Goal: Task Accomplishment & Management: Use online tool/utility

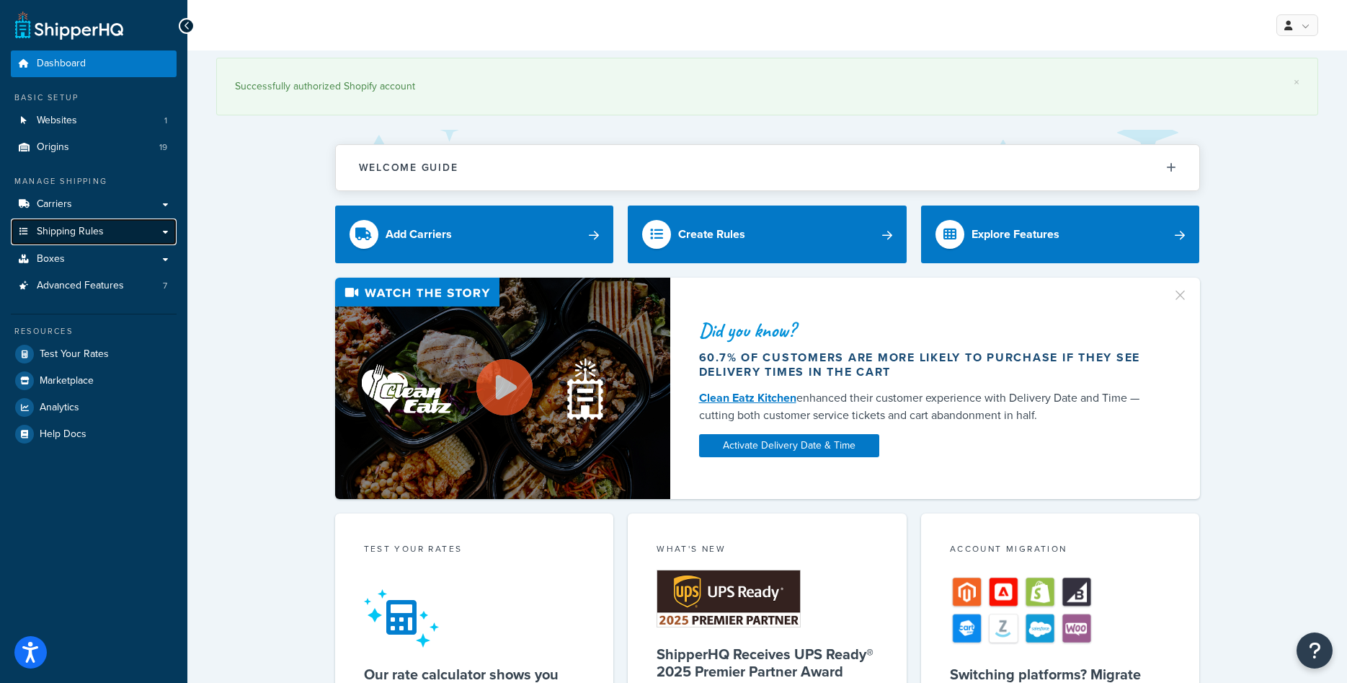
click at [60, 233] on span "Shipping Rules" at bounding box center [70, 232] width 67 height 12
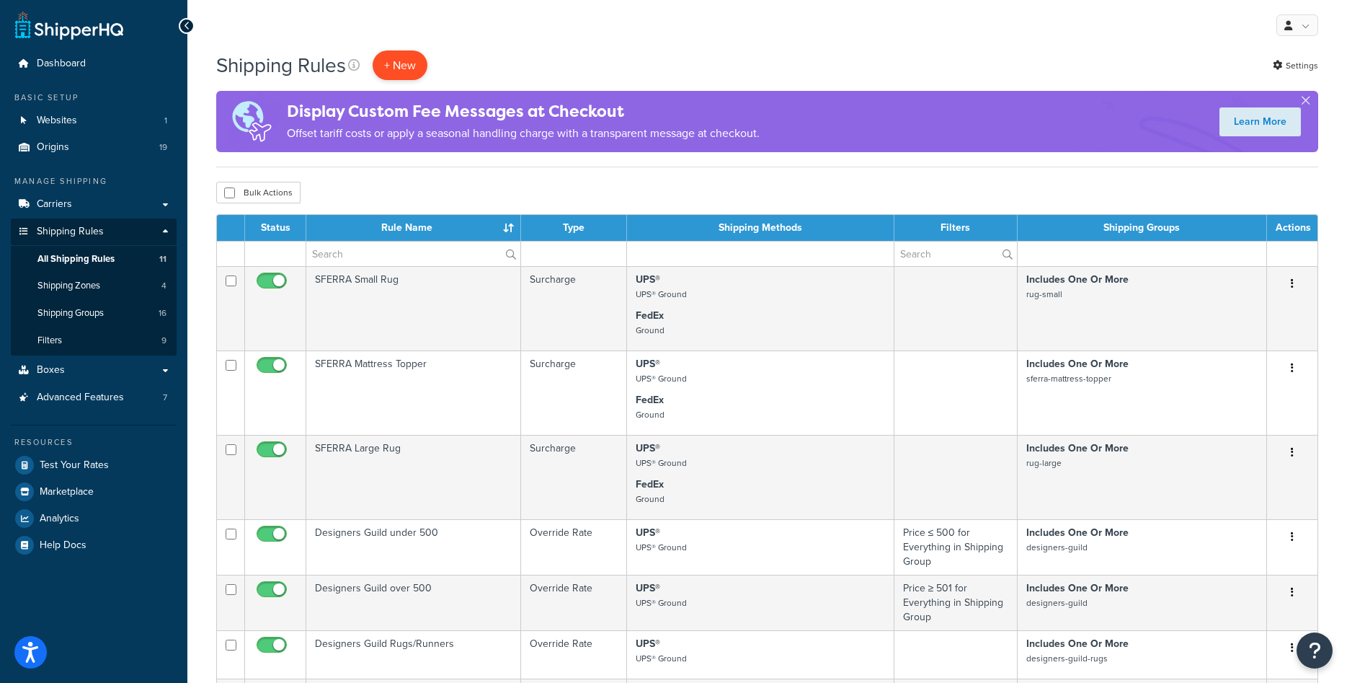
click at [399, 60] on p "+ New" at bounding box center [400, 65] width 55 height 30
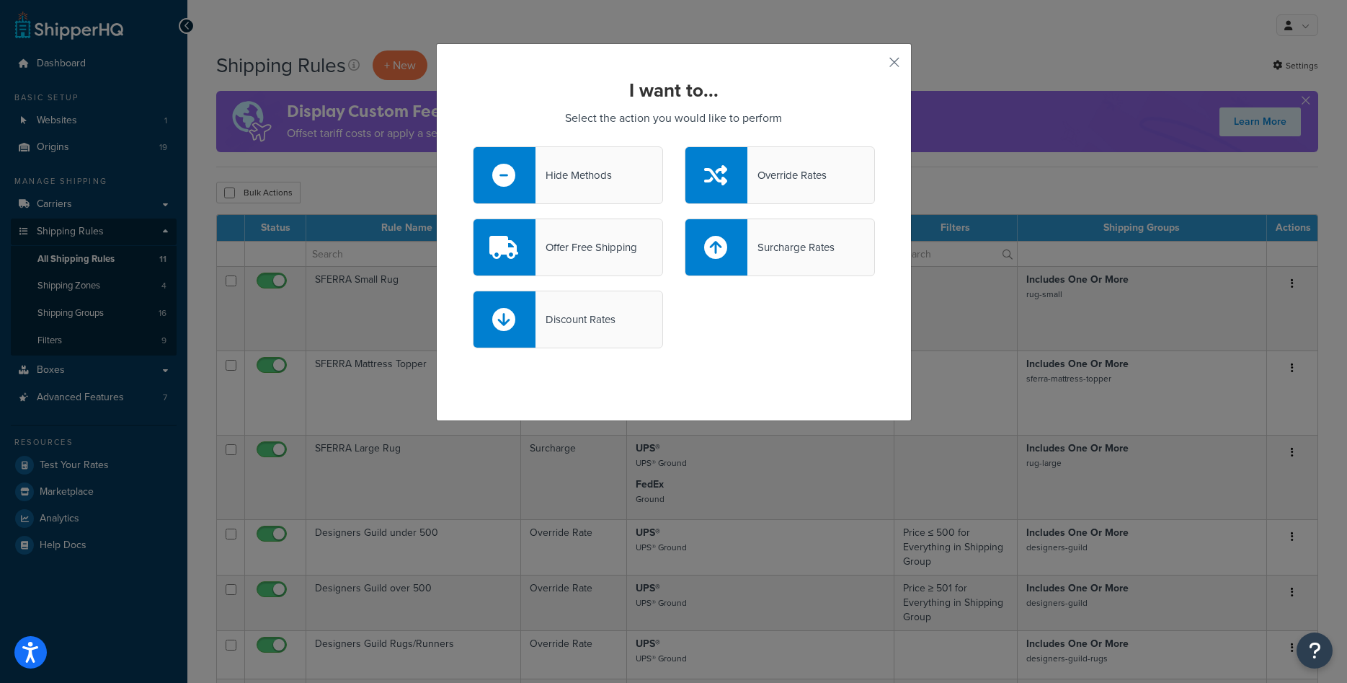
click at [754, 189] on div "Override Rates" at bounding box center [780, 175] width 190 height 58
click at [0, 0] on input "Override Rates" at bounding box center [0, 0] width 0 height 0
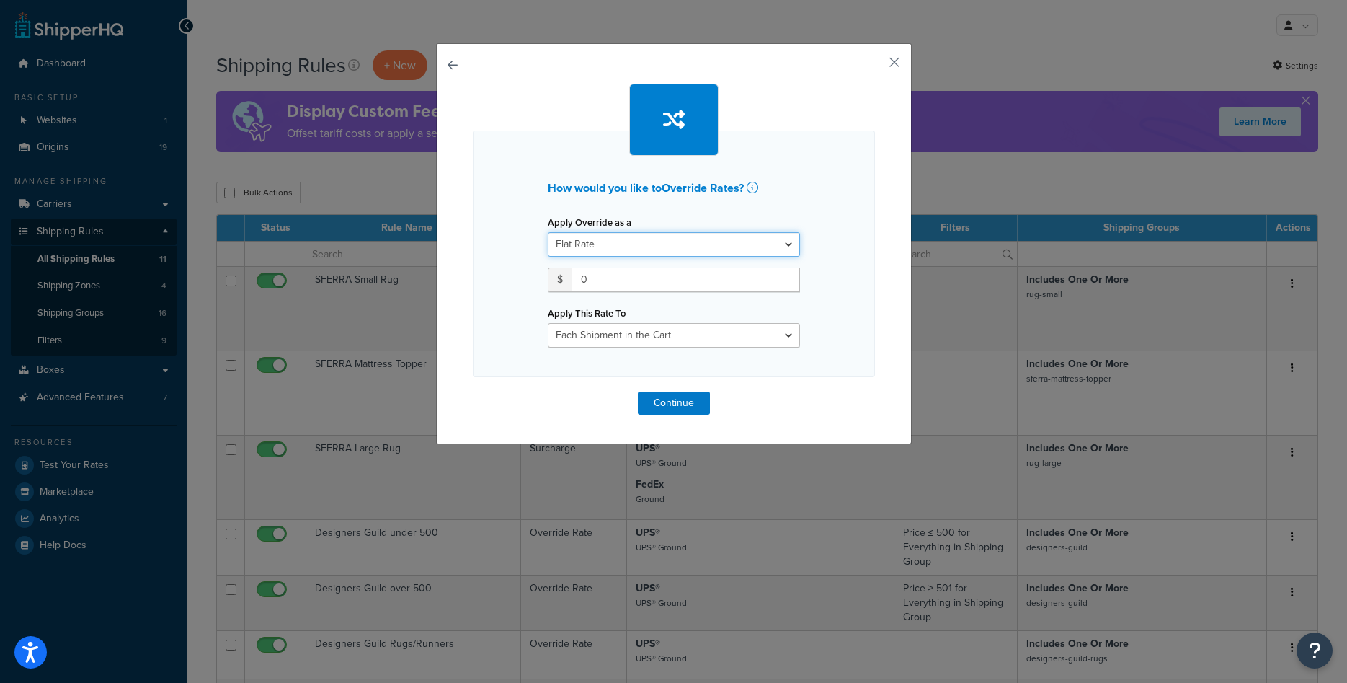
click at [702, 246] on select "Flat Rate Percentage Flat Rate & Percentage" at bounding box center [674, 244] width 252 height 25
click at [548, 232] on select "Flat Rate Percentage Flat Rate & Percentage" at bounding box center [674, 244] width 252 height 25
click at [702, 246] on select "Flat Rate Percentage Flat Rate & Percentage" at bounding box center [674, 244] width 252 height 25
click at [548, 323] on select "Each Shipment in the Cart Each Origin in the Cart Each Shipping Group in the Ca…" at bounding box center [674, 335] width 252 height 25
select select "ITEM"
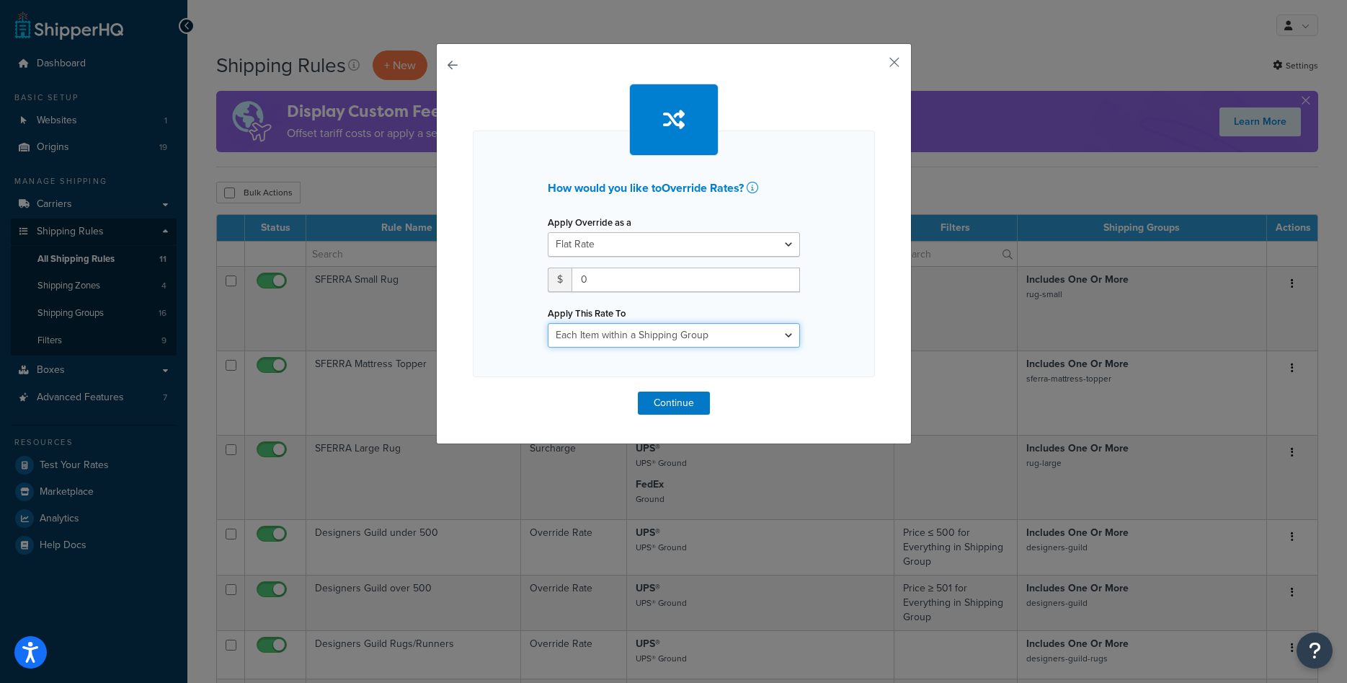
click option "Each Item within a Shipping Group" at bounding box center [0, 0] width 0 height 0
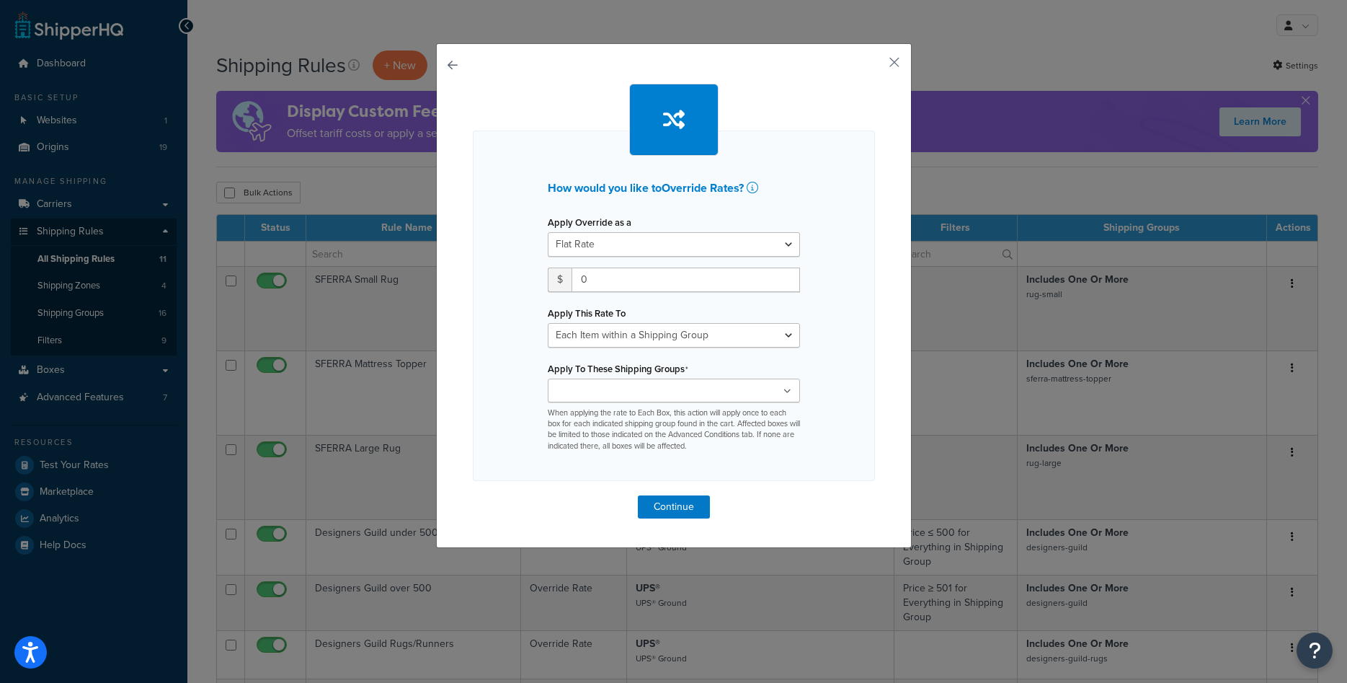
click at [691, 387] on ul at bounding box center [674, 390] width 252 height 24
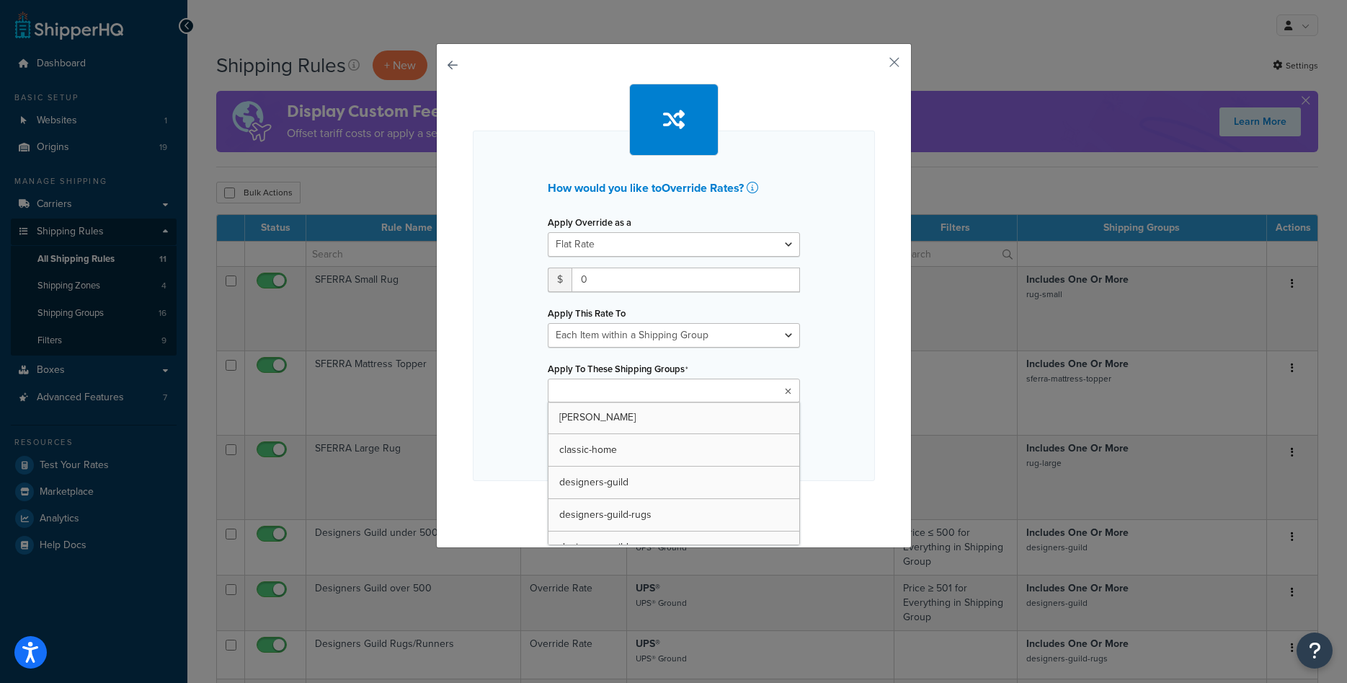
click at [732, 363] on div "Apply To These Shipping Groups bernhardt classic-home designers-guild designers…" at bounding box center [674, 405] width 252 height 94
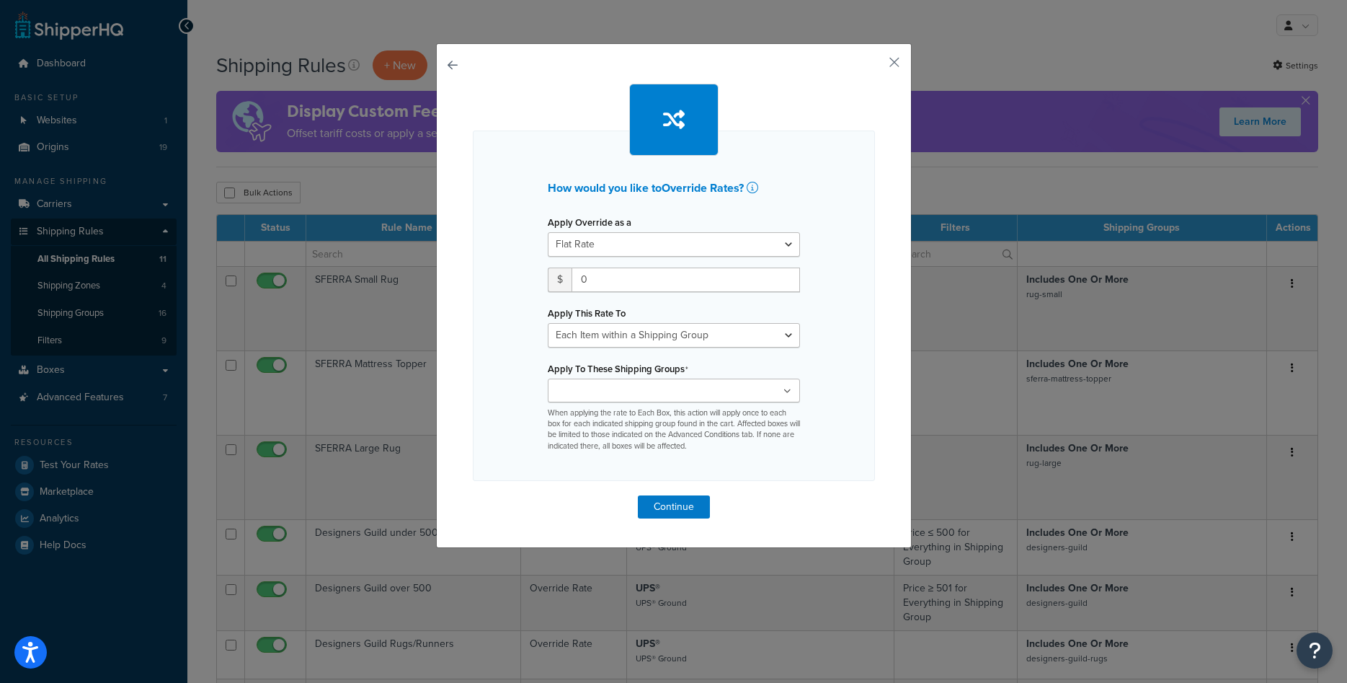
click at [709, 394] on ul at bounding box center [674, 390] width 252 height 24
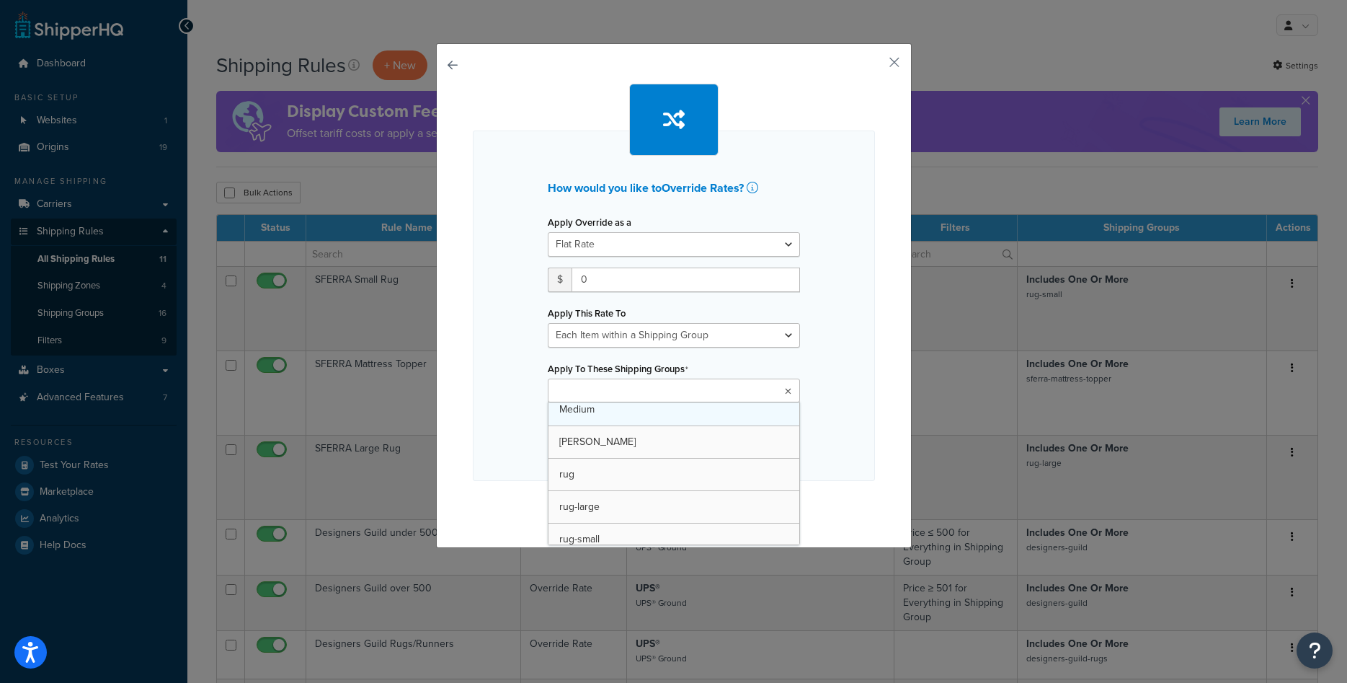
scroll to position [273, 0]
click at [887, 66] on div "How would you like to Override Rates ? Apply Override as a Flat Rate Percentage…" at bounding box center [674, 295] width 476 height 505
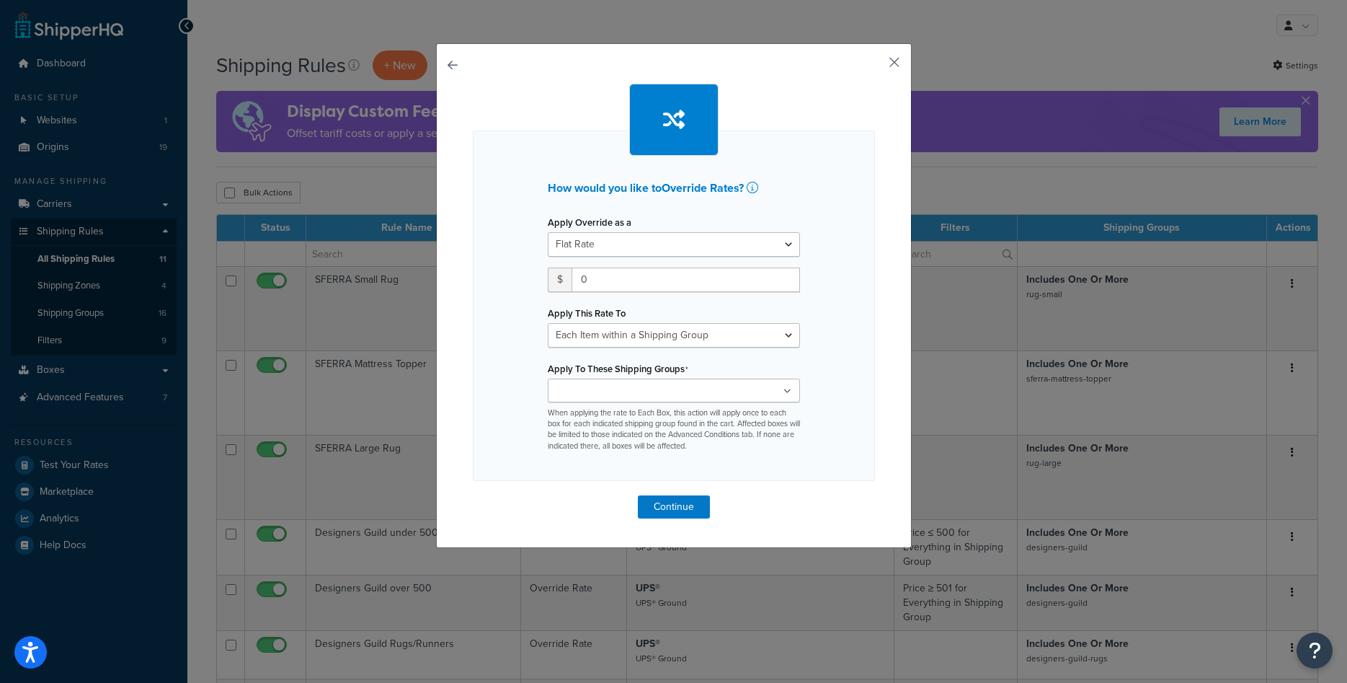
click at [875, 66] on button "button" at bounding box center [874, 68] width 4 height 4
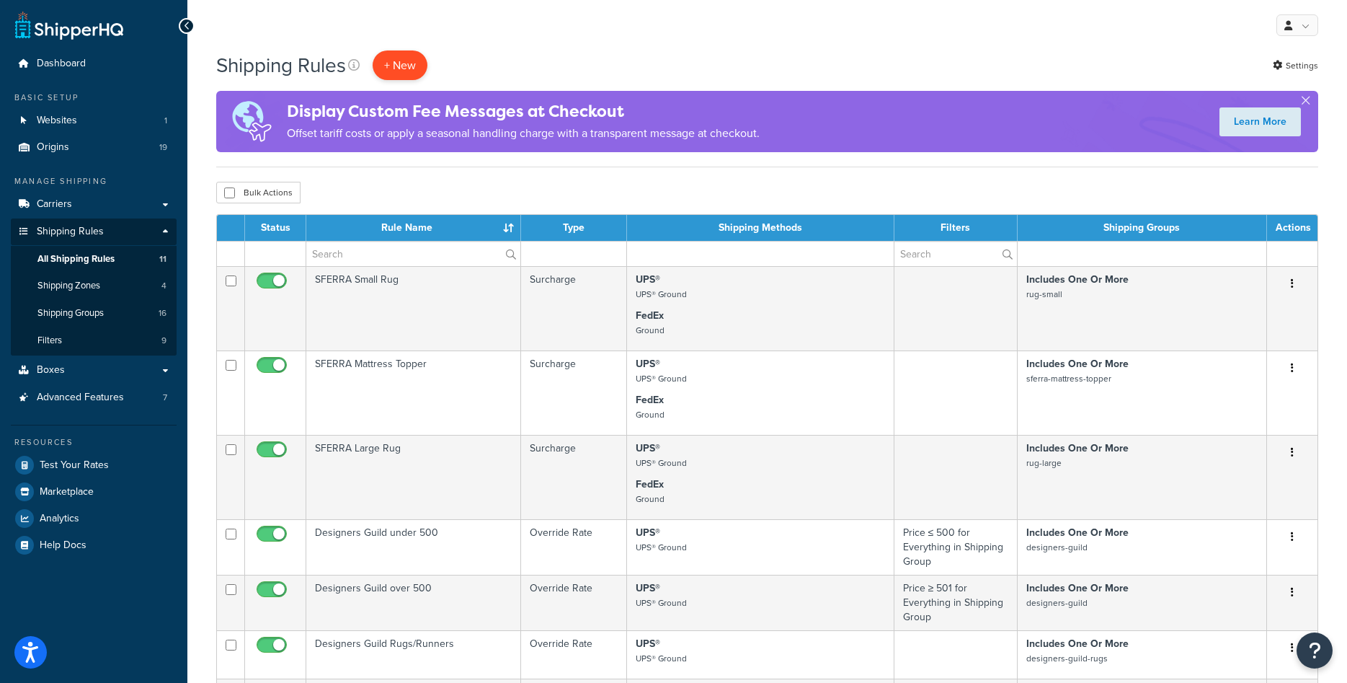
click at [403, 68] on p "+ New" at bounding box center [400, 65] width 55 height 30
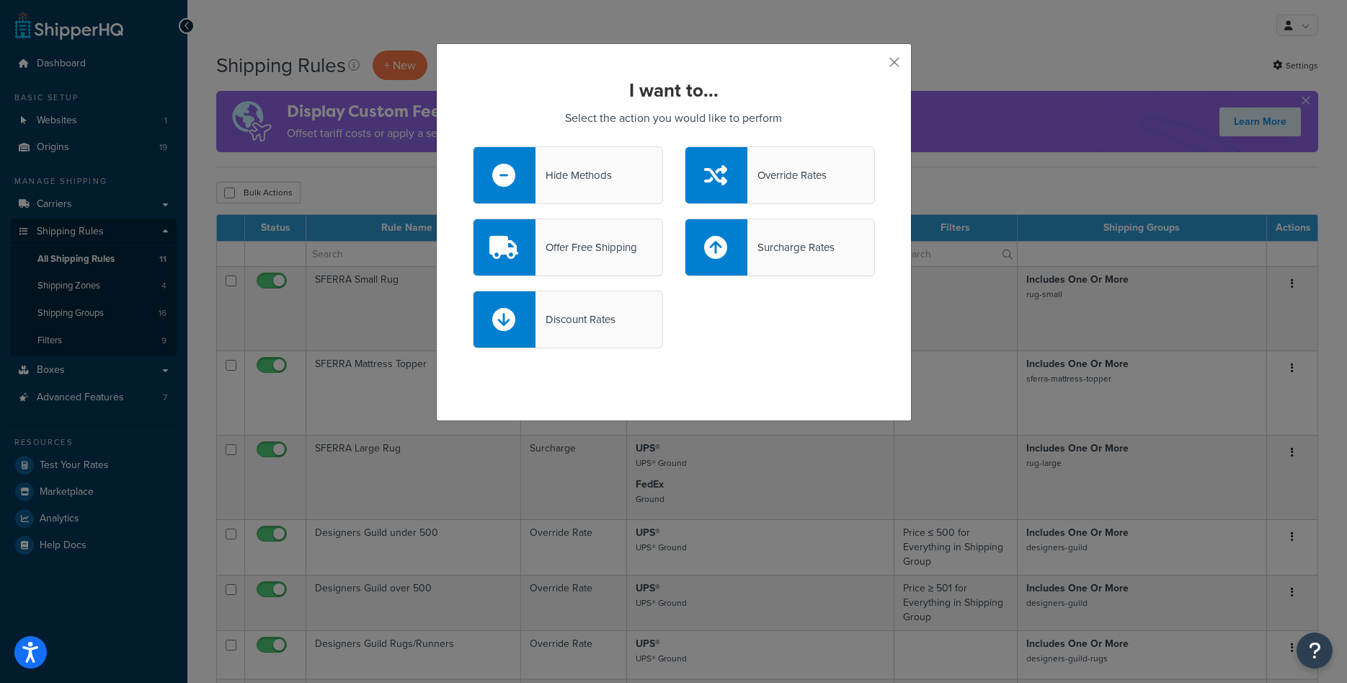
click at [631, 319] on div "Discount Rates" at bounding box center [568, 320] width 190 height 58
click at [0, 0] on input "Discount Rates" at bounding box center [0, 0] width 0 height 0
select select "CART"
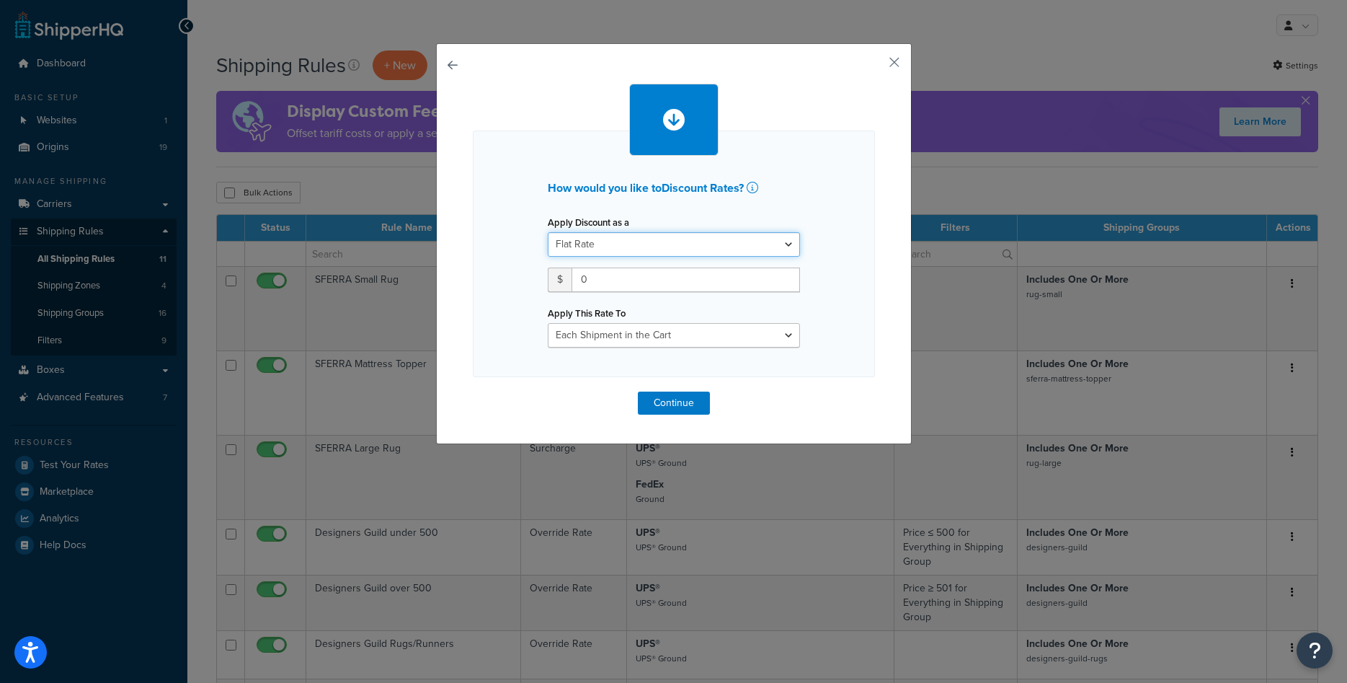
click at [548, 232] on select "Flat Rate Percentage Flat Rate & Percentage" at bounding box center [674, 244] width 252 height 25
click at [684, 239] on select "Flat Rate Percentage Flat Rate & Percentage" at bounding box center [674, 244] width 252 height 25
click at [875, 67] on button "button" at bounding box center [874, 68] width 4 height 4
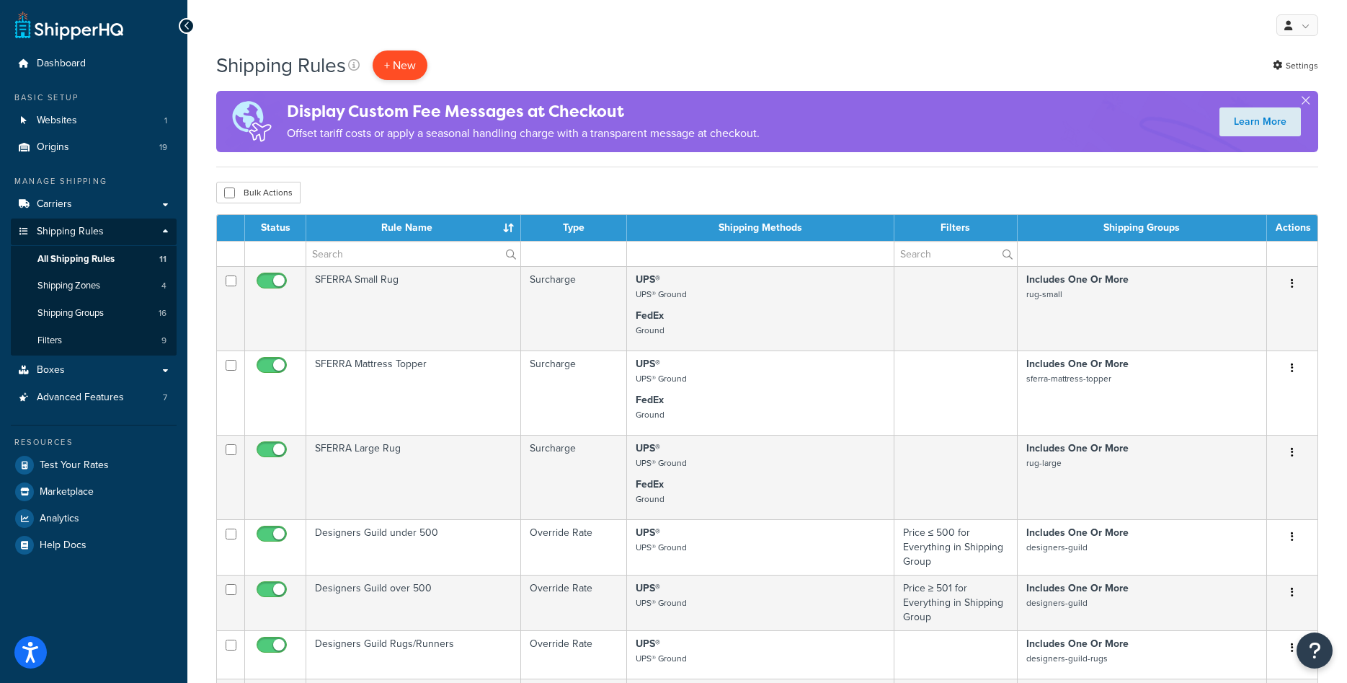
click at [407, 58] on p "+ New" at bounding box center [400, 65] width 55 height 30
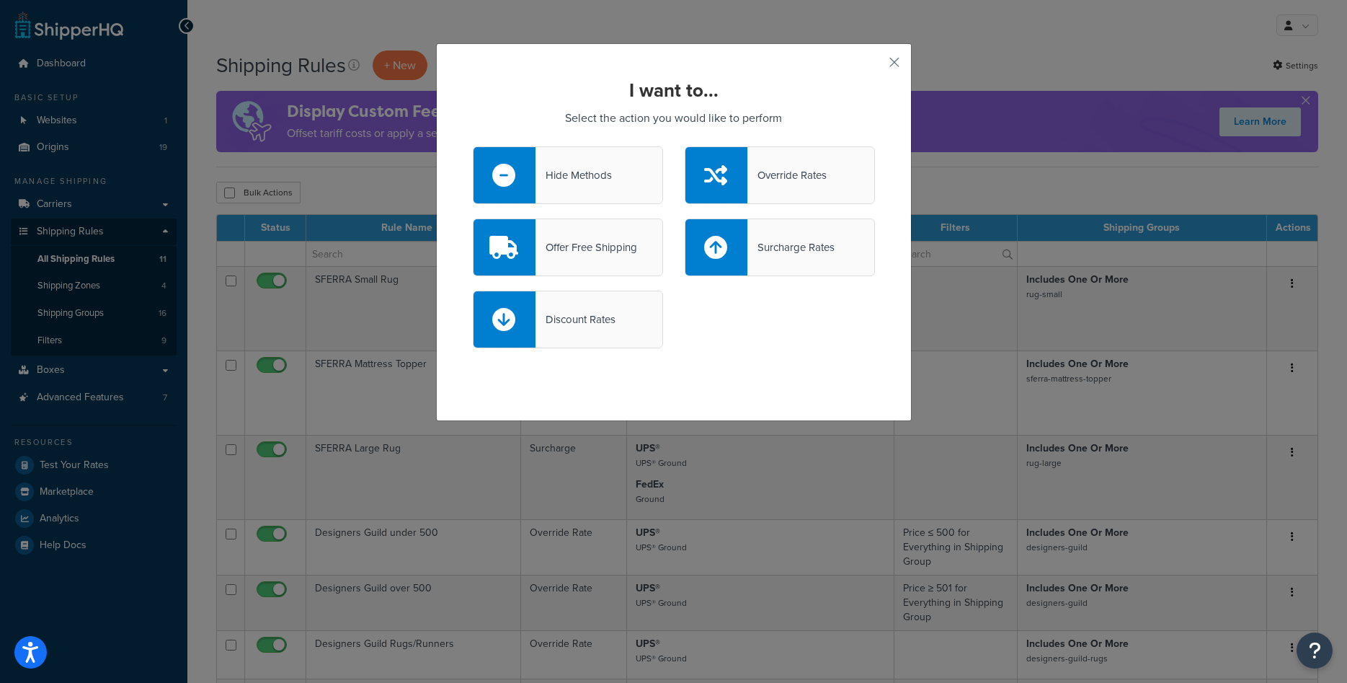
click at [624, 253] on div "Offer Free Shipping" at bounding box center [587, 247] width 102 height 20
click at [0, 0] on input "Offer Free Shipping" at bounding box center [0, 0] width 0 height 0
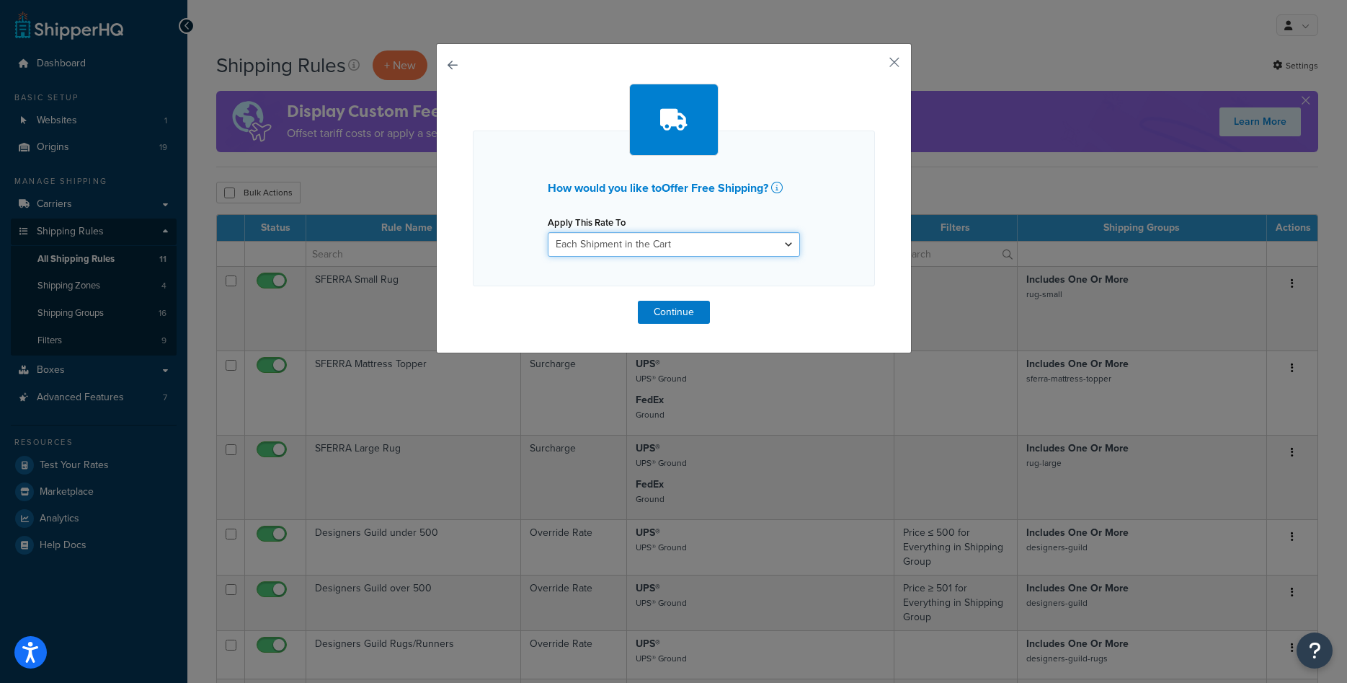
click at [642, 248] on select "Each Shipment in the Cart Each Origin in the Cart Each Shipping Group in the Ca…" at bounding box center [674, 244] width 252 height 25
click at [548, 232] on select "Each Shipment in the Cart Each Origin in the Cart Each Shipping Group in the Ca…" at bounding box center [674, 244] width 252 height 25
select select "ITEM"
click option "Each Item within a Shipping Group" at bounding box center [0, 0] width 0 height 0
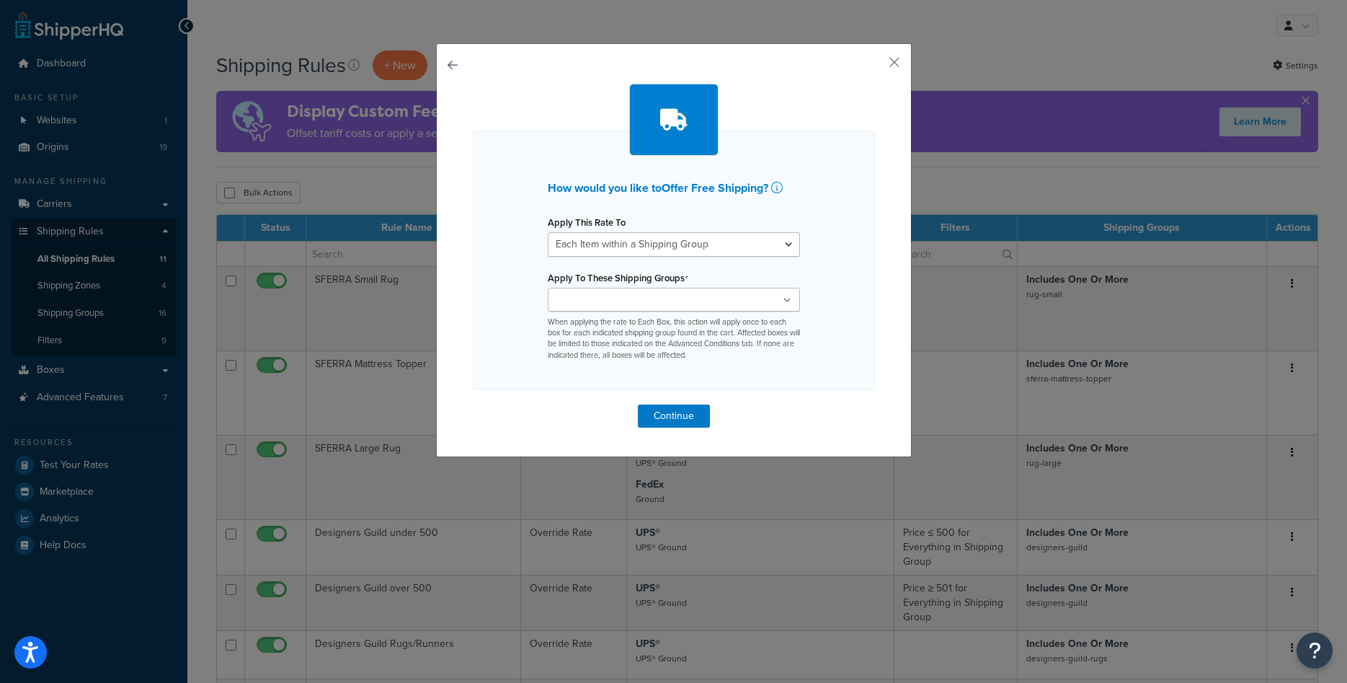
click at [630, 311] on ul at bounding box center [674, 300] width 252 height 24
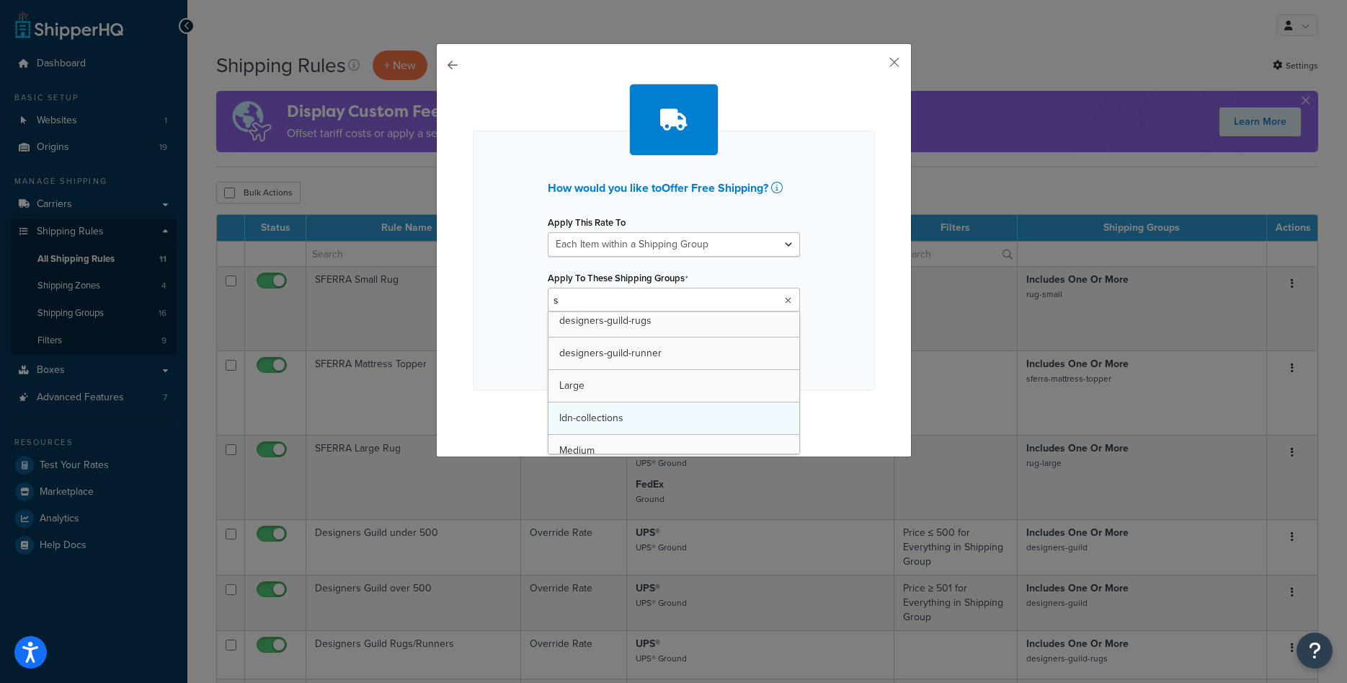
scroll to position [71, 0]
type input "sf"
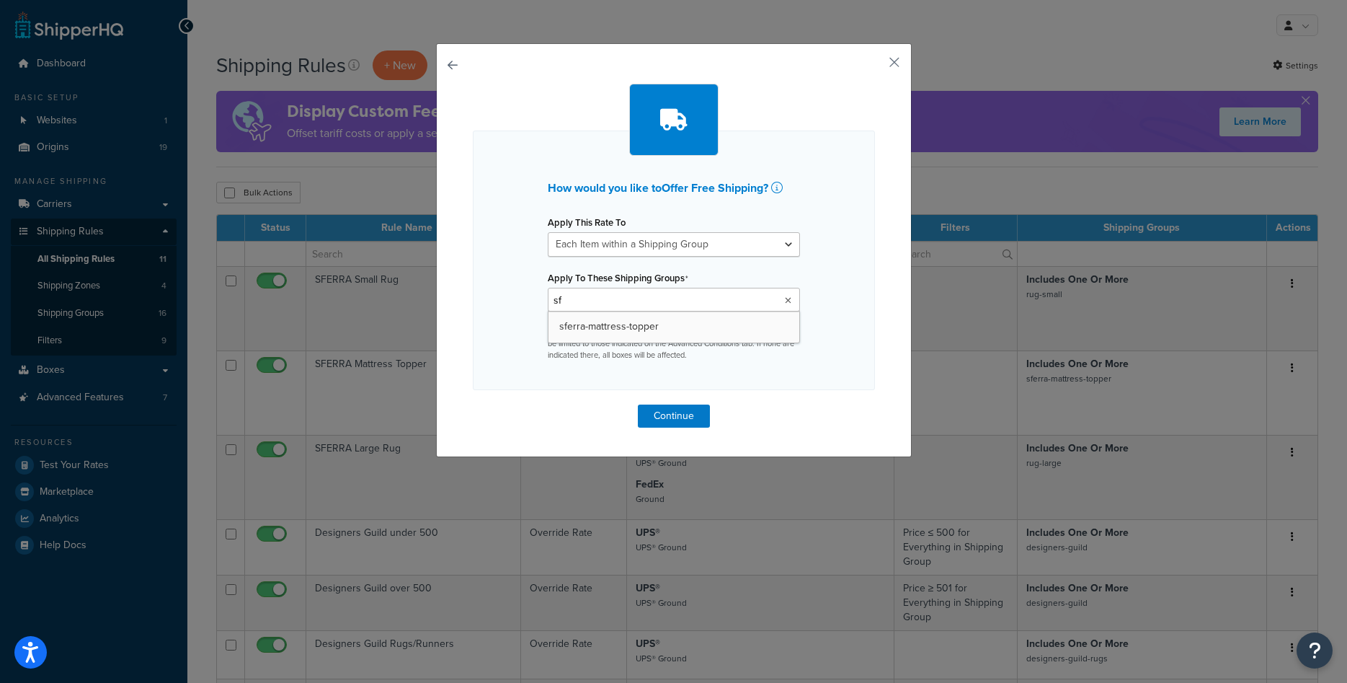
scroll to position [0, 0]
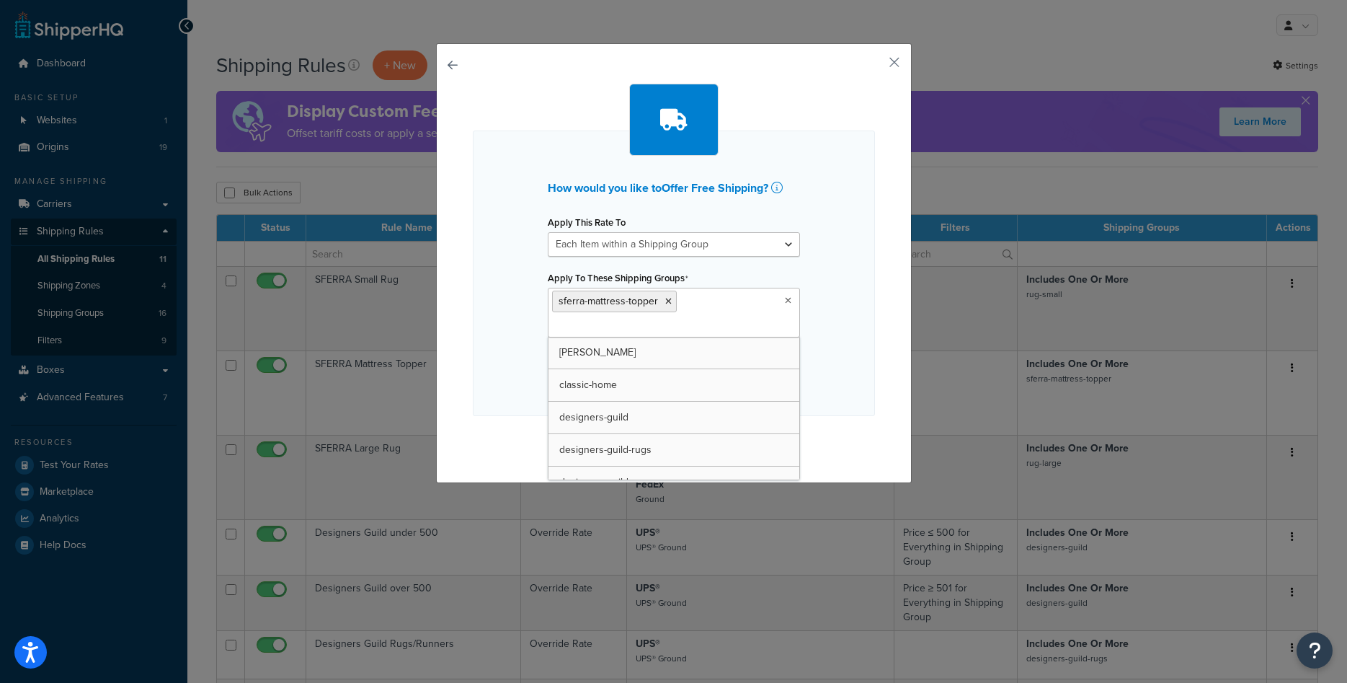
click at [835, 361] on div "How would you like to Offer Free Shipping ? Apply This Rate To Each Shipment in…" at bounding box center [674, 272] width 402 height 285
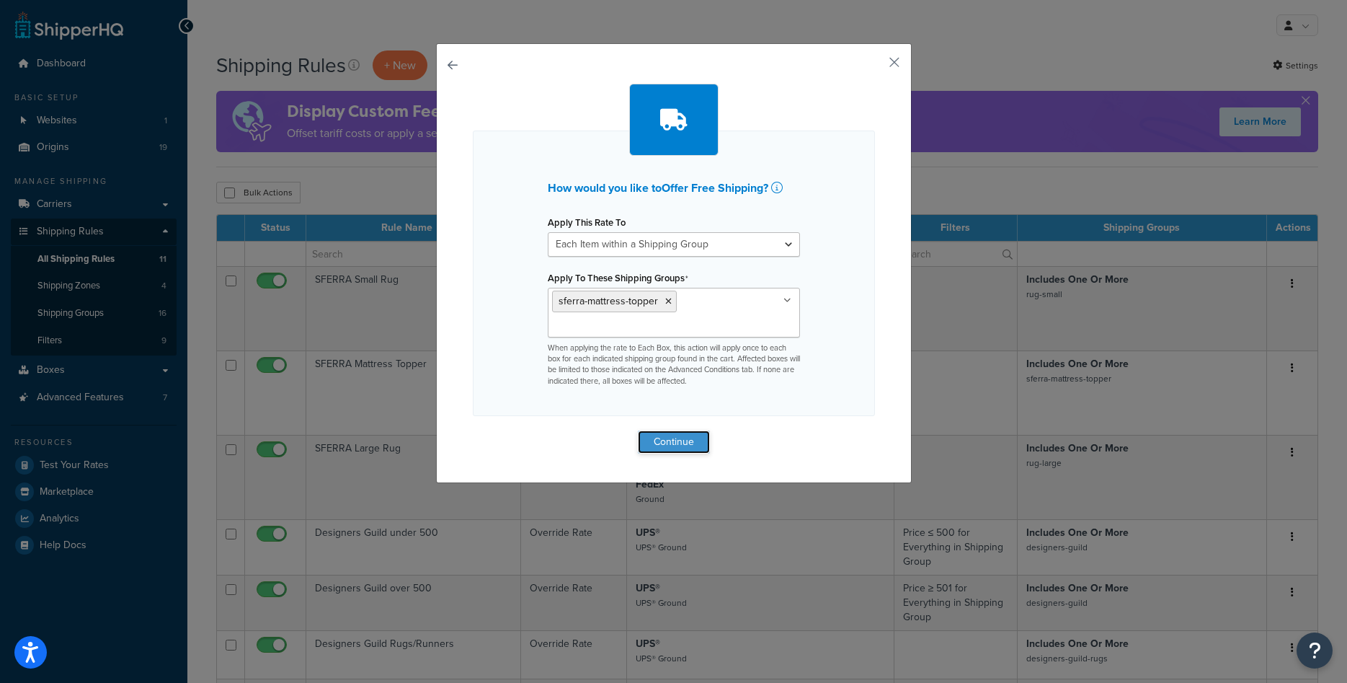
click at [680, 444] on button "Continue" at bounding box center [674, 441] width 72 height 23
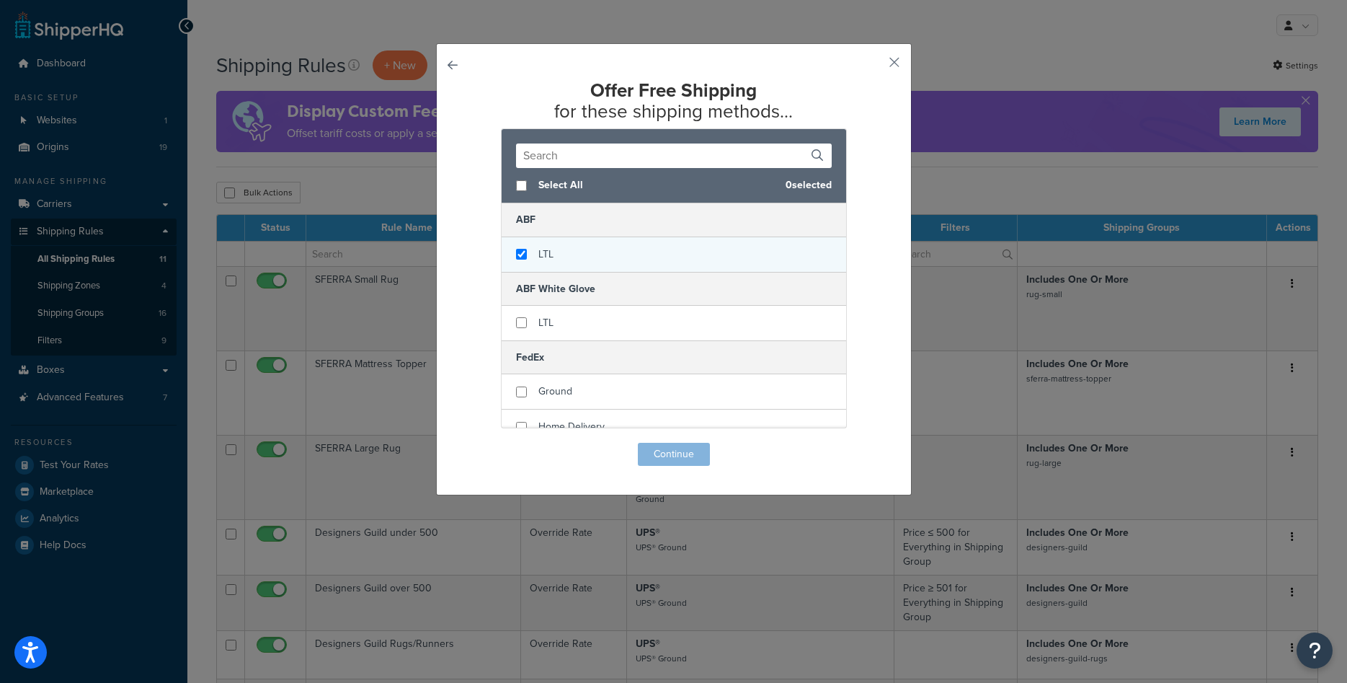
checkbox input "true"
click at [546, 255] on span "LTL" at bounding box center [546, 254] width 15 height 15
click at [681, 448] on button "Continue" at bounding box center [674, 454] width 72 height 23
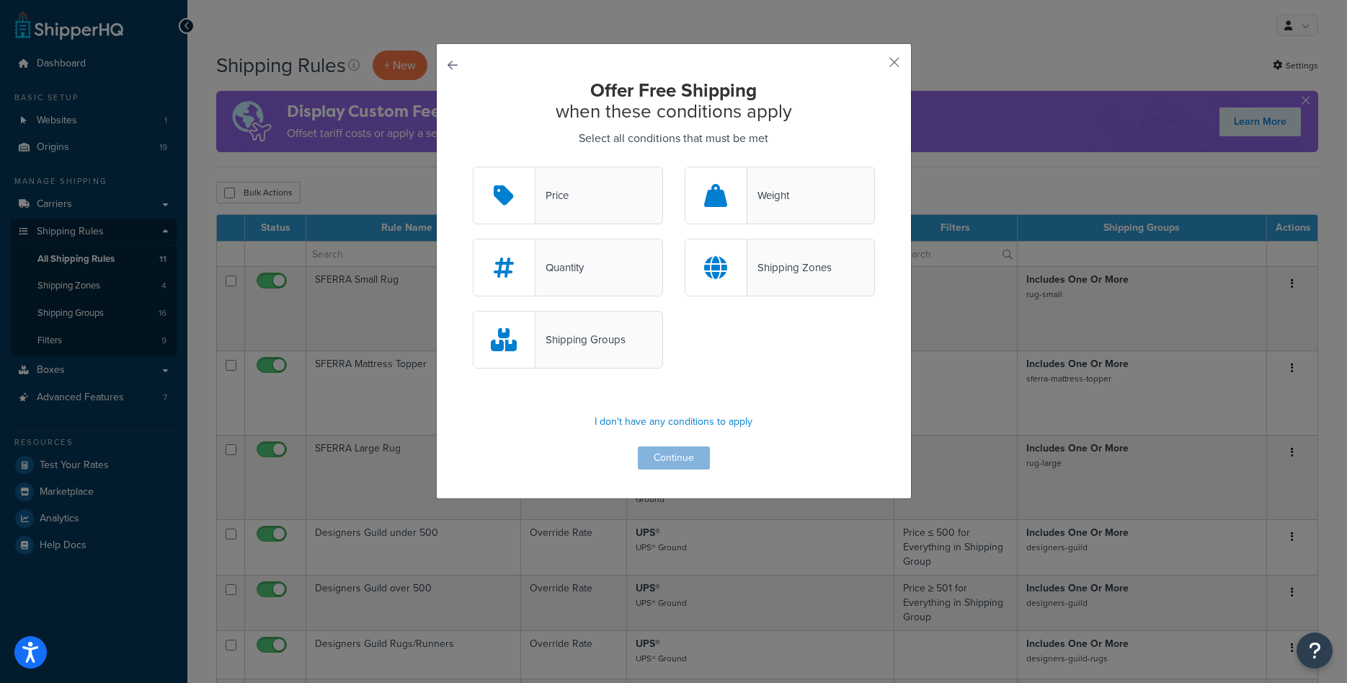
click at [618, 337] on div "Shipping Groups" at bounding box center [581, 339] width 90 height 20
click at [0, 0] on input "Shipping Groups" at bounding box center [0, 0] width 0 height 0
click at [684, 464] on button "Continue" at bounding box center [674, 457] width 72 height 23
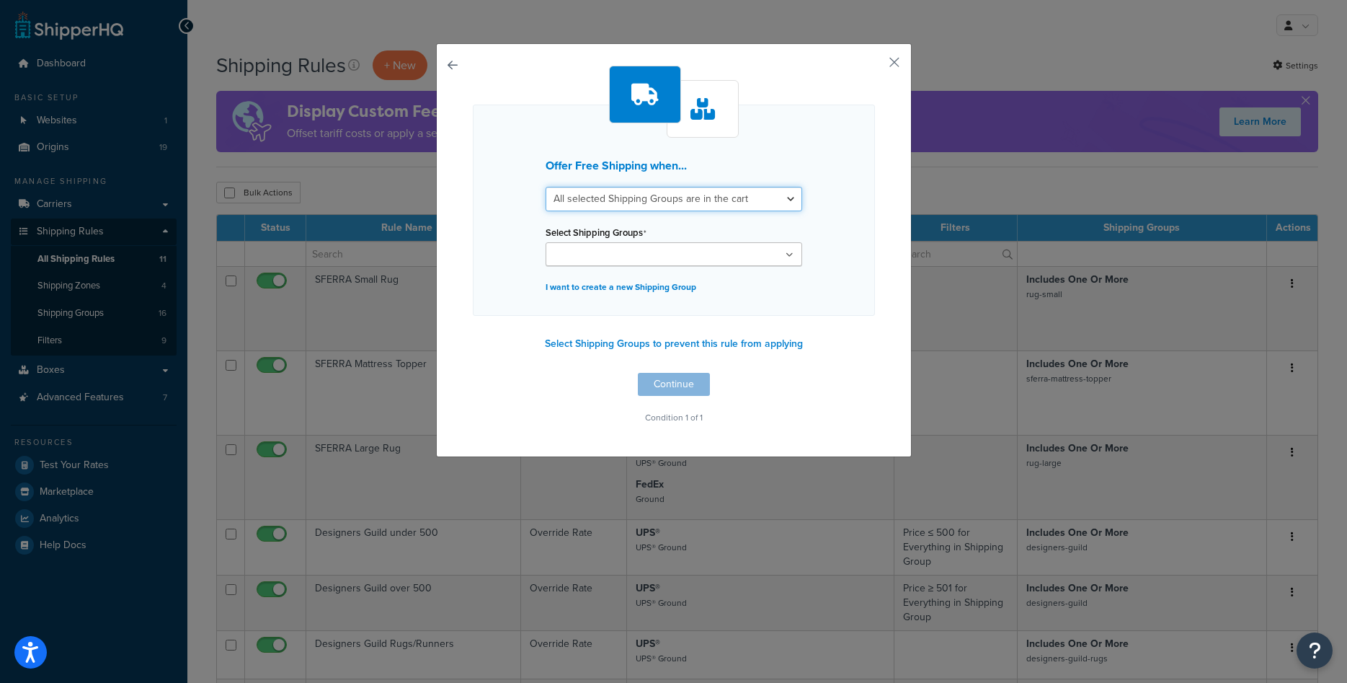
select select "any"
click option "Any selected Shipping Groups are in the cart" at bounding box center [0, 0] width 0 height 0
click at [546, 187] on select "All selected Shipping Groups are in the cart Any selected Shipping Groups are i…" at bounding box center [674, 199] width 257 height 25
click option "Any selected Shipping Groups are in the cart" at bounding box center [0, 0] width 0 height 0
click at [713, 255] on ul at bounding box center [674, 254] width 257 height 24
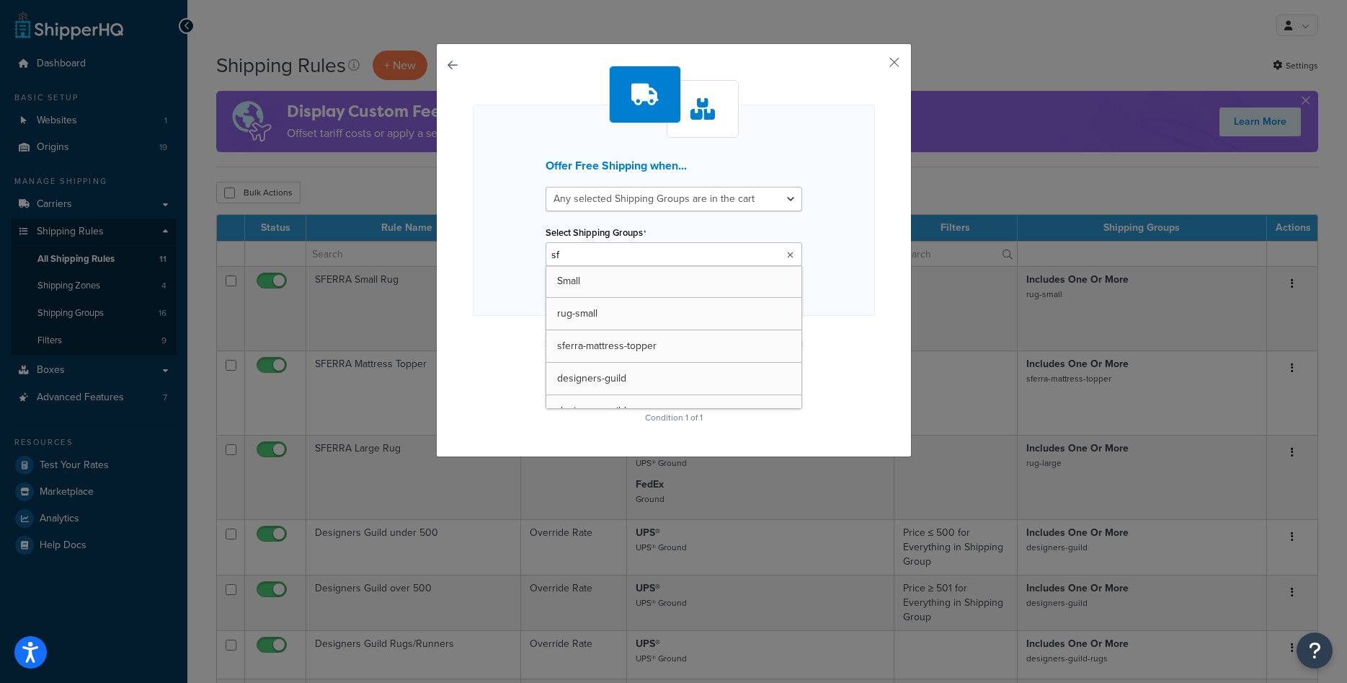
type input "sfe"
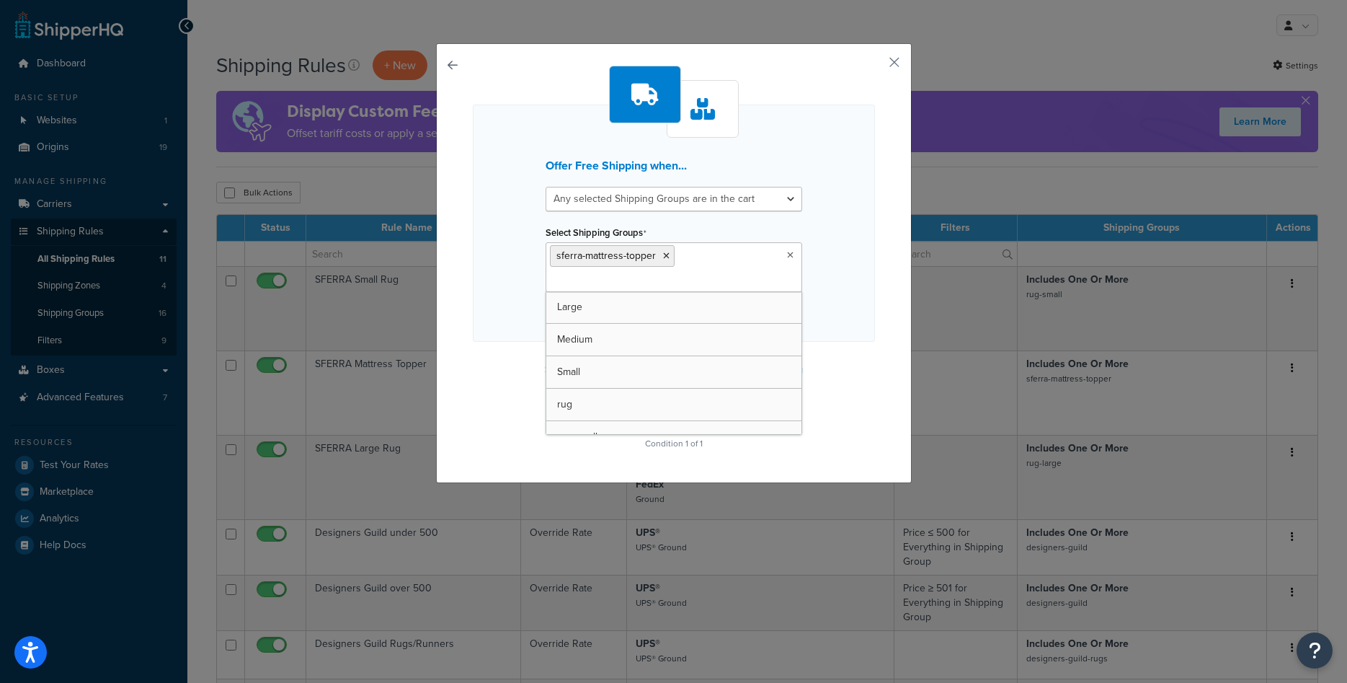
click at [833, 360] on div "Offer Free Shipping when... All selected Shipping Groups are in the cart Any se…" at bounding box center [674, 260] width 402 height 388
click at [704, 415] on button "Continue" at bounding box center [674, 410] width 72 height 23
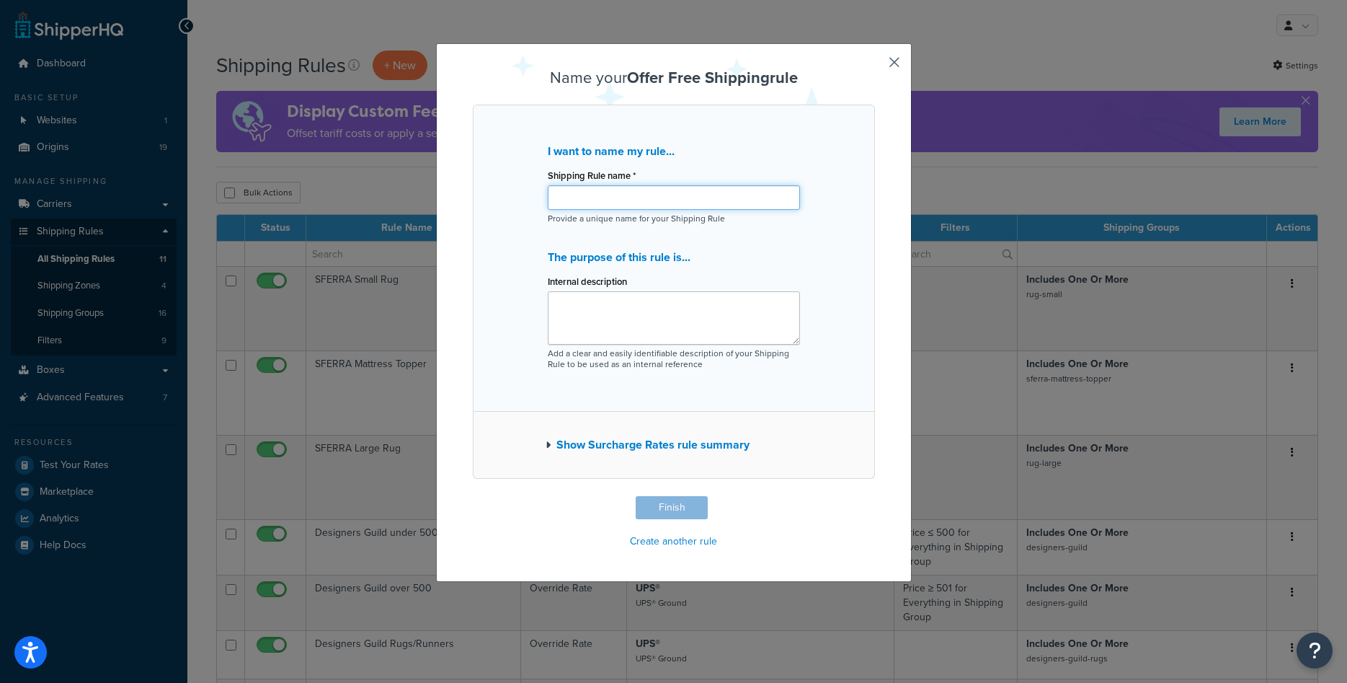
click at [712, 186] on input "Shipping Rule name *" at bounding box center [674, 197] width 252 height 25
type input "Sferra free shipping"
click at [673, 504] on button "Finish" at bounding box center [672, 507] width 72 height 23
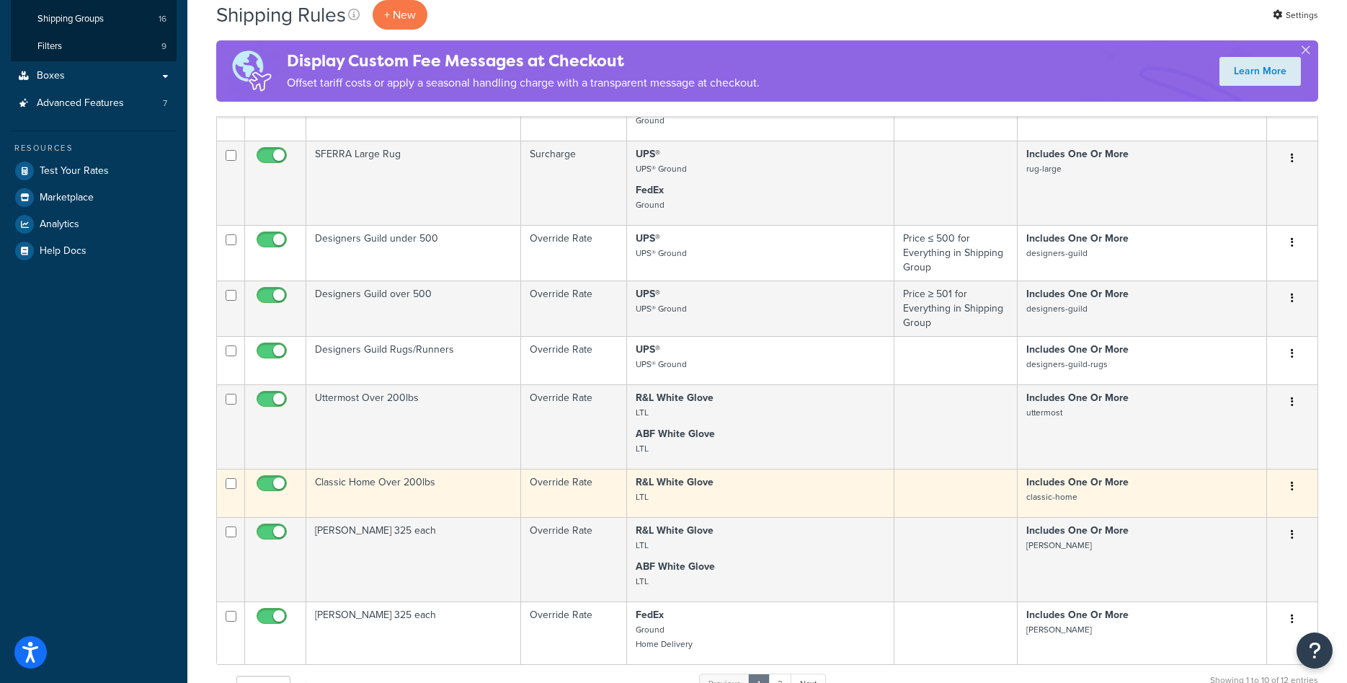
scroll to position [686, 0]
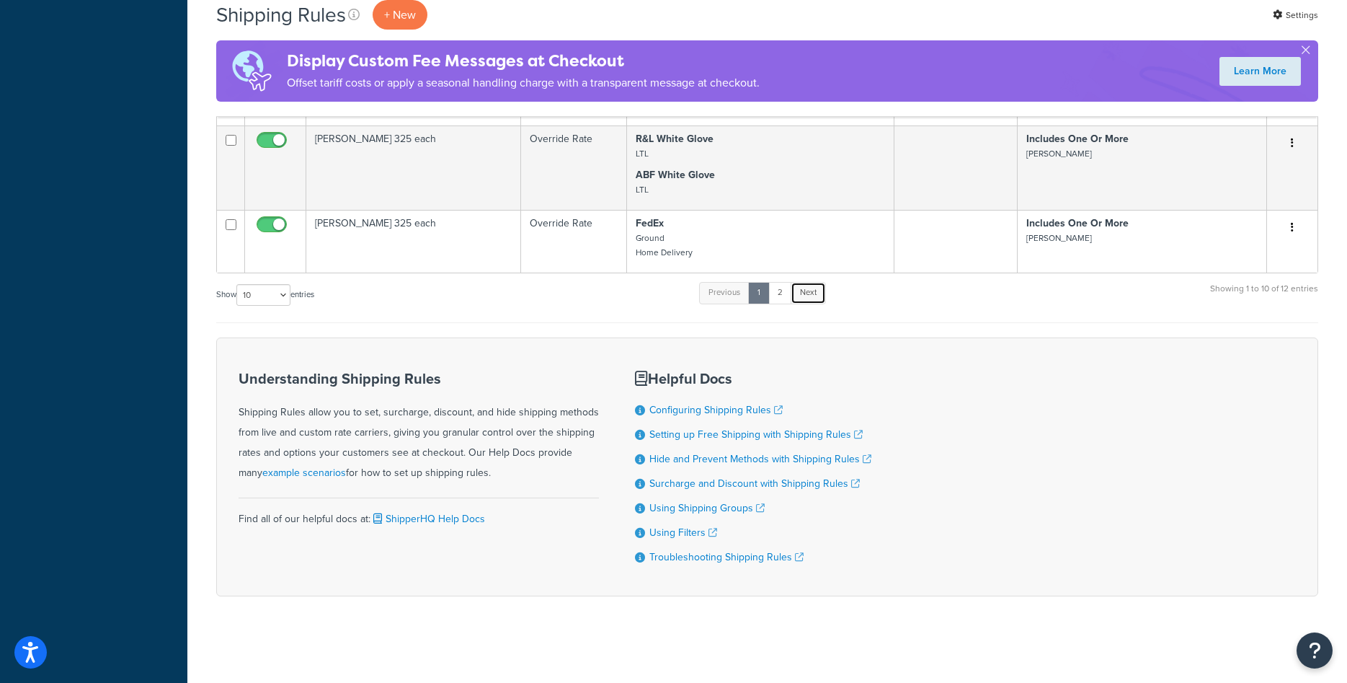
click at [804, 291] on link "Next" at bounding box center [808, 293] width 35 height 22
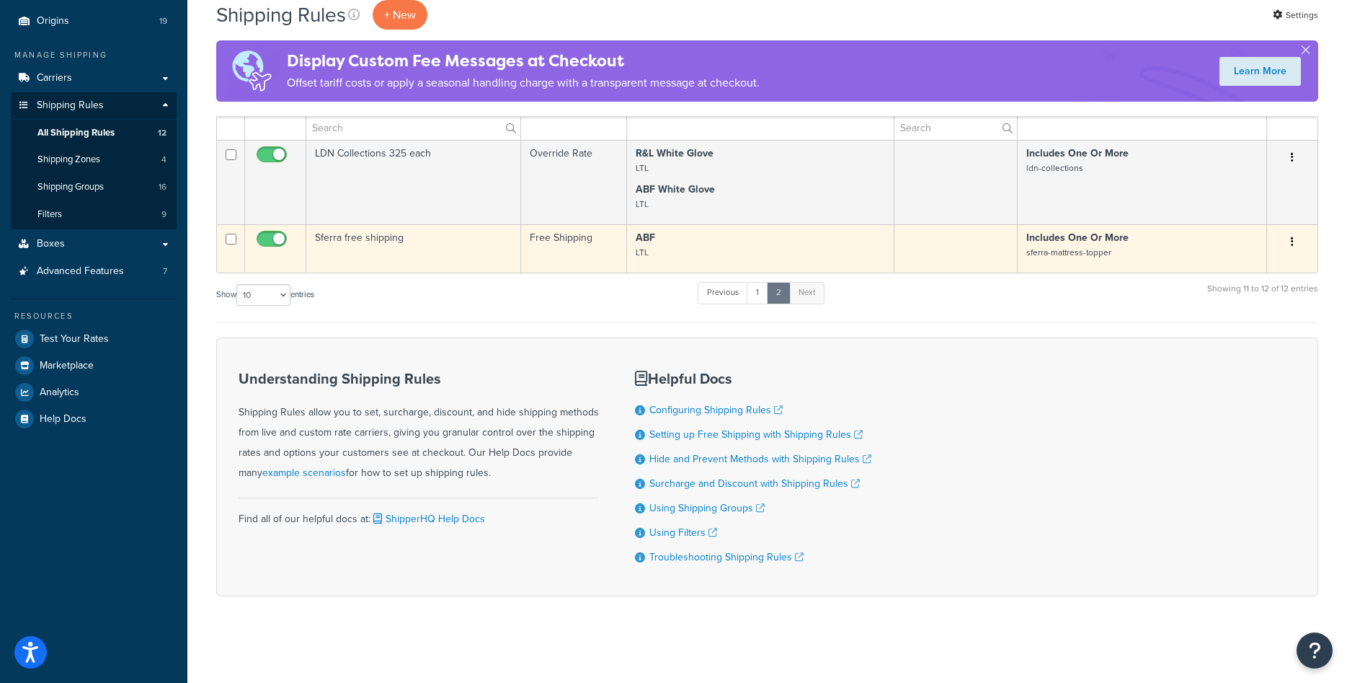
click at [436, 254] on td "Sferra free shipping" at bounding box center [413, 248] width 215 height 48
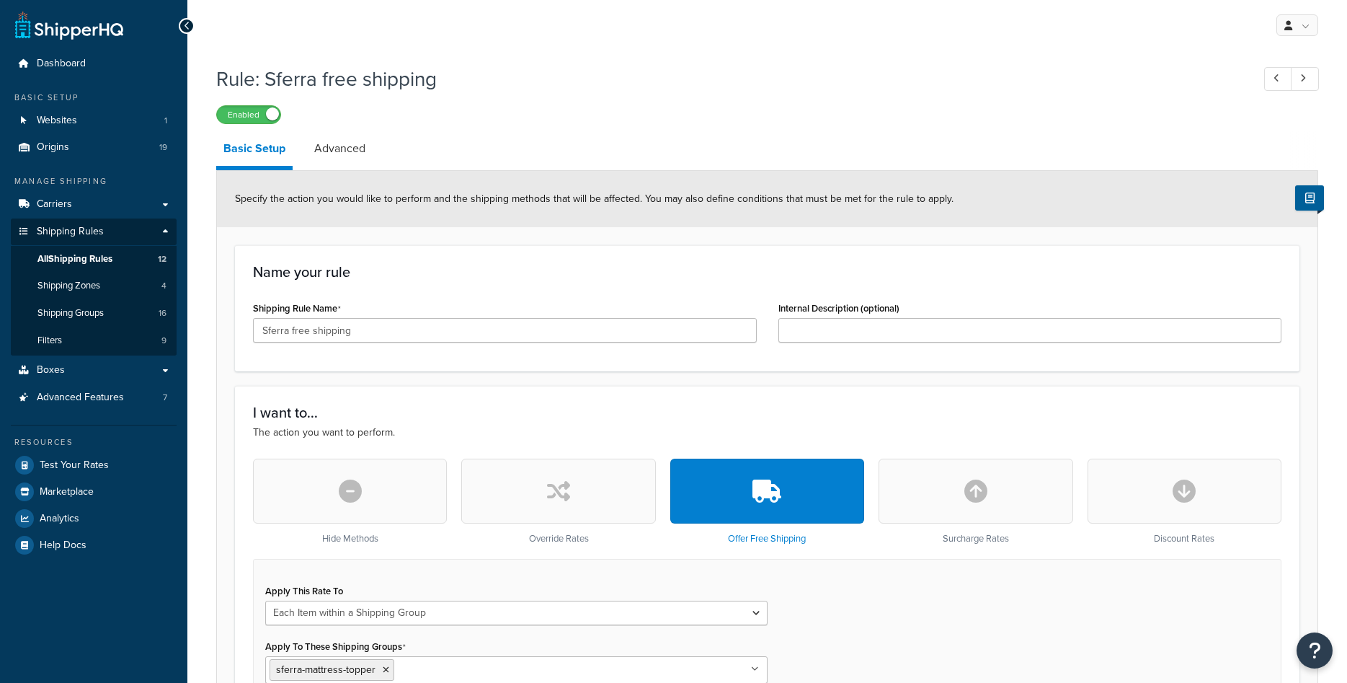
select select "ITEM"
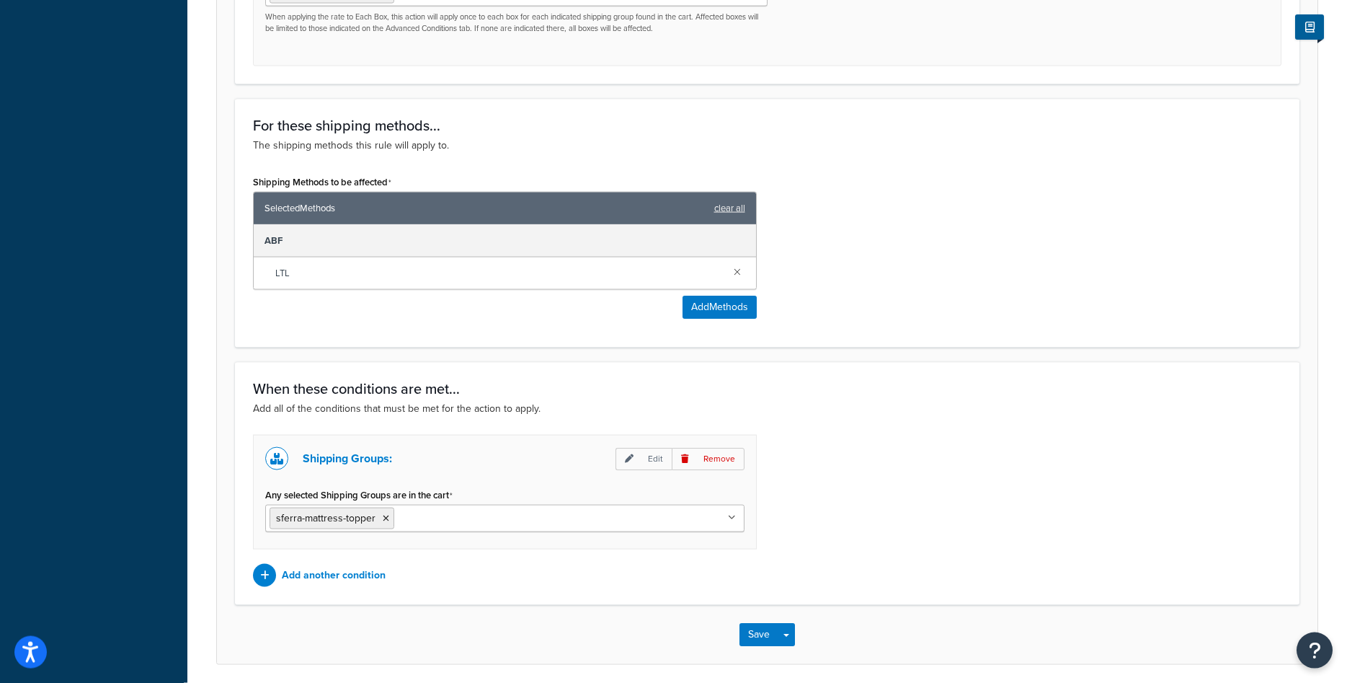
scroll to position [732, 0]
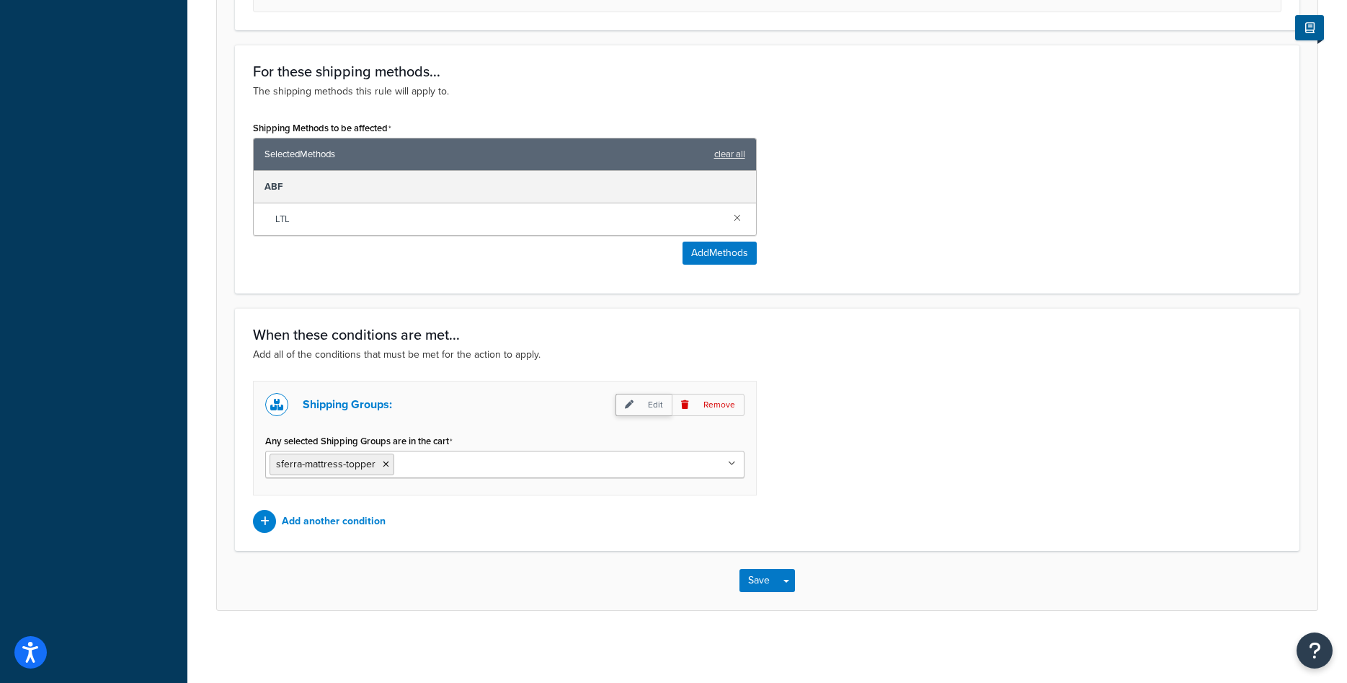
click at [629, 401] on icon at bounding box center [629, 404] width 9 height 9
select select "any"
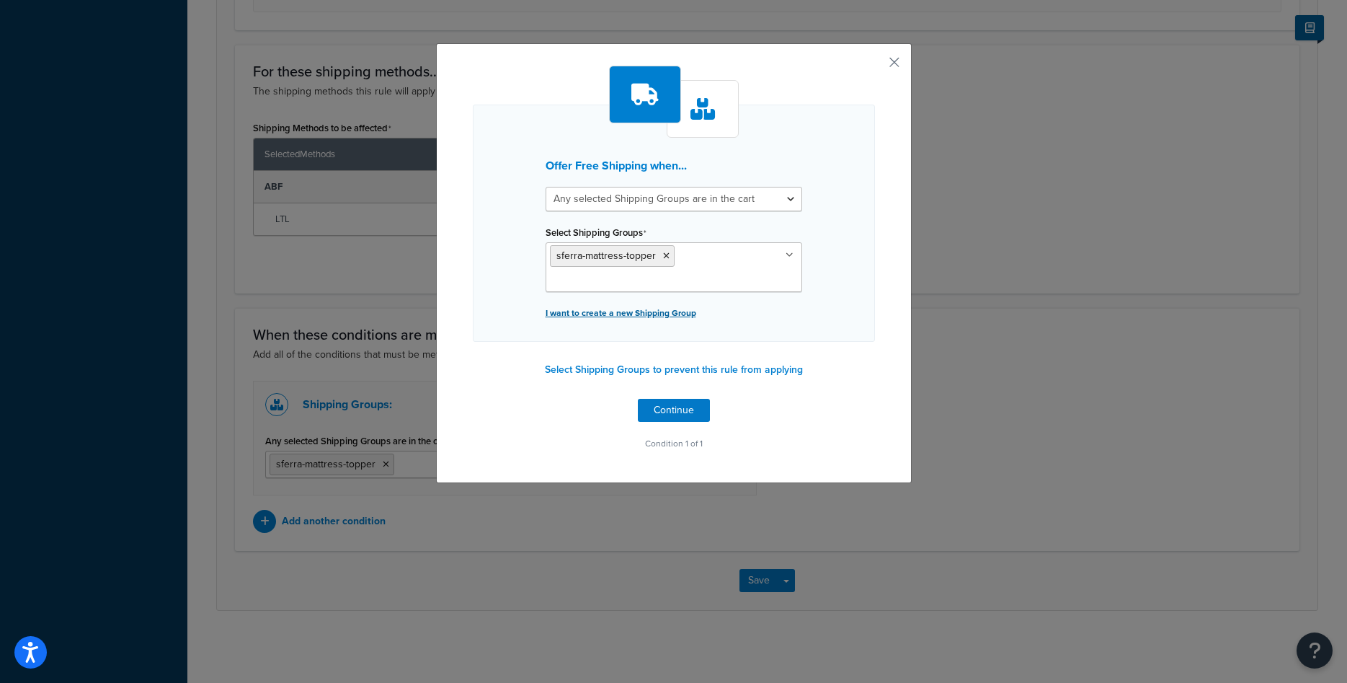
click at [653, 312] on p "I want to create a new Shipping Group" at bounding box center [674, 313] width 257 height 20
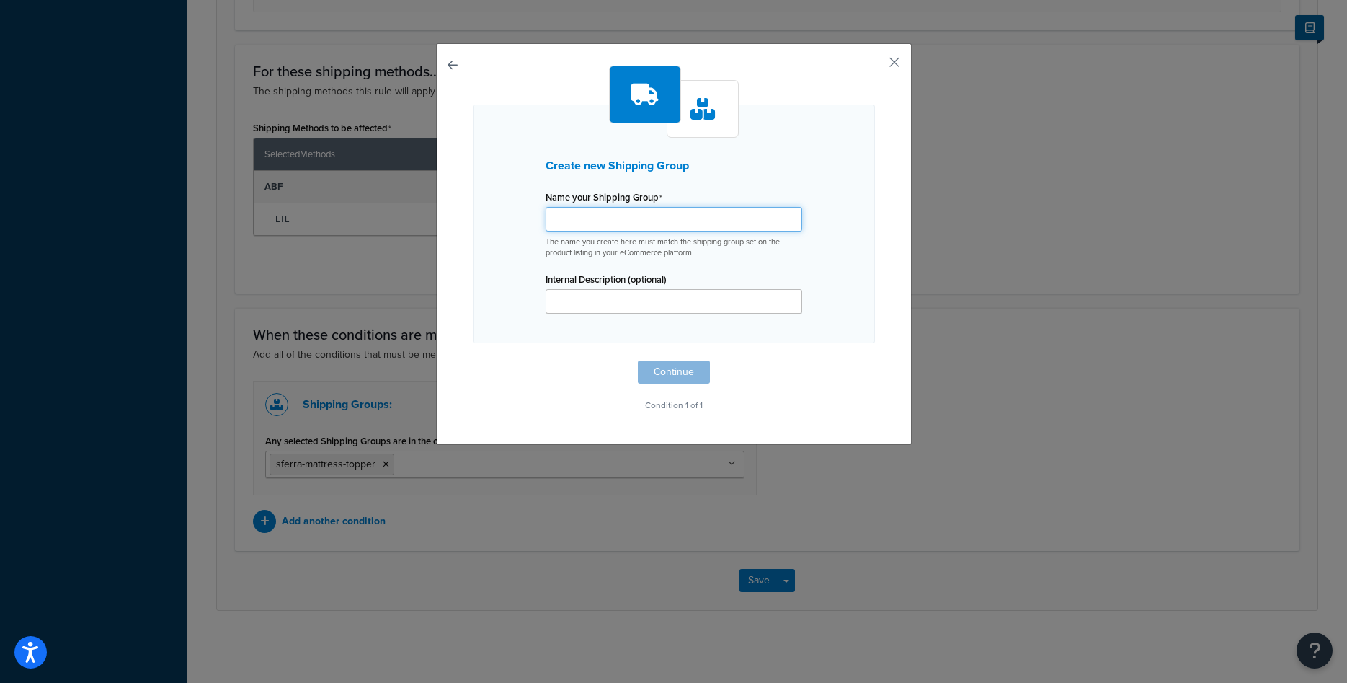
click at [650, 227] on input "Shipping Rule Name" at bounding box center [674, 219] width 257 height 25
type input "s"
click at [673, 213] on input "free-shipping" at bounding box center [674, 219] width 257 height 25
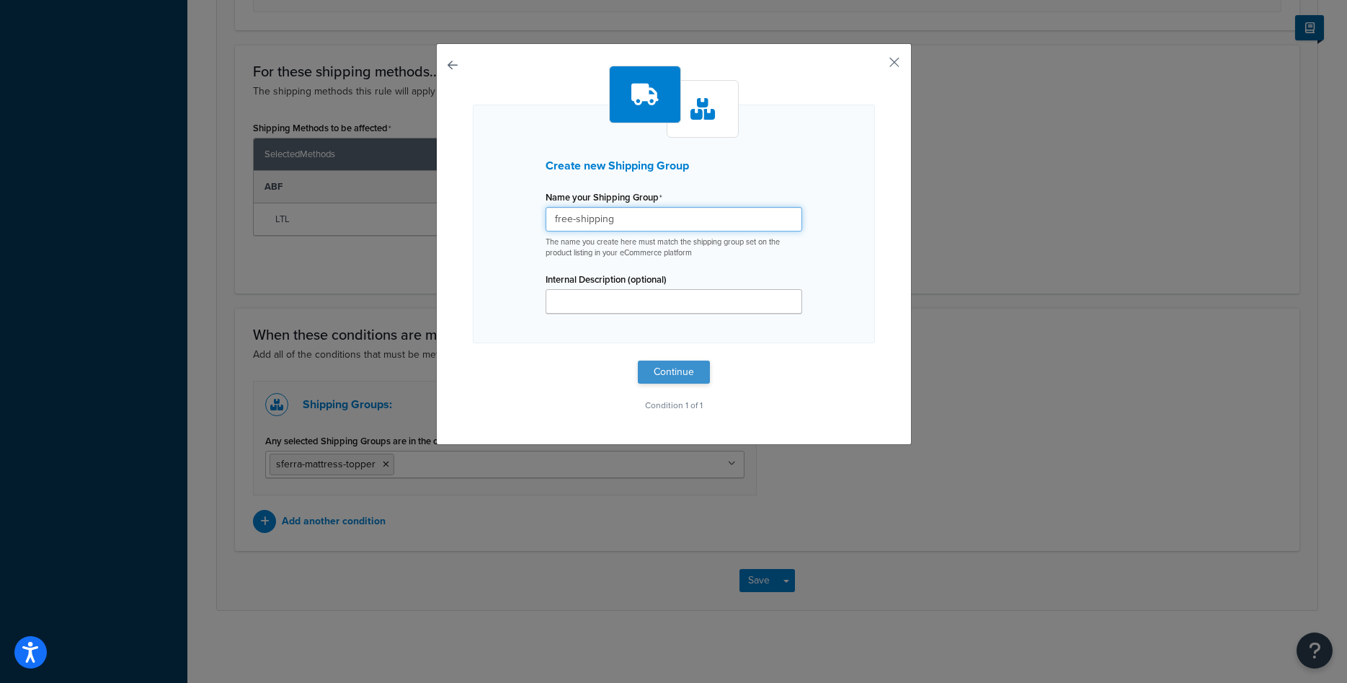
type input "free-shipping"
click at [671, 381] on button "Continue" at bounding box center [674, 371] width 72 height 23
select select "any"
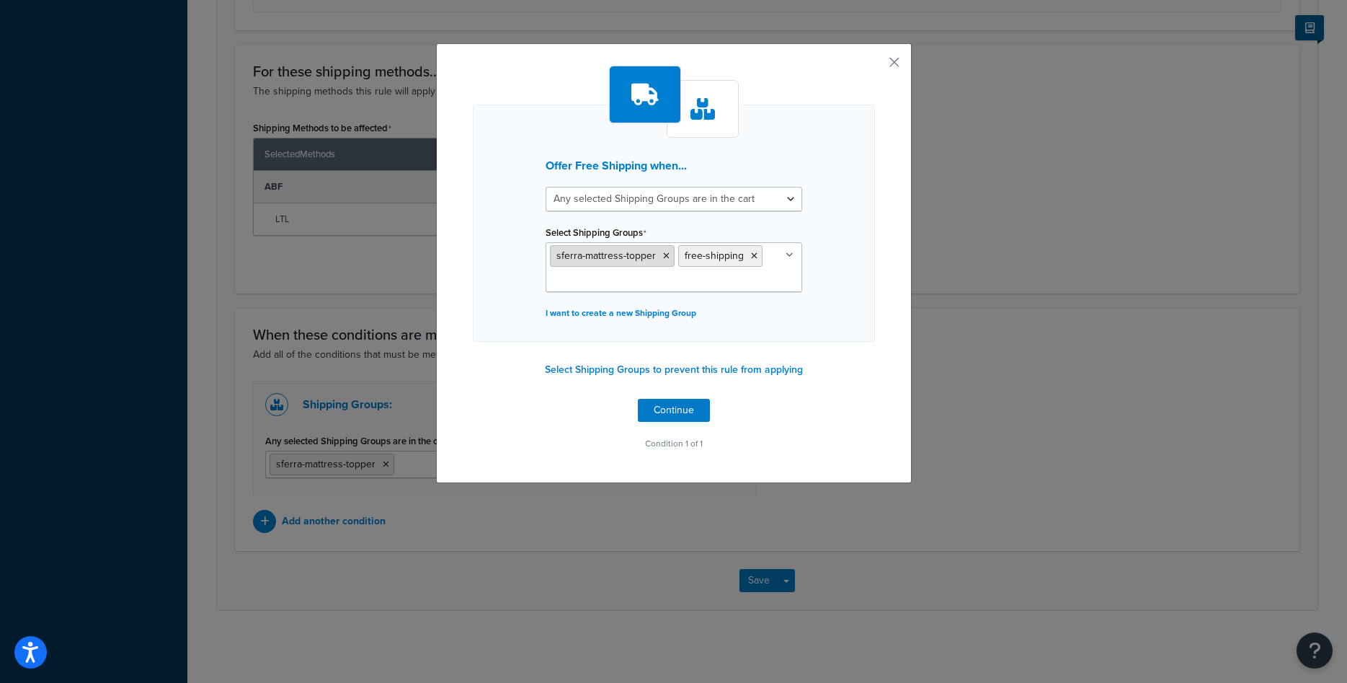
click at [665, 257] on icon at bounding box center [666, 256] width 6 height 9
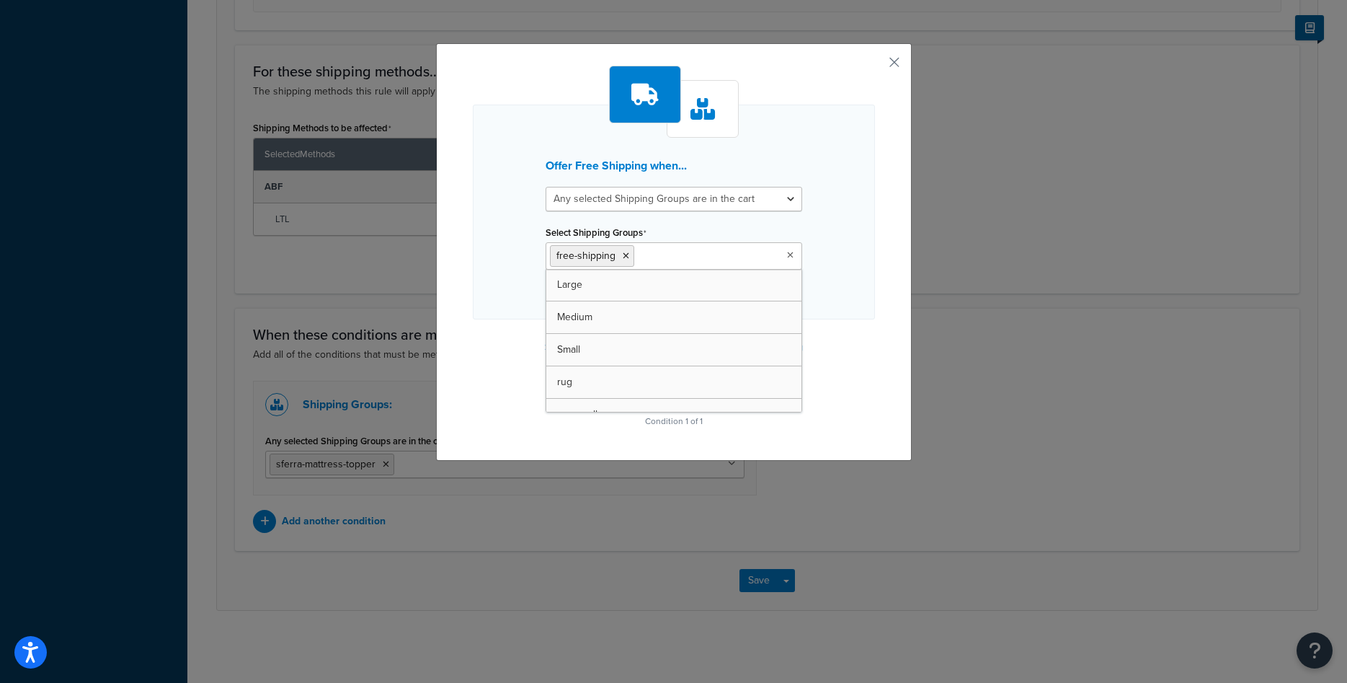
click at [497, 218] on div "Offer Free Shipping when... All selected Shipping Groups are in the cart Any se…" at bounding box center [674, 212] width 402 height 215
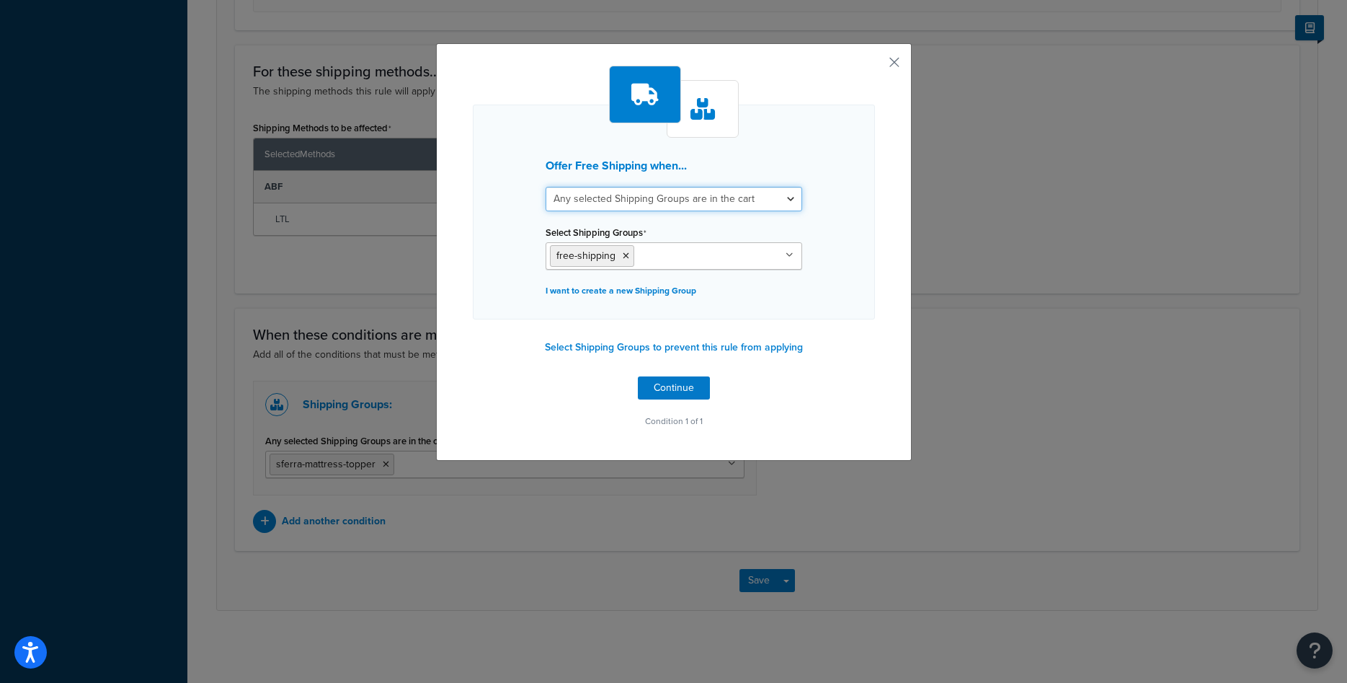
click at [718, 204] on select "All selected Shipping Groups are in the cart Any selected Shipping Groups are i…" at bounding box center [674, 199] width 257 height 25
click at [675, 386] on button "Continue" at bounding box center [674, 387] width 72 height 23
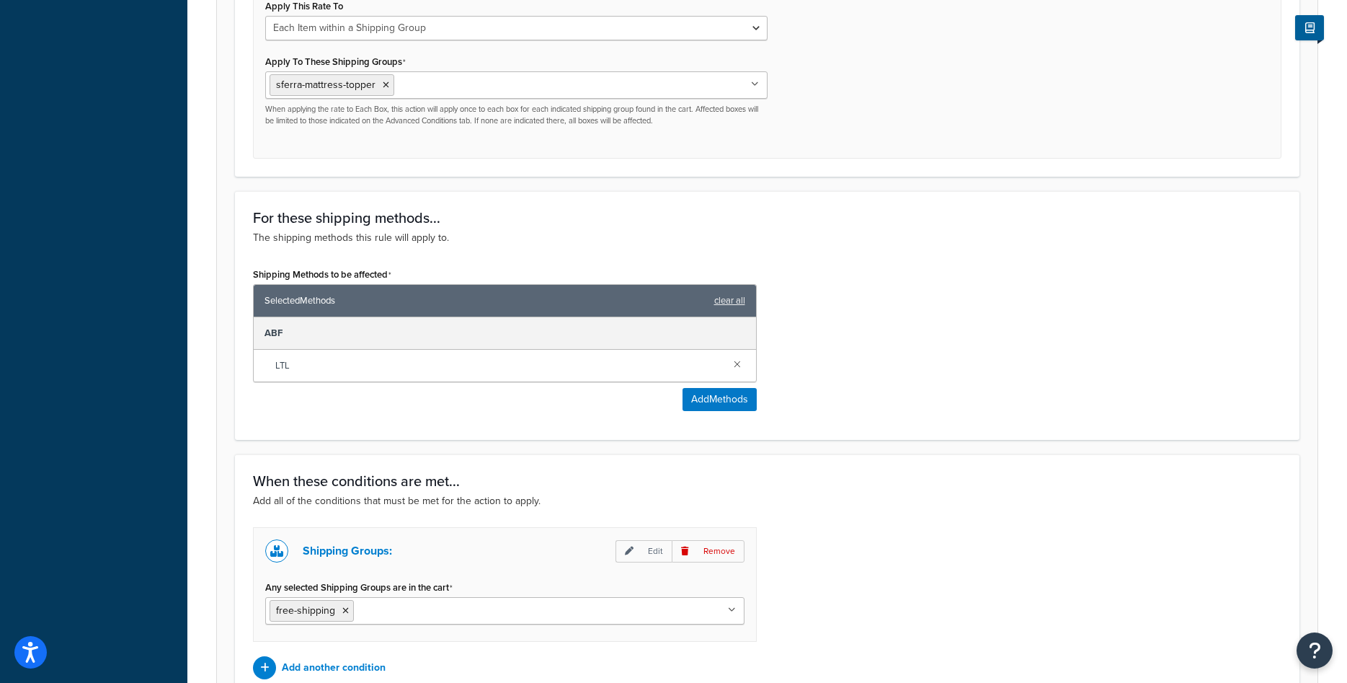
scroll to position [364, 0]
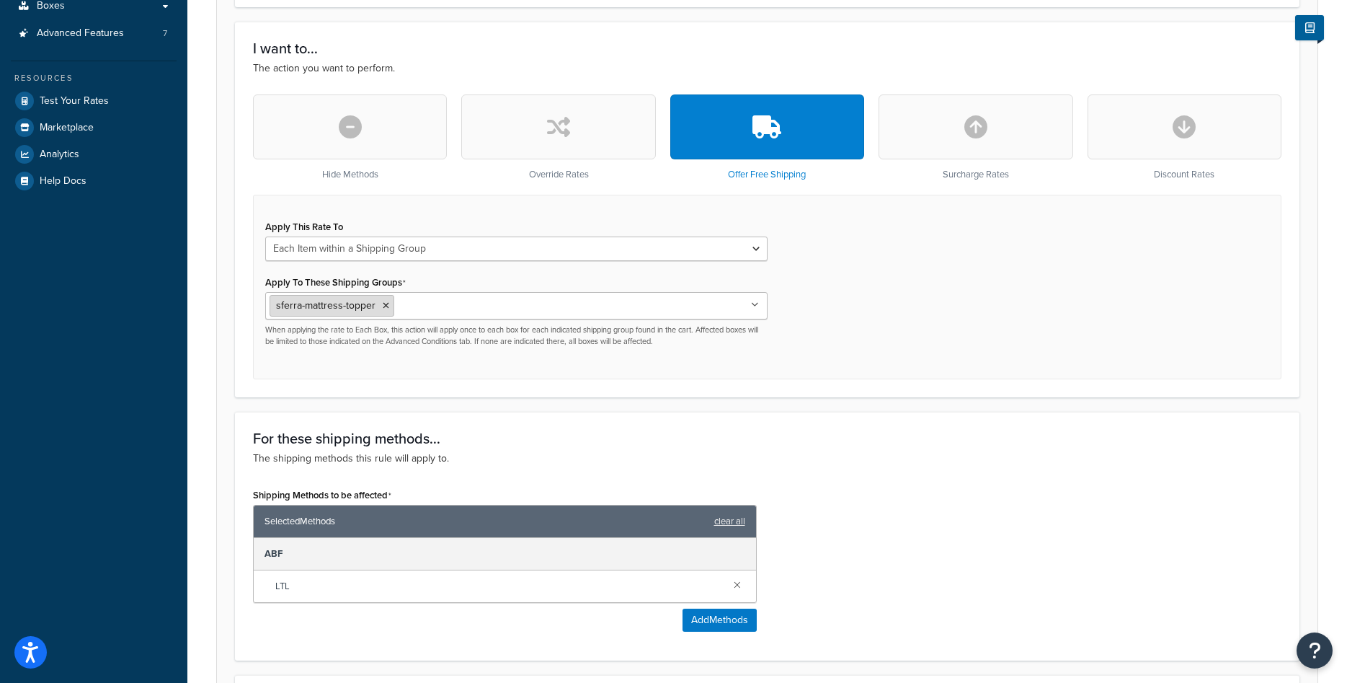
click at [384, 307] on icon at bounding box center [386, 305] width 6 height 9
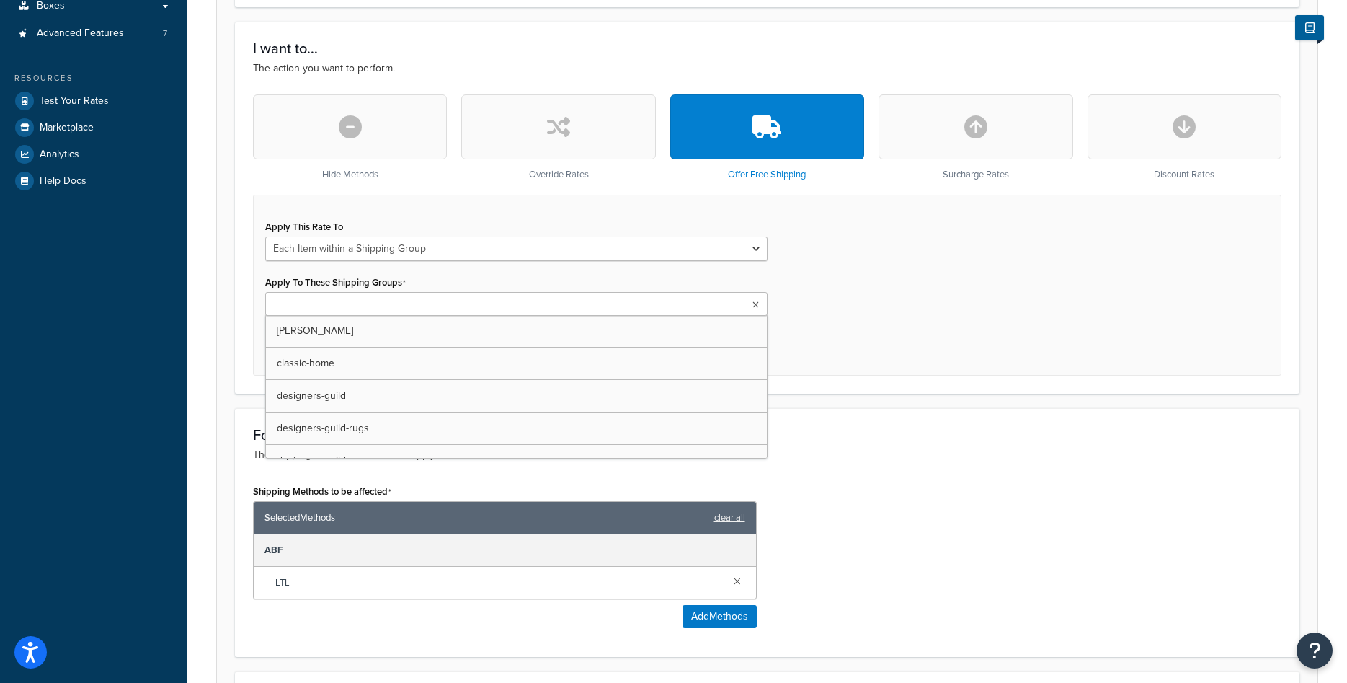
click at [384, 307] on input "Apply To These Shipping Groups" at bounding box center [334, 305] width 128 height 16
type input "sfer"
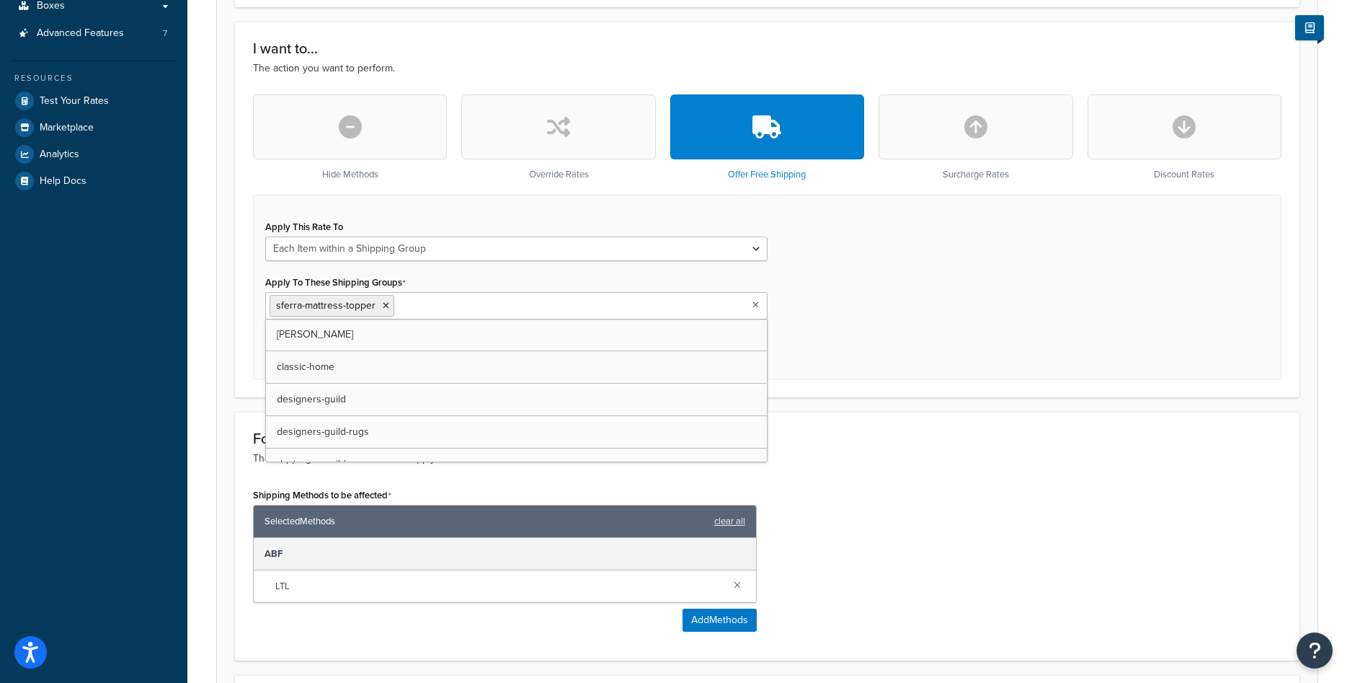
click at [1099, 394] on div "I want to... The action you want to perform. Hide Methods Override Rates Offer …" at bounding box center [767, 210] width 1065 height 376
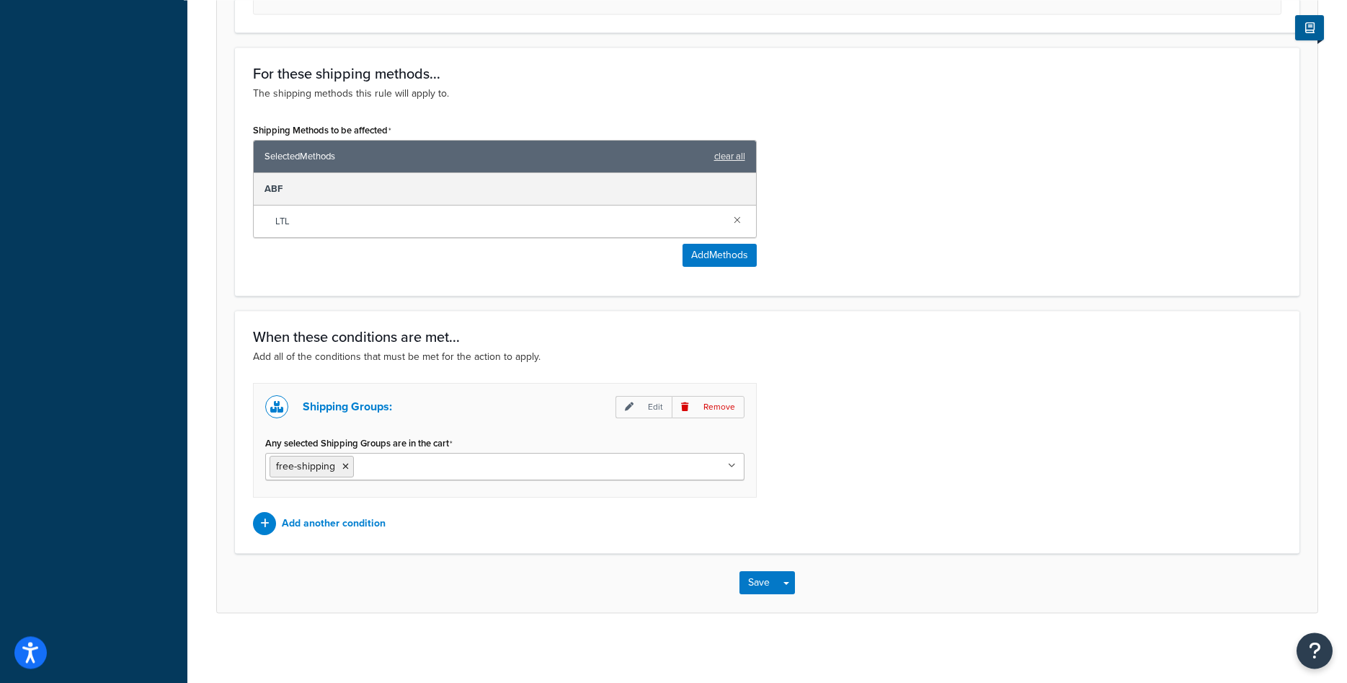
scroll to position [732, 0]
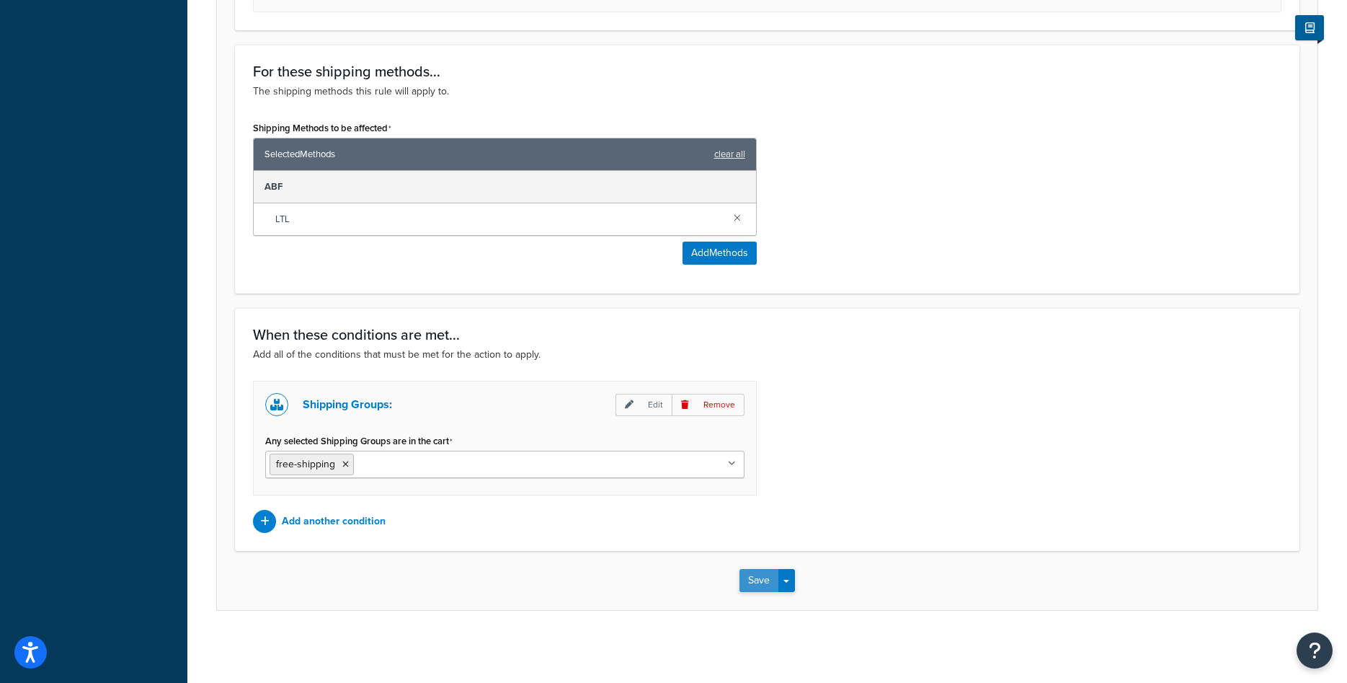
click at [758, 587] on button "Save" at bounding box center [759, 580] width 39 height 23
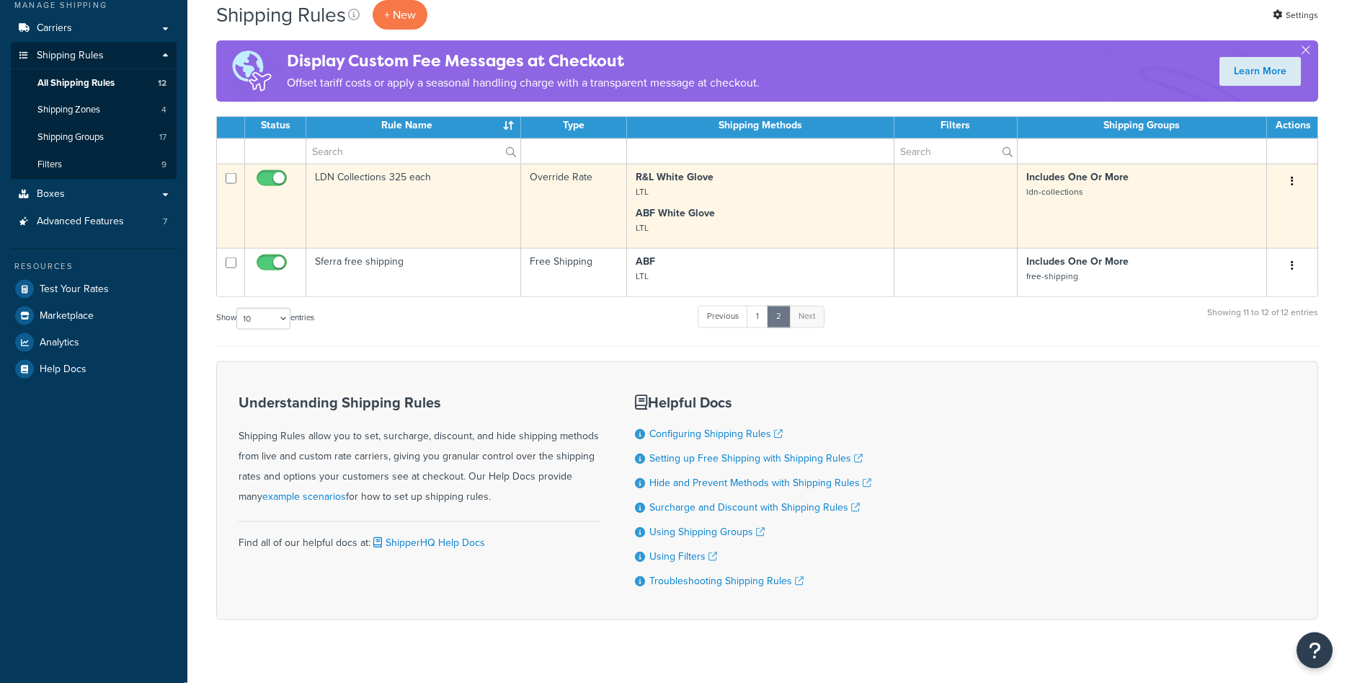
scroll to position [200, 0]
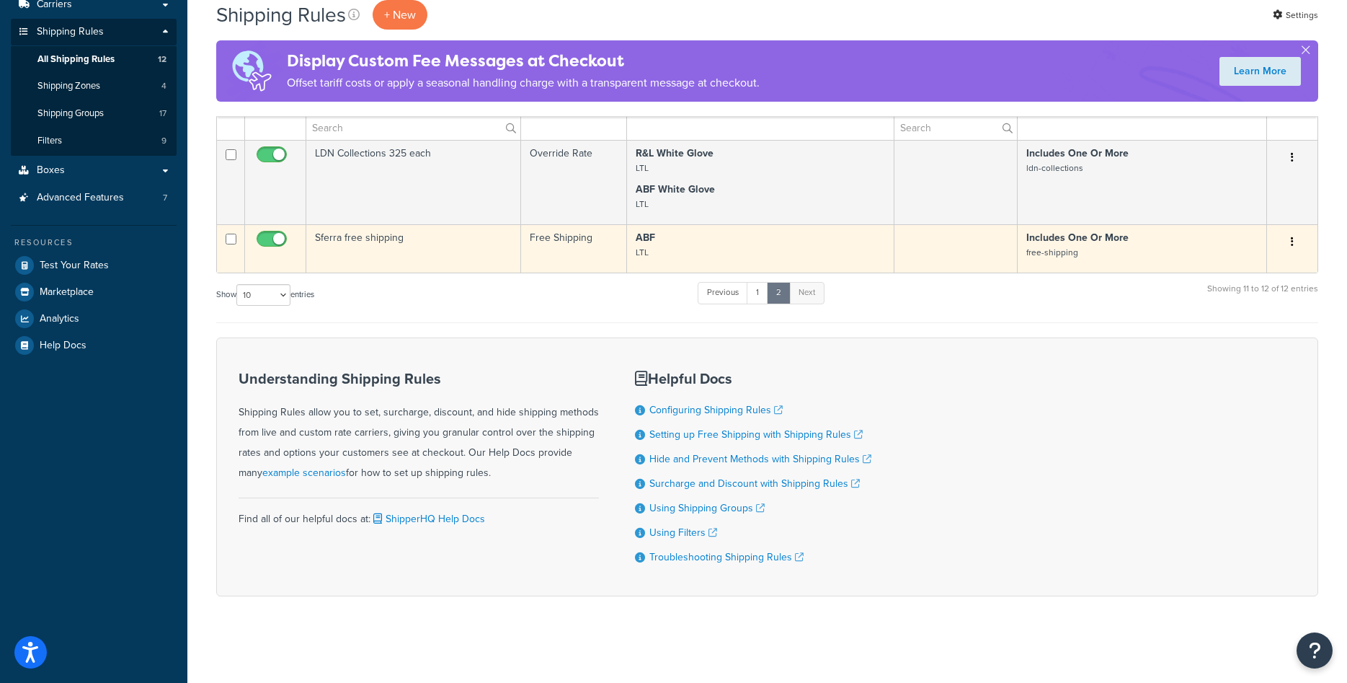
click at [420, 247] on td "Sferra free shipping" at bounding box center [413, 248] width 215 height 48
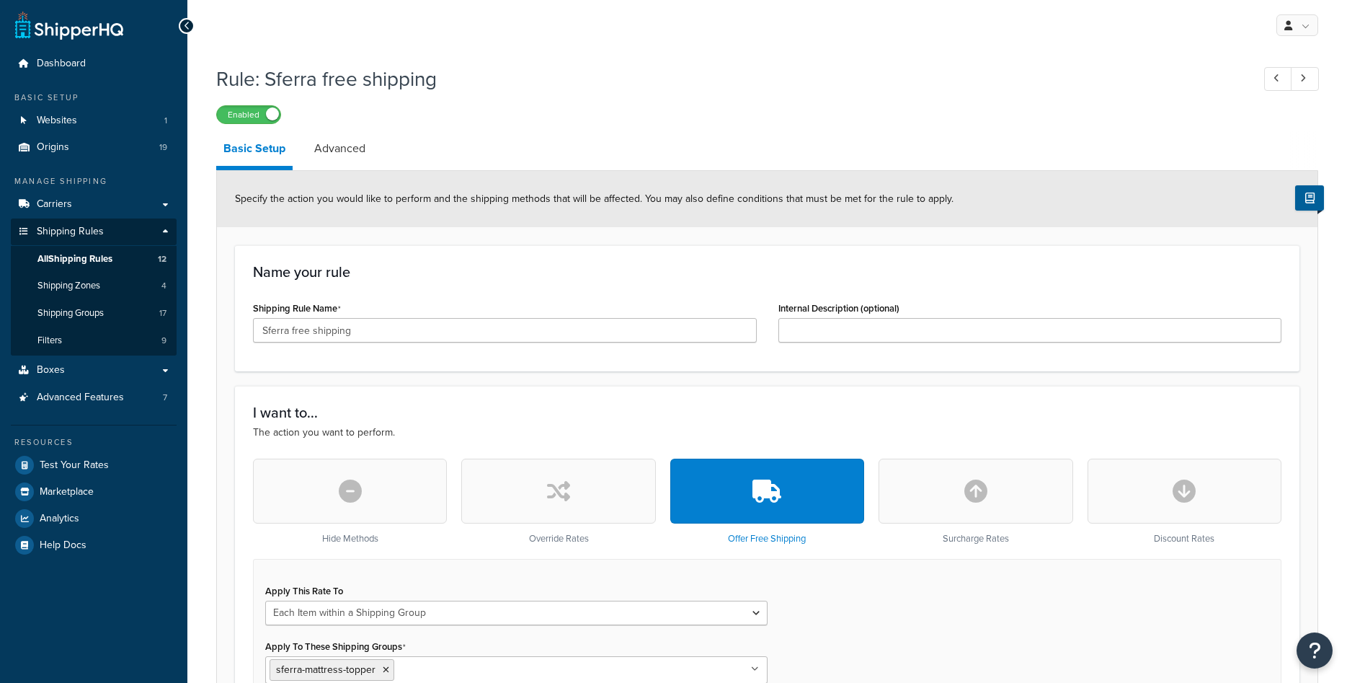
select select "ITEM"
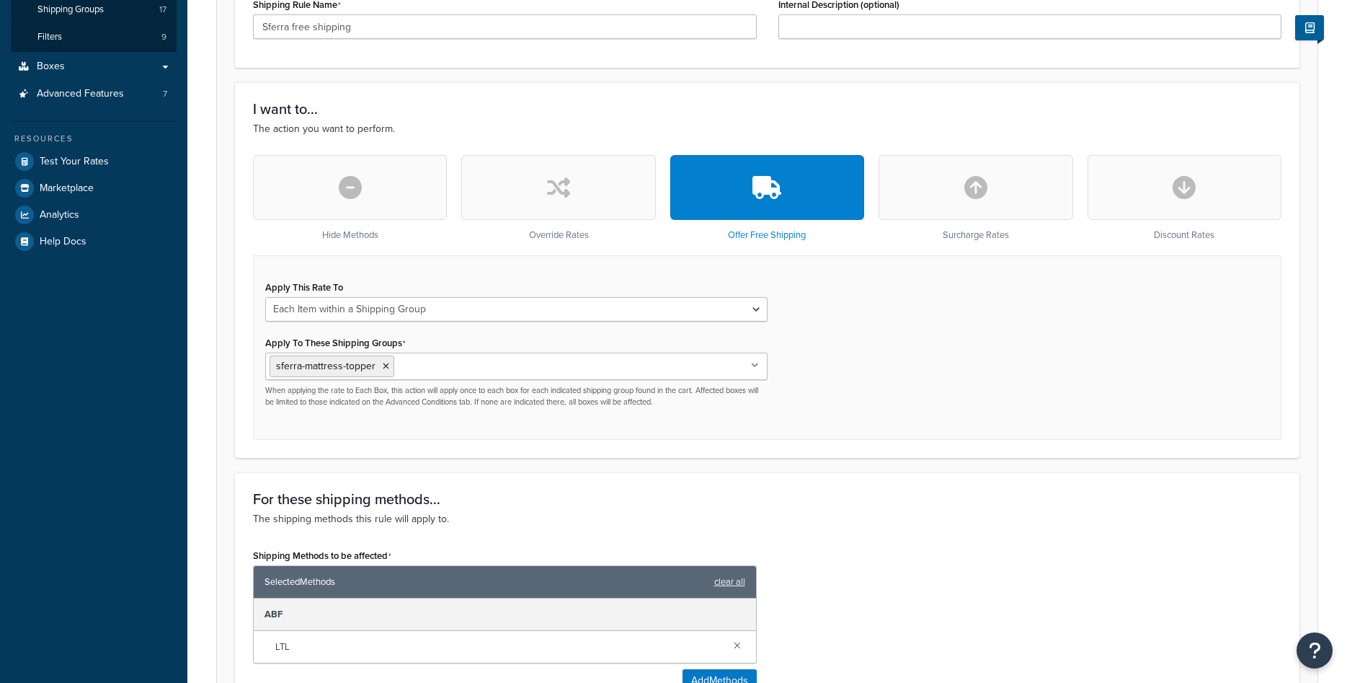
scroll to position [368, 0]
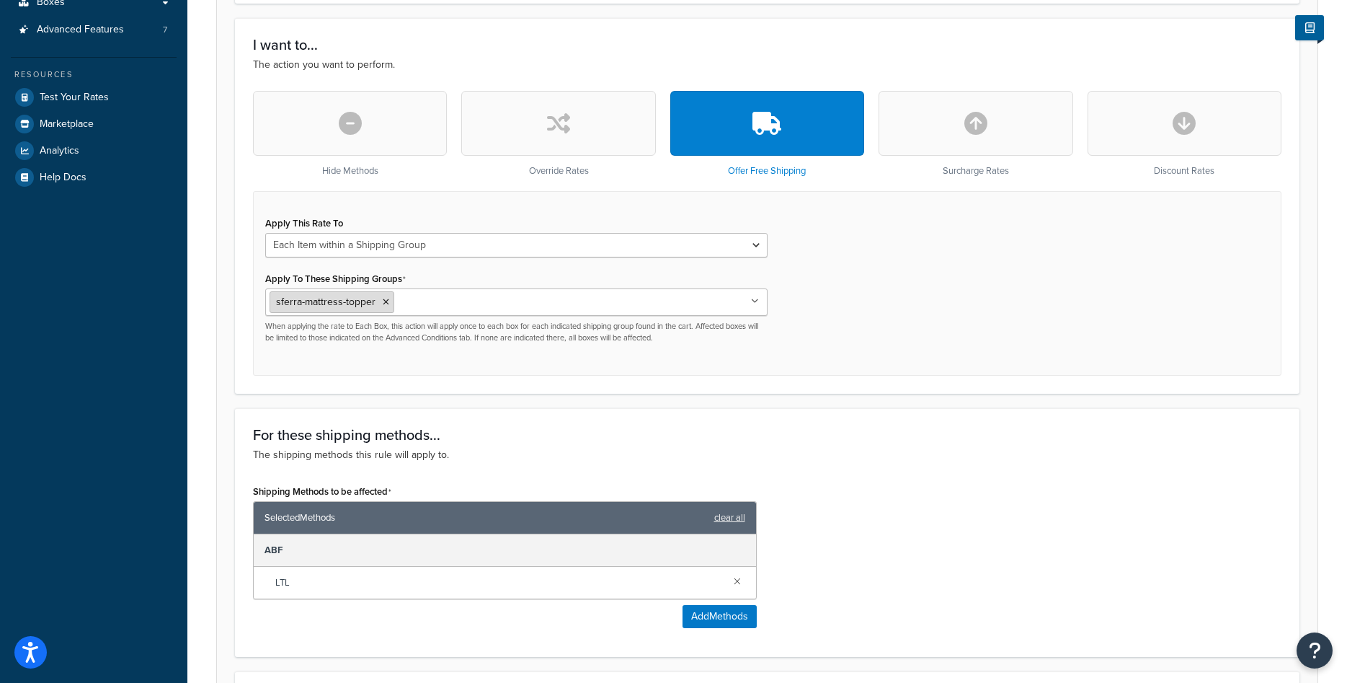
click at [384, 299] on icon at bounding box center [386, 302] width 6 height 9
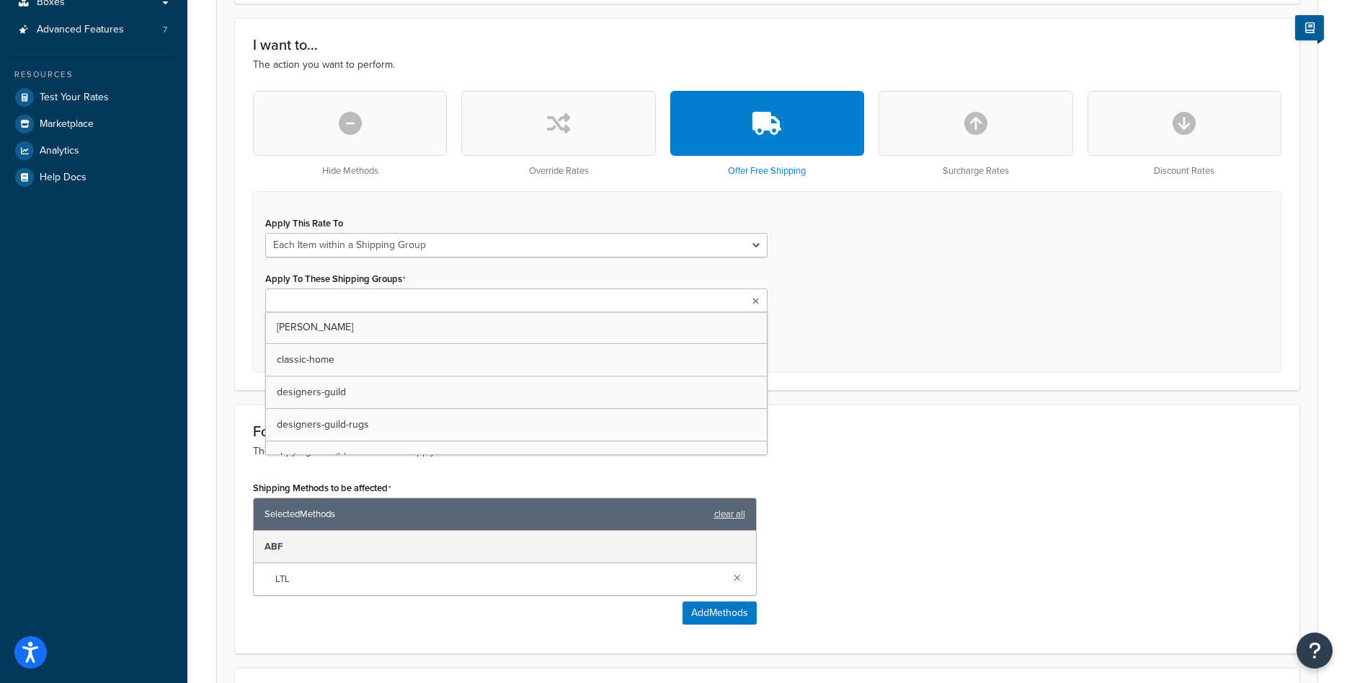
click at [384, 299] on input "Apply To These Shipping Groups" at bounding box center [334, 301] width 128 height 16
type input "sferra"
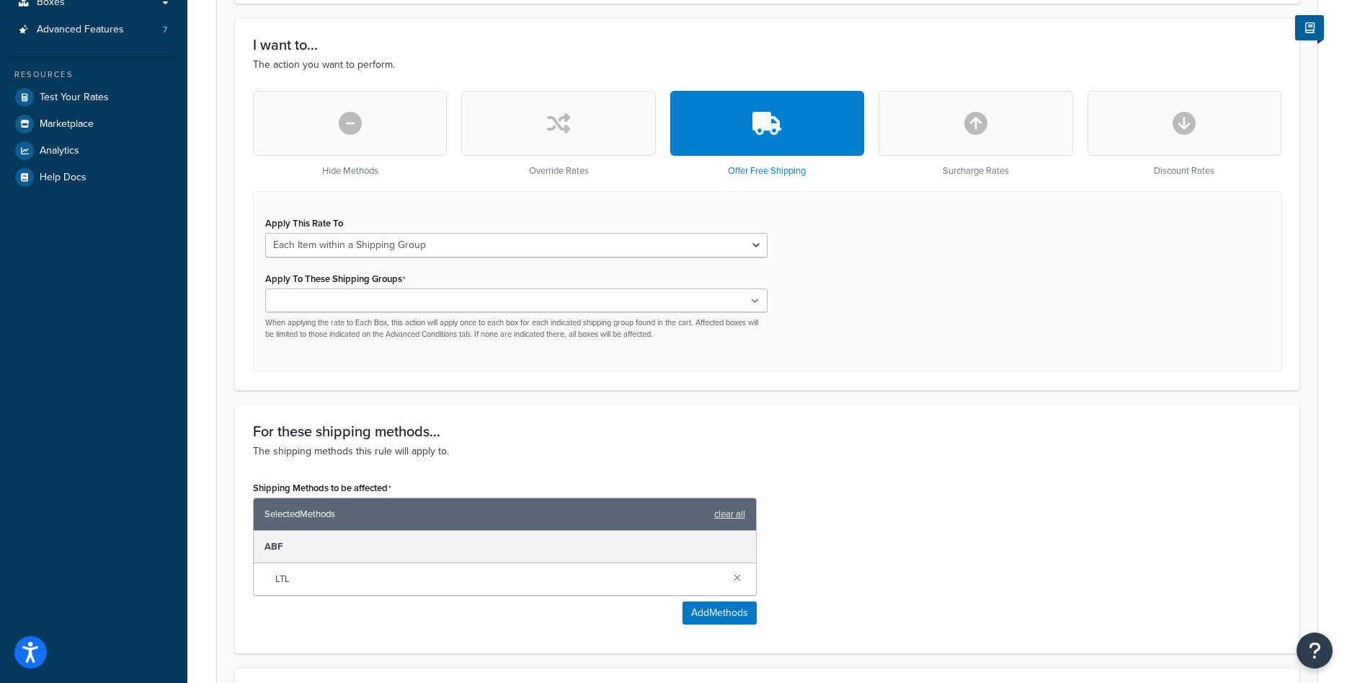
click at [834, 373] on div "I want to... The action you want to perform. Hide Methods Override Rates Offer …" at bounding box center [767, 204] width 1065 height 372
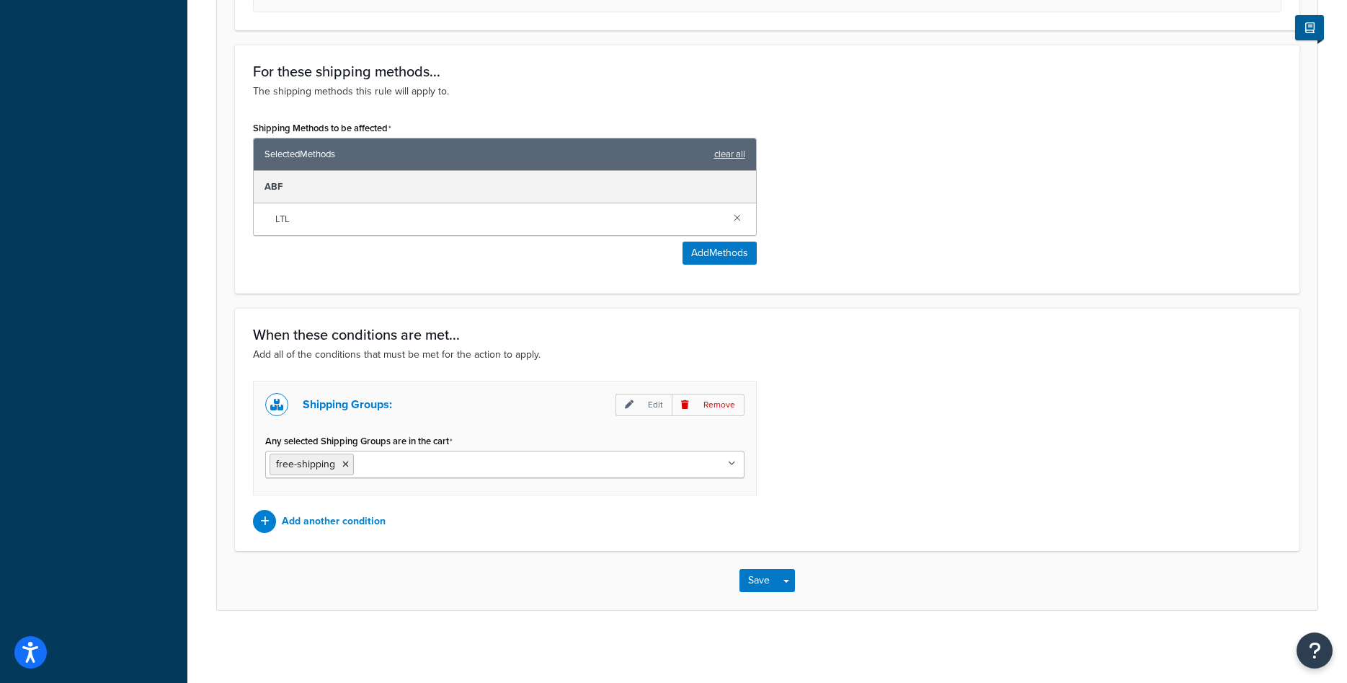
scroll to position [288, 0]
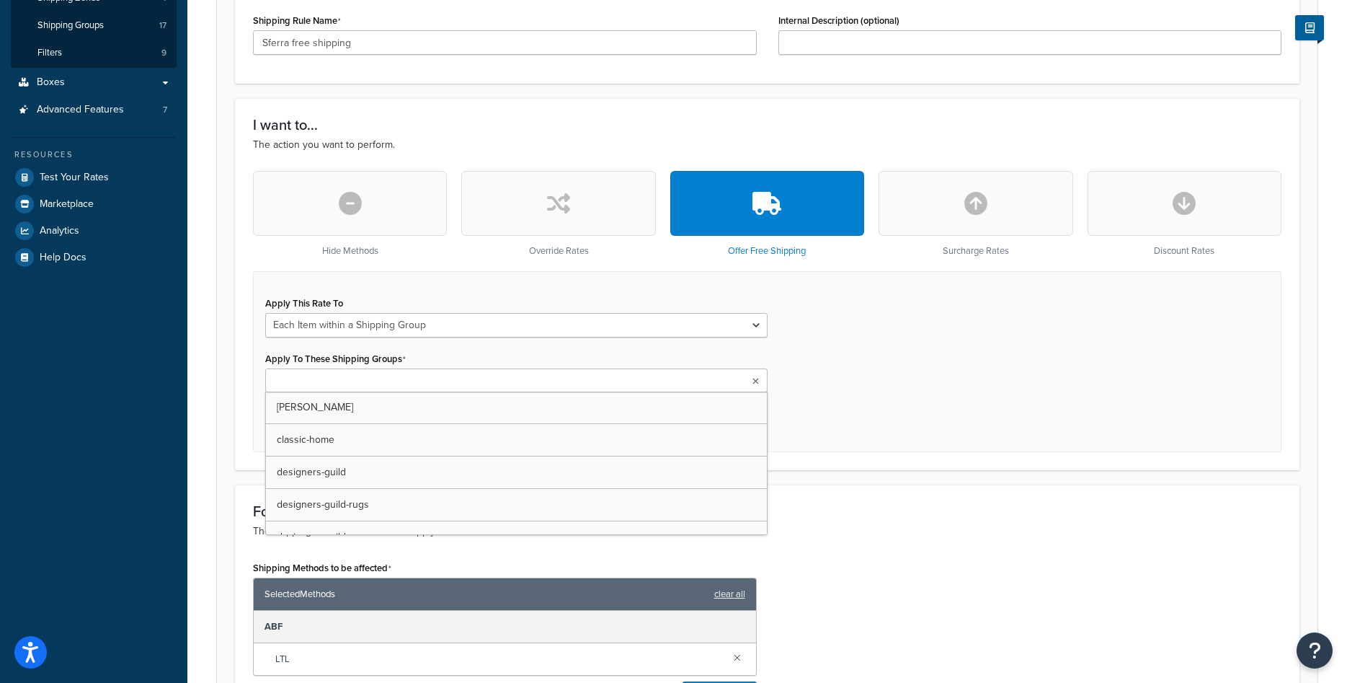
click at [370, 385] on input "Apply To These Shipping Groups" at bounding box center [334, 381] width 128 height 16
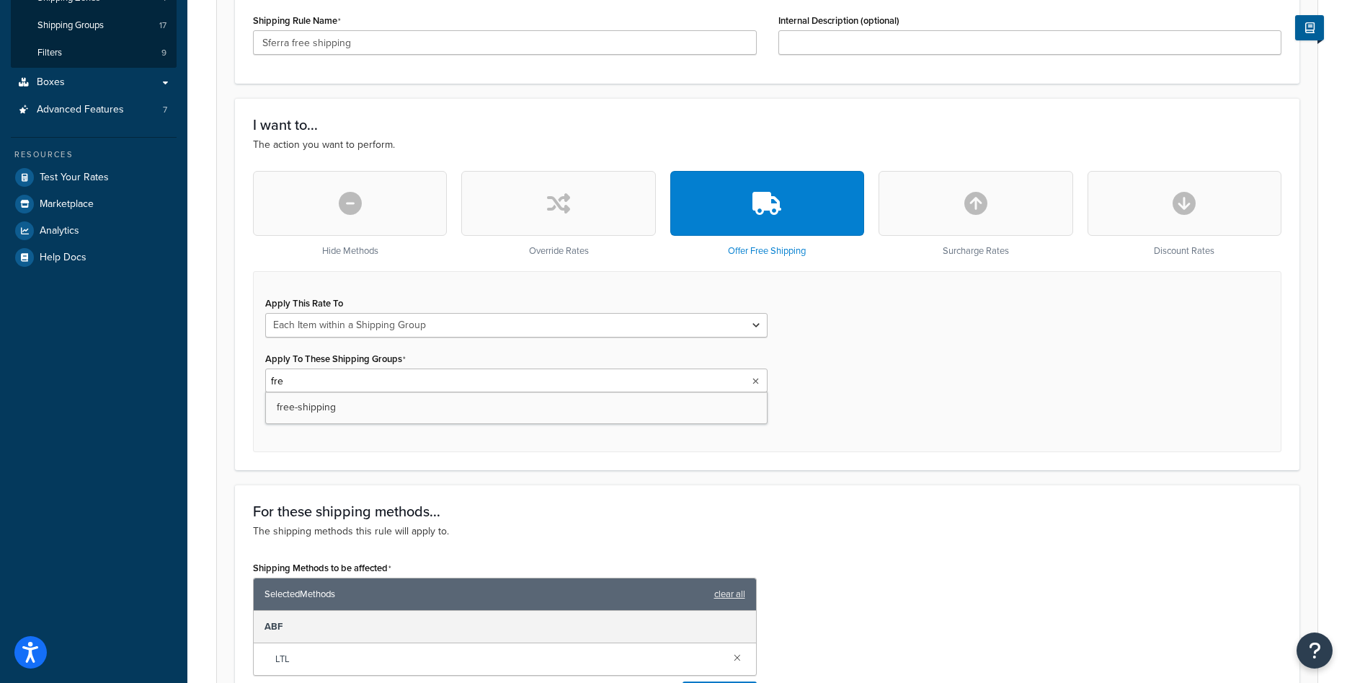
type input "free"
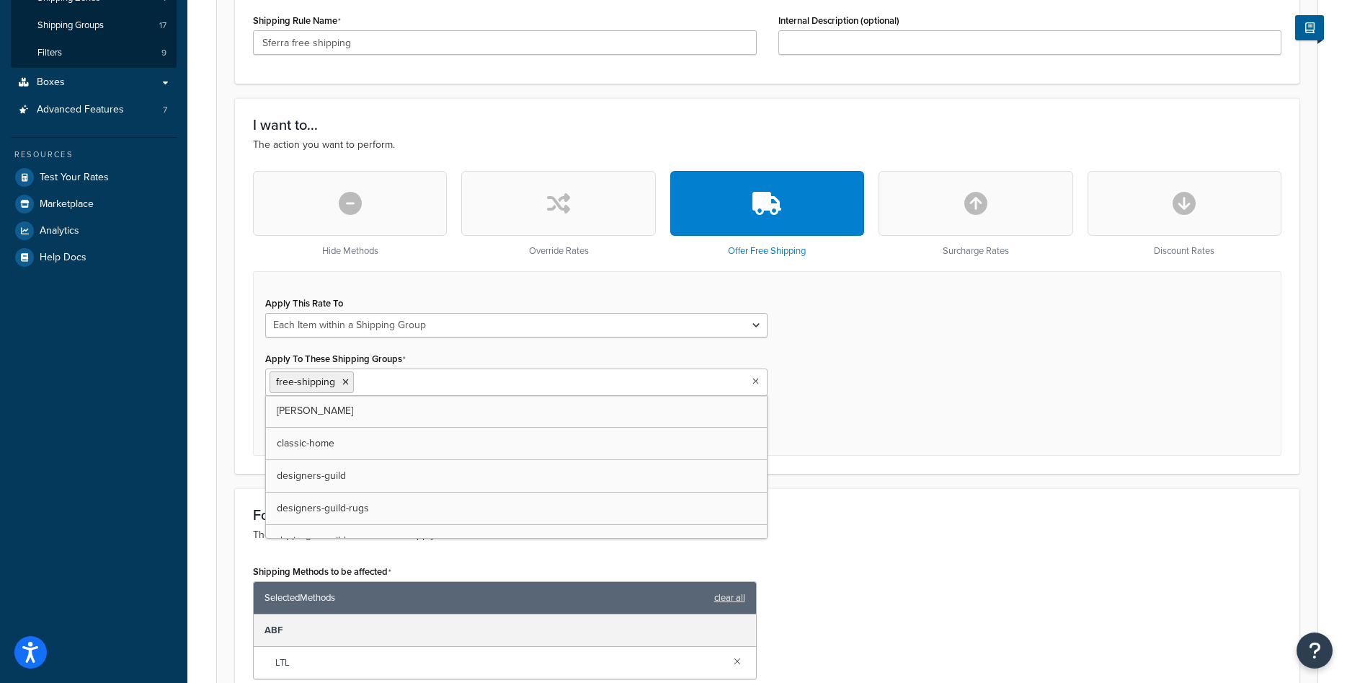
click at [851, 454] on div "Apply This Rate To Each Shipment in the Cart Each Origin in the Cart Each Shipp…" at bounding box center [767, 363] width 1029 height 185
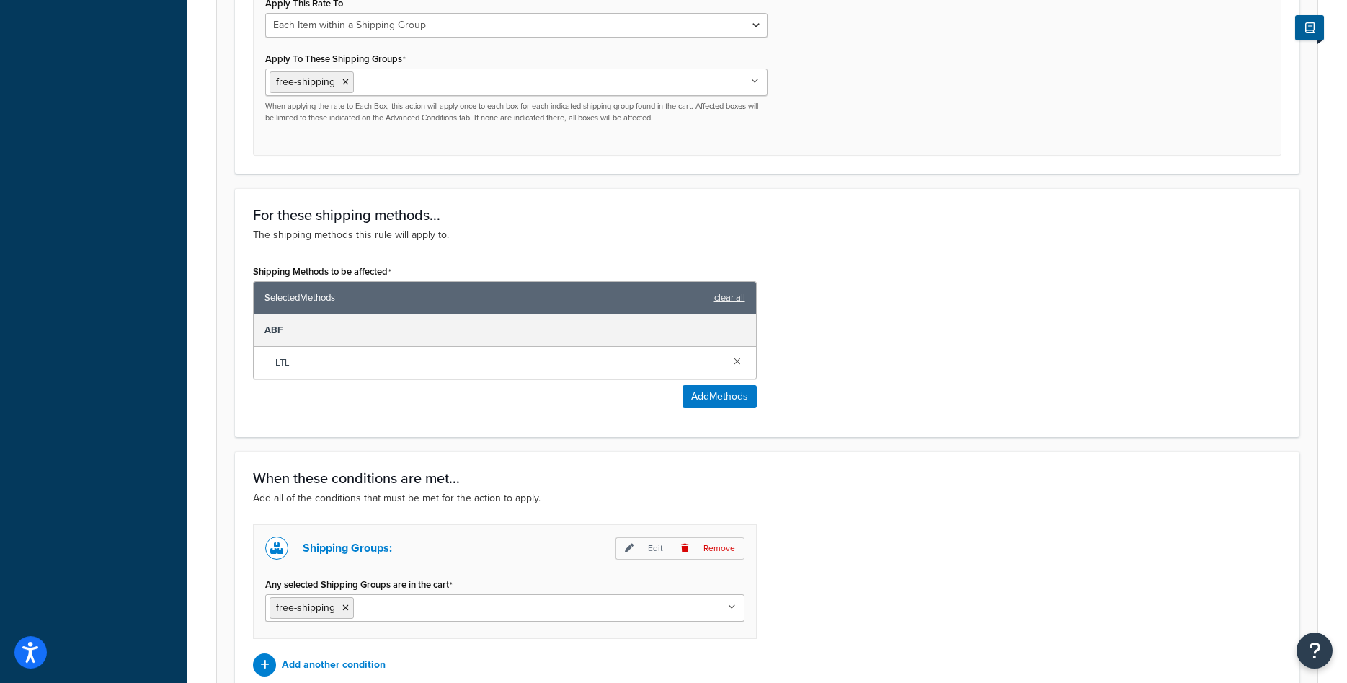
scroll to position [655, 0]
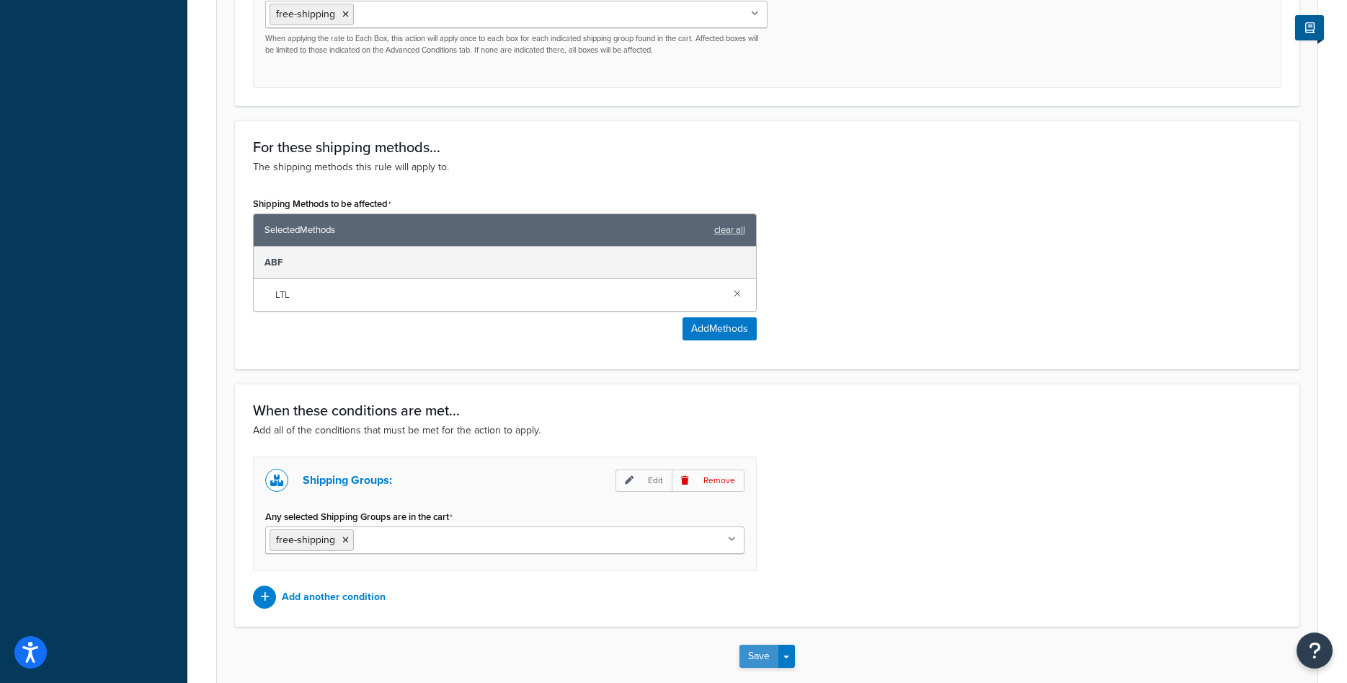
click at [763, 646] on button "Save" at bounding box center [759, 656] width 39 height 23
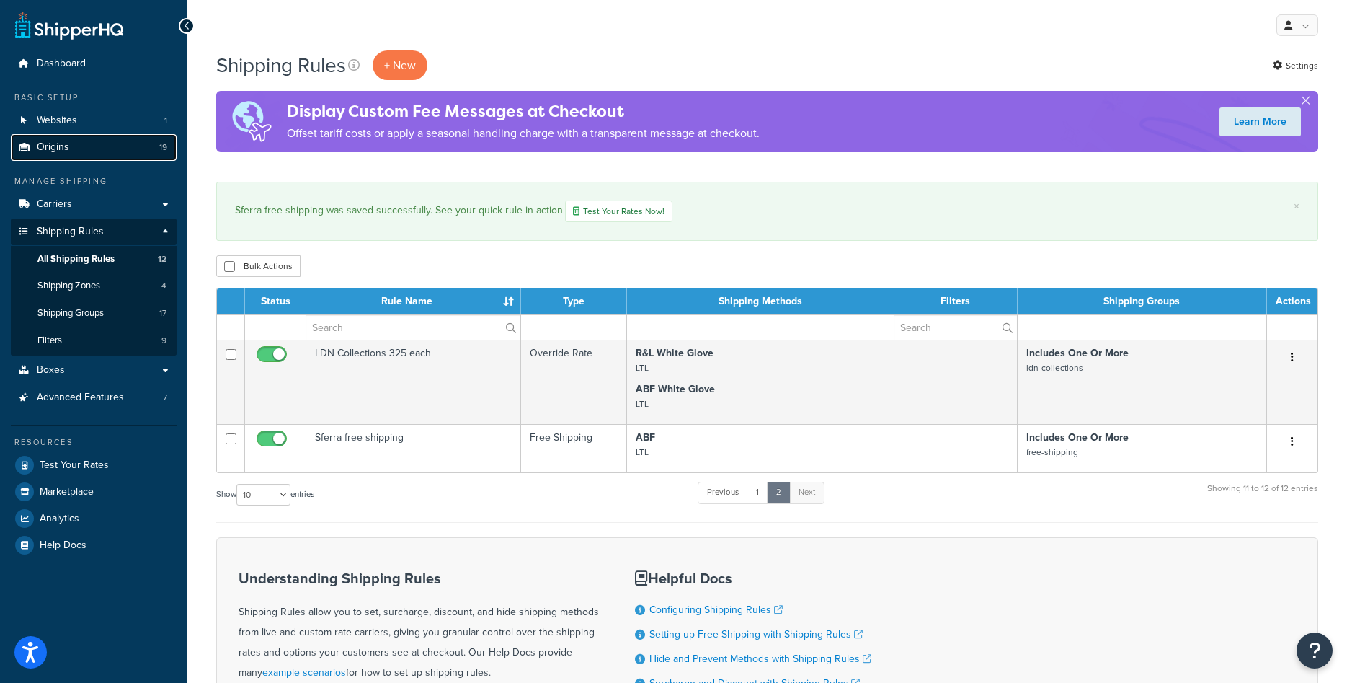
click at [98, 144] on link "Origins 19" at bounding box center [94, 147] width 166 height 27
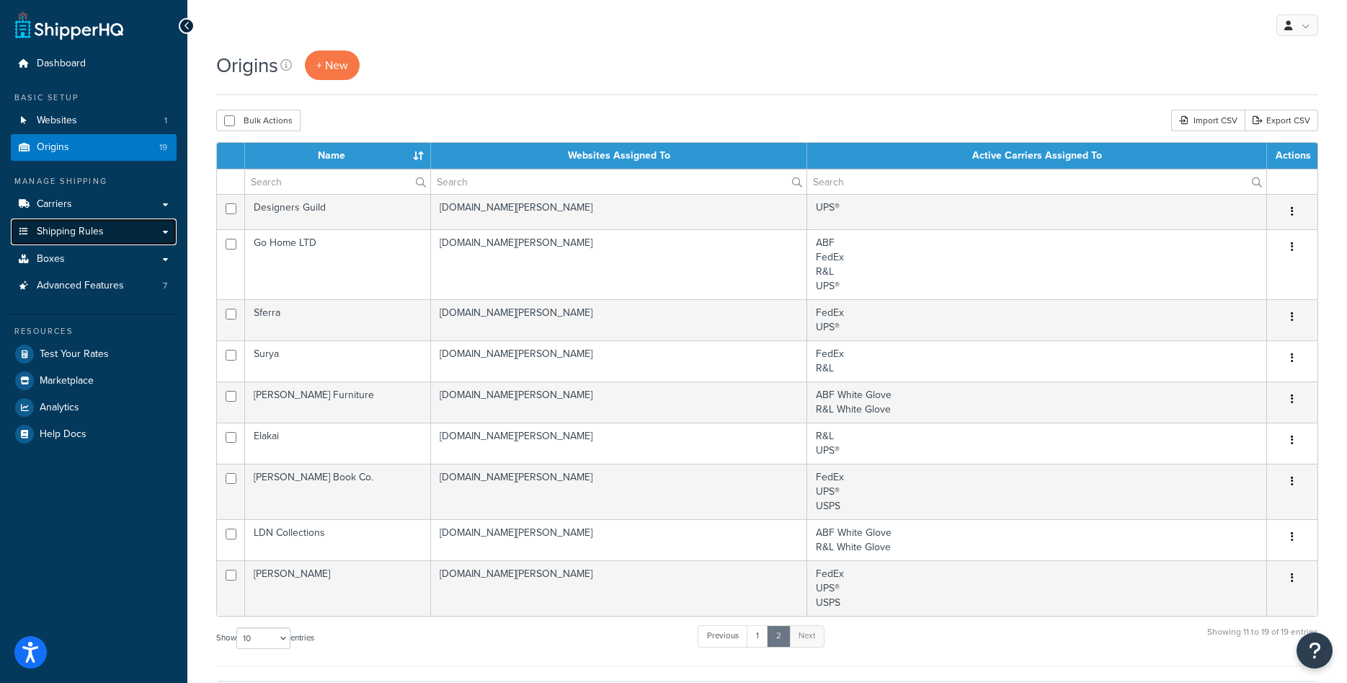
click at [81, 236] on span "Shipping Rules" at bounding box center [70, 232] width 67 height 12
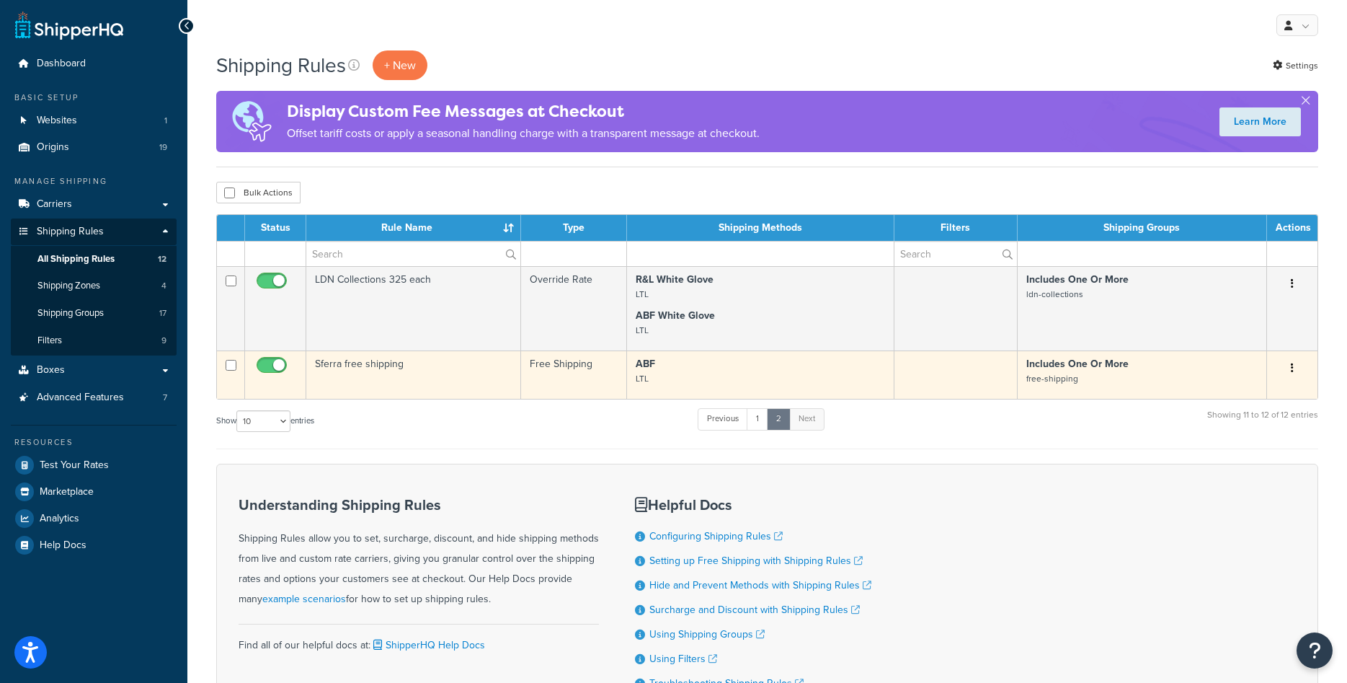
click at [381, 366] on td "Sferra free shipping" at bounding box center [413, 374] width 215 height 48
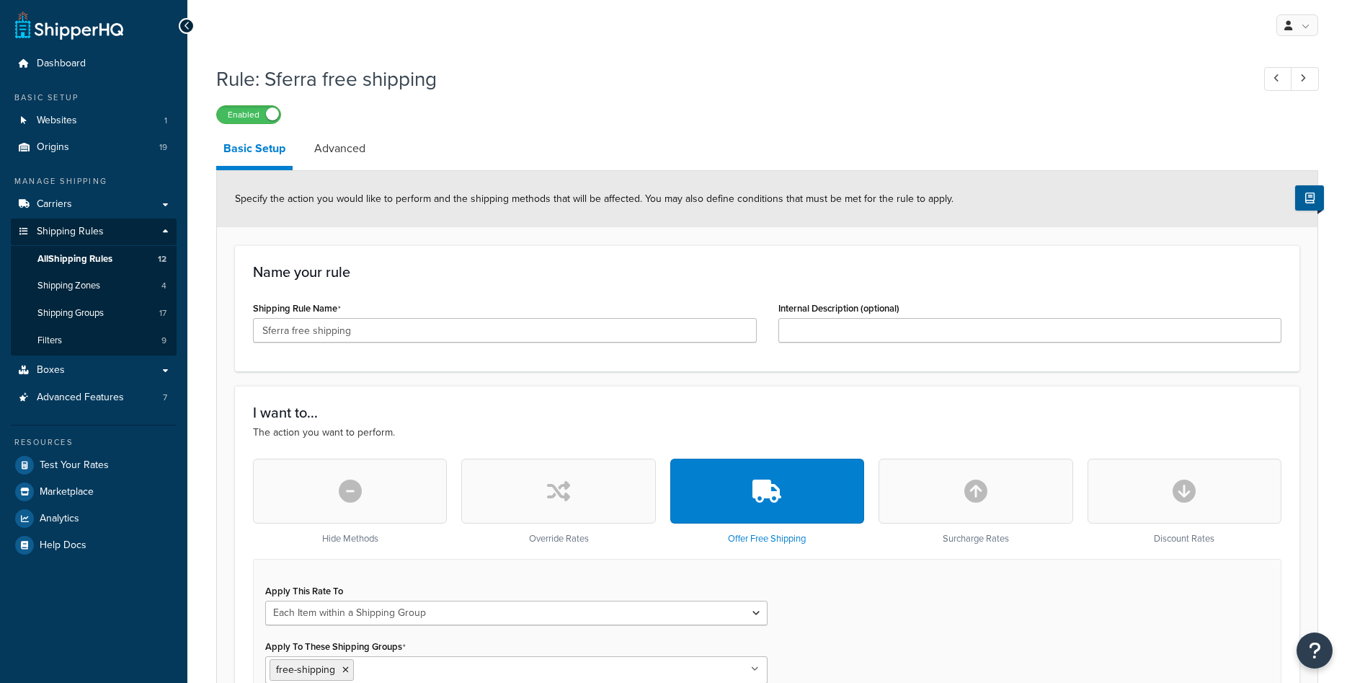
select select "ITEM"
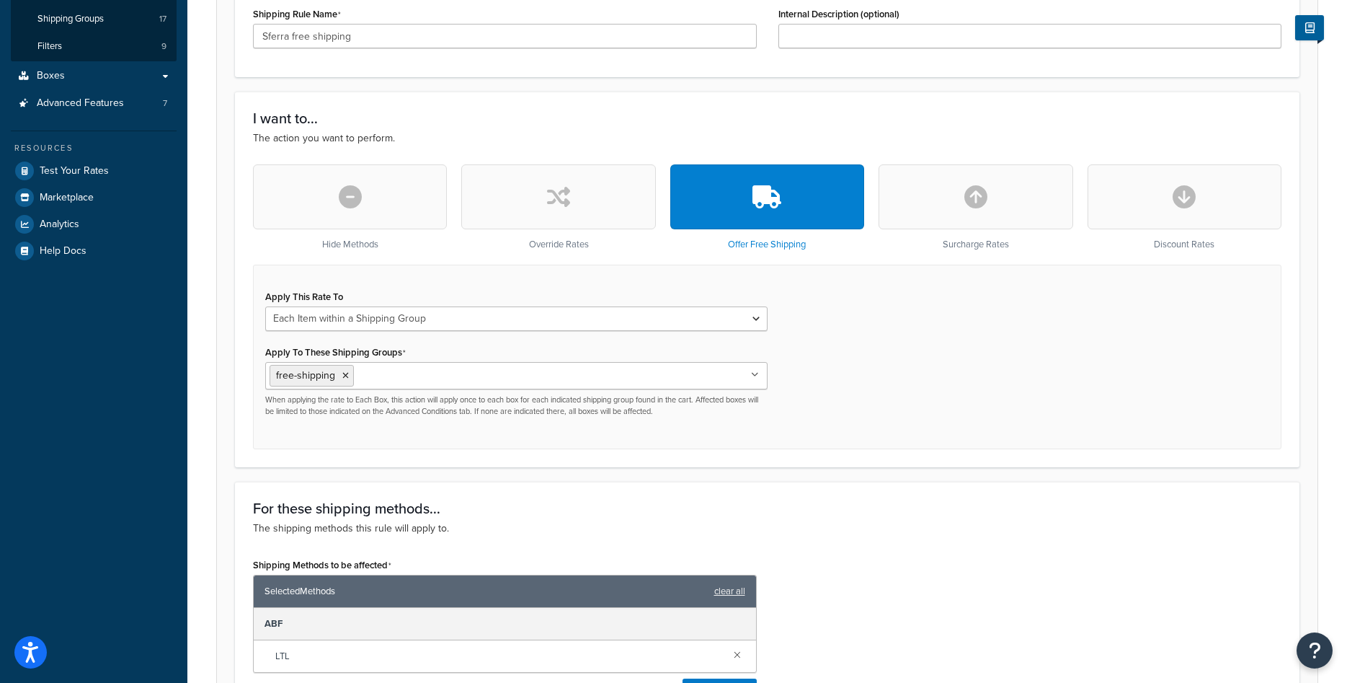
scroll to position [515, 0]
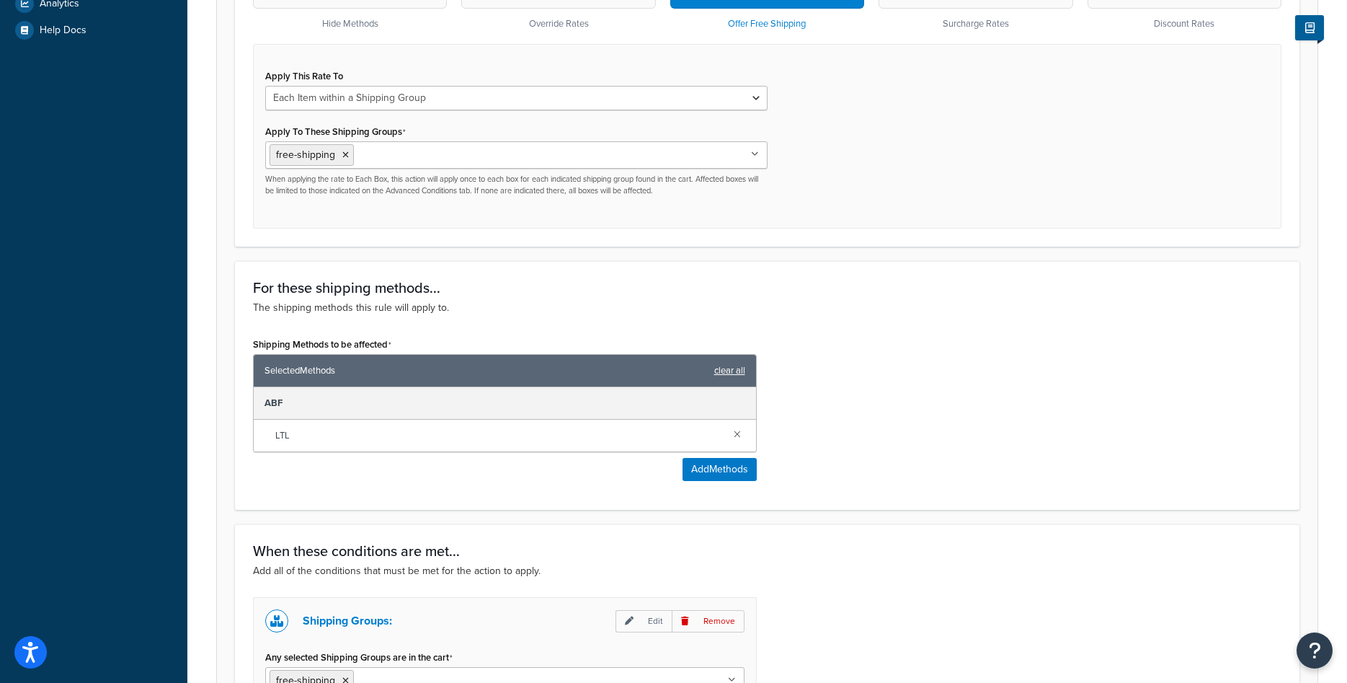
click at [737, 373] on link "clear all" at bounding box center [729, 370] width 31 height 20
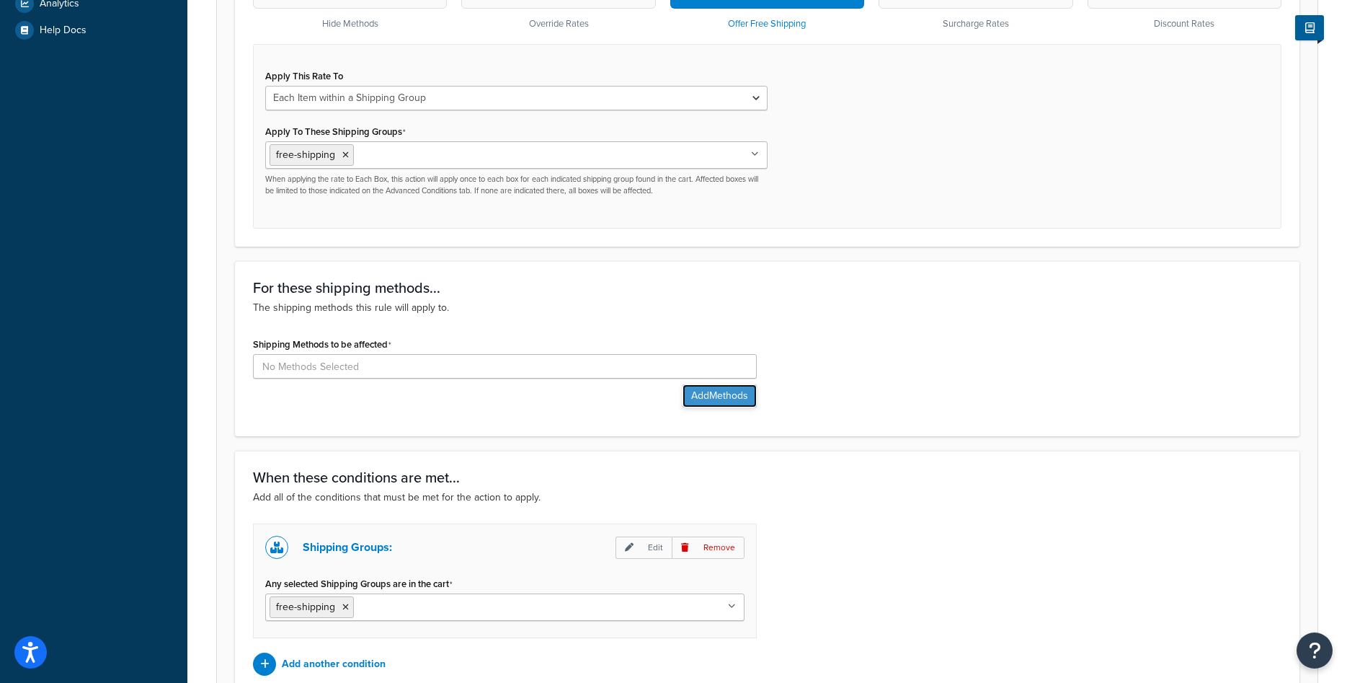
click at [729, 394] on button "Add Methods" at bounding box center [720, 395] width 74 height 23
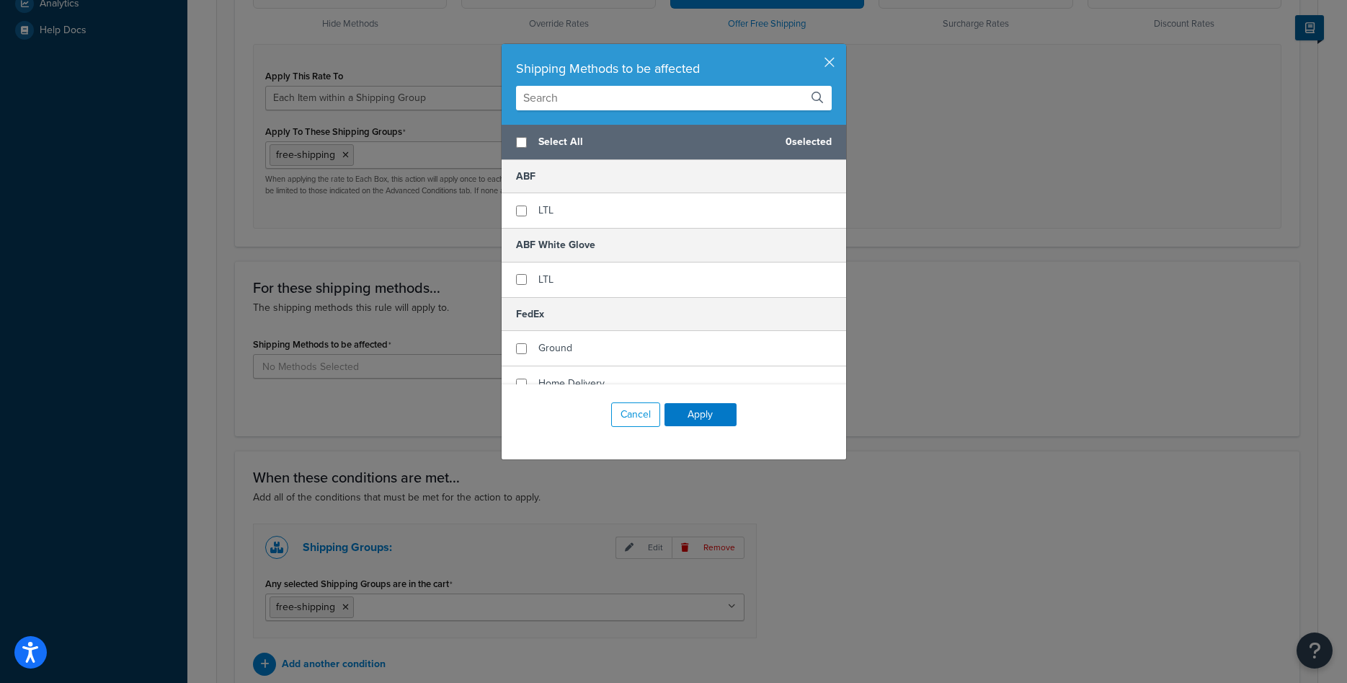
click at [607, 104] on input "text" at bounding box center [674, 98] width 316 height 25
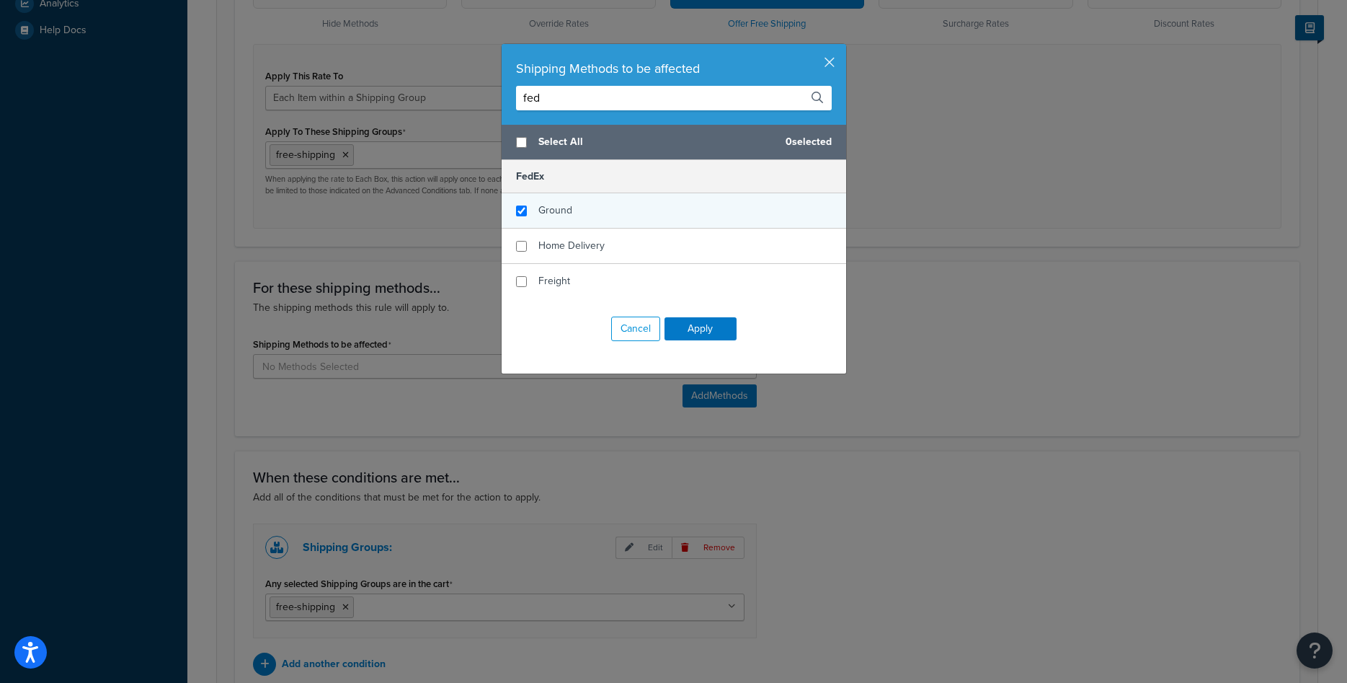
type input "fed"
checkbox input "true"
click at [556, 205] on span "Ground" at bounding box center [556, 210] width 34 height 15
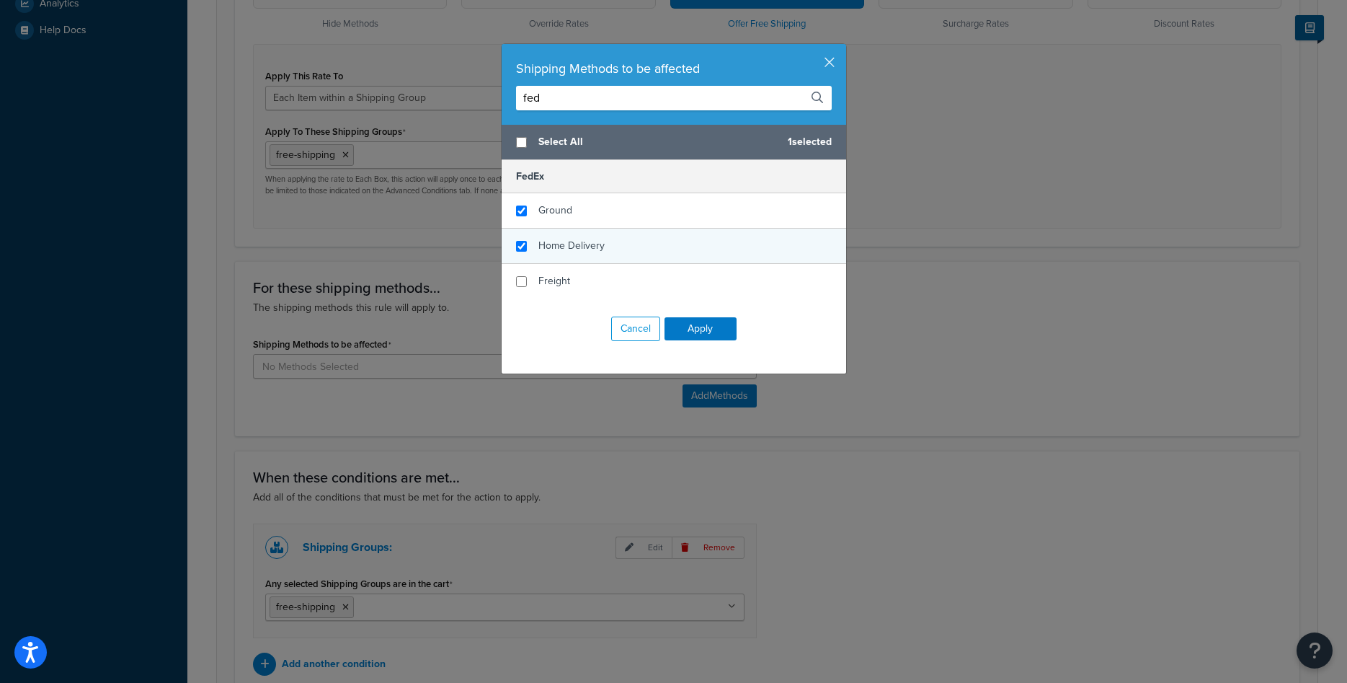
checkbox input "true"
click at [571, 246] on span "Home Delivery" at bounding box center [572, 245] width 66 height 15
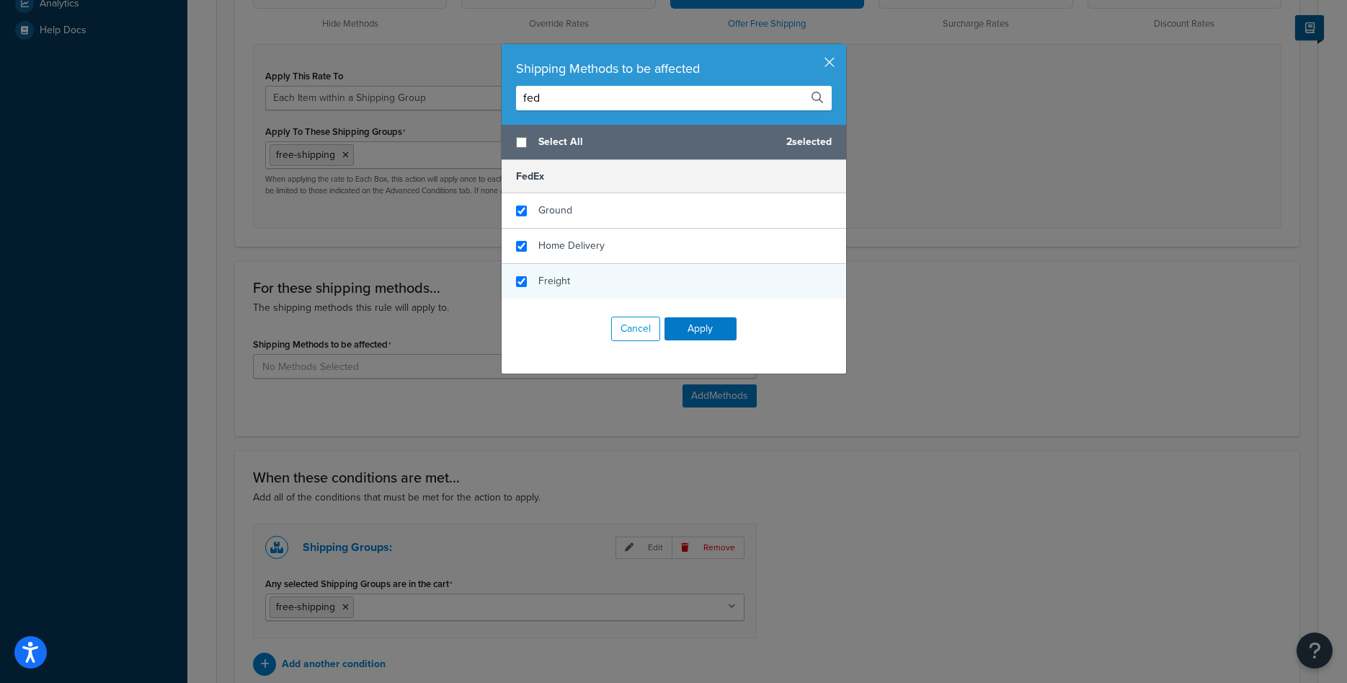
checkbox input "true"
click at [541, 280] on span "Freight" at bounding box center [555, 280] width 32 height 15
click at [708, 332] on button "Apply" at bounding box center [701, 328] width 72 height 23
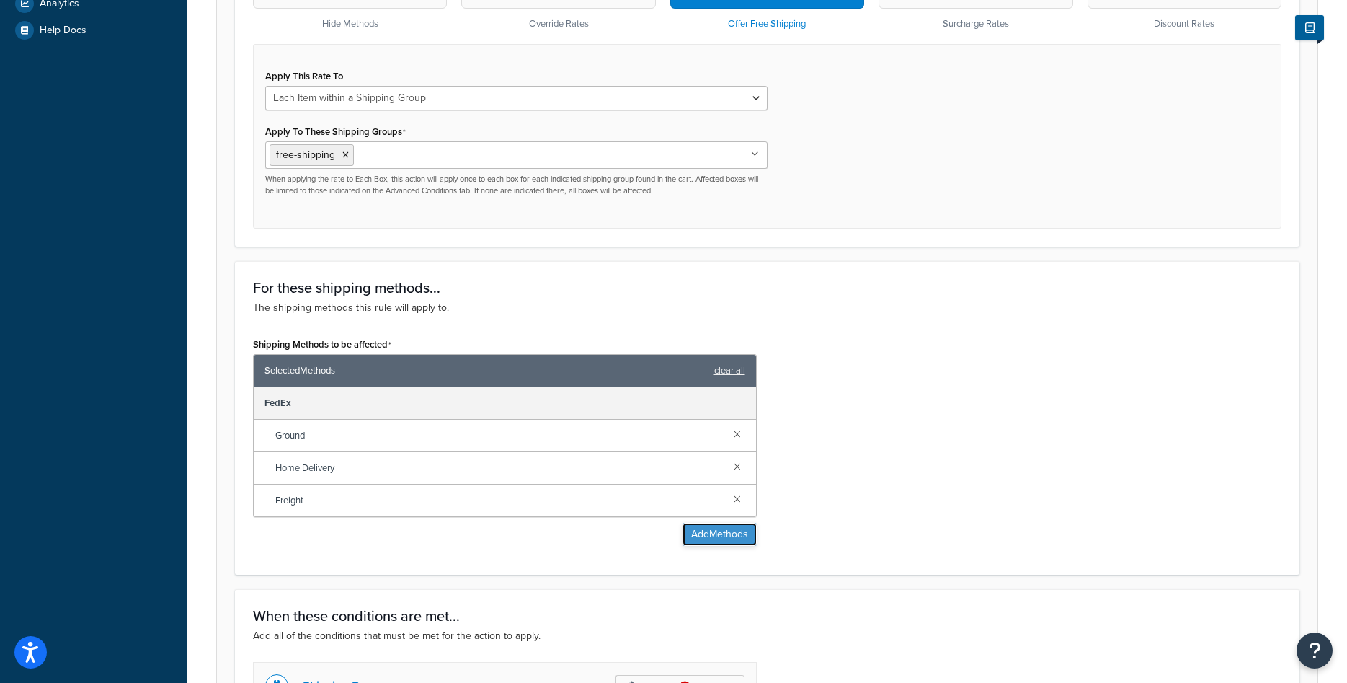
click at [703, 545] on button "Add Methods" at bounding box center [720, 534] width 74 height 23
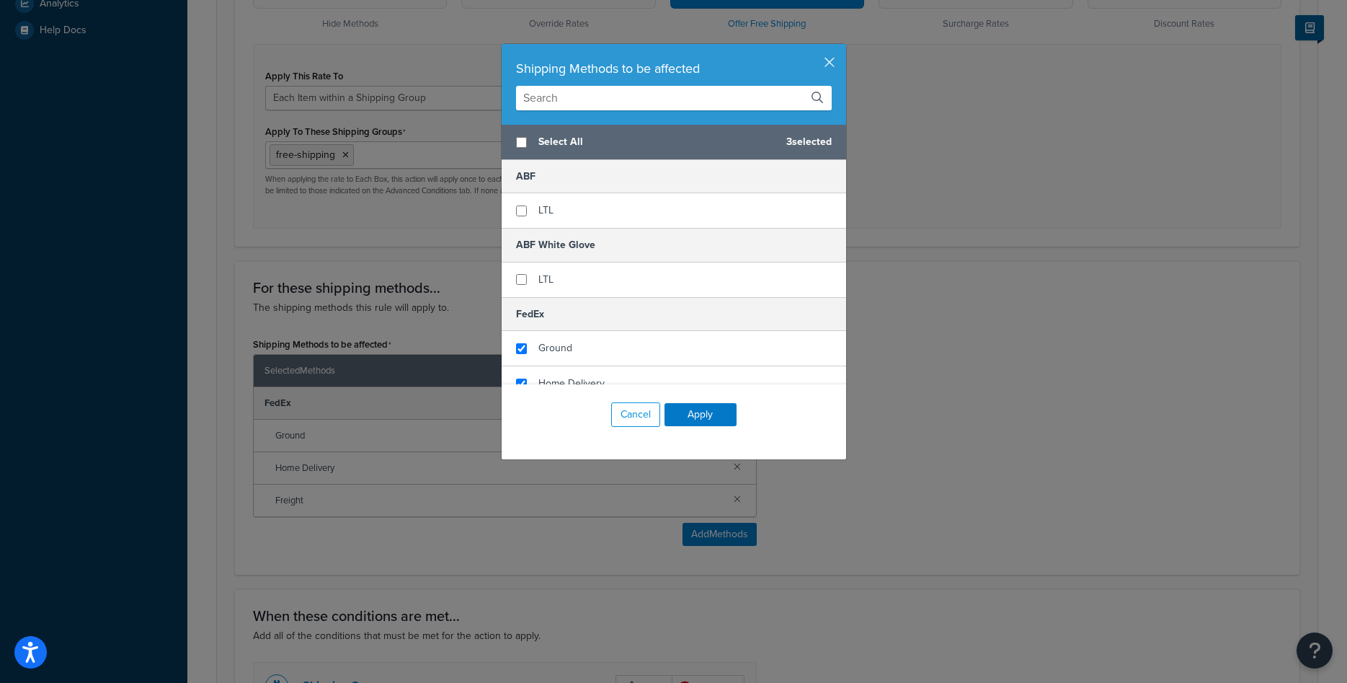
click at [603, 98] on input "text" at bounding box center [674, 98] width 316 height 25
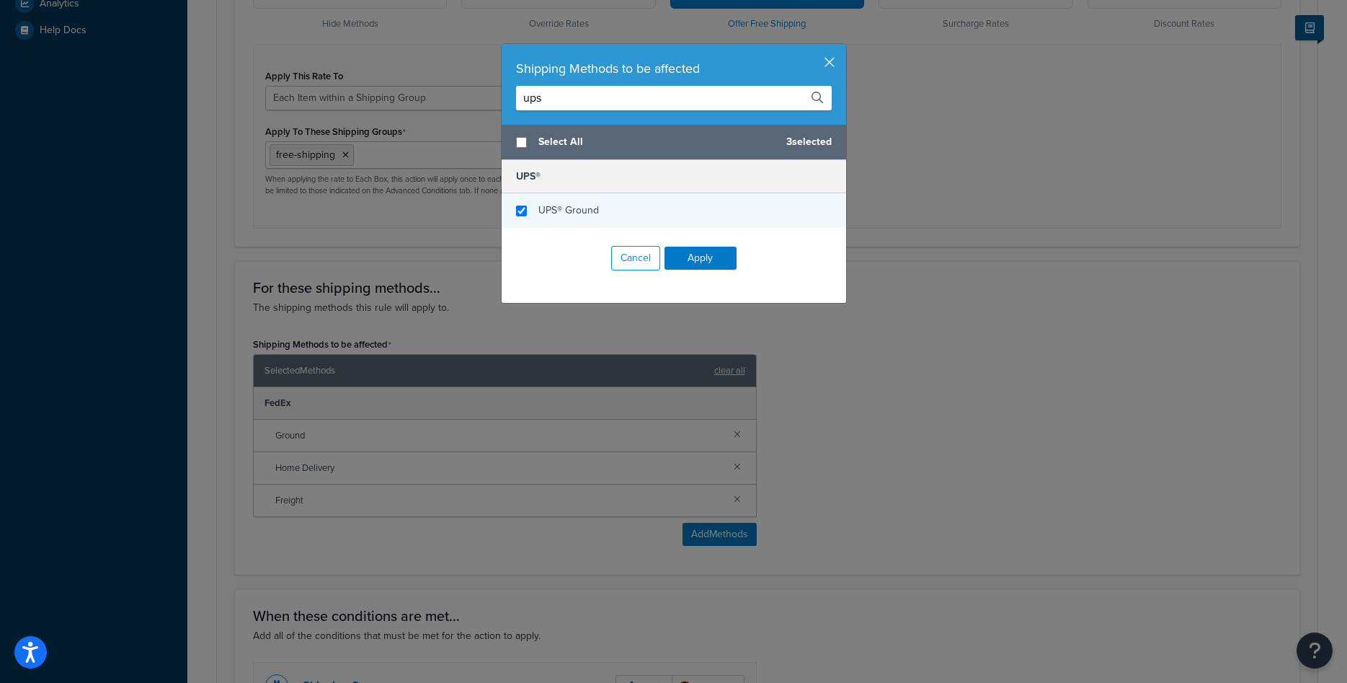
type input "ups"
checkbox input "true"
click at [550, 210] on span "UPS® Ground" at bounding box center [569, 210] width 61 height 15
click at [694, 262] on button "Apply" at bounding box center [701, 258] width 72 height 23
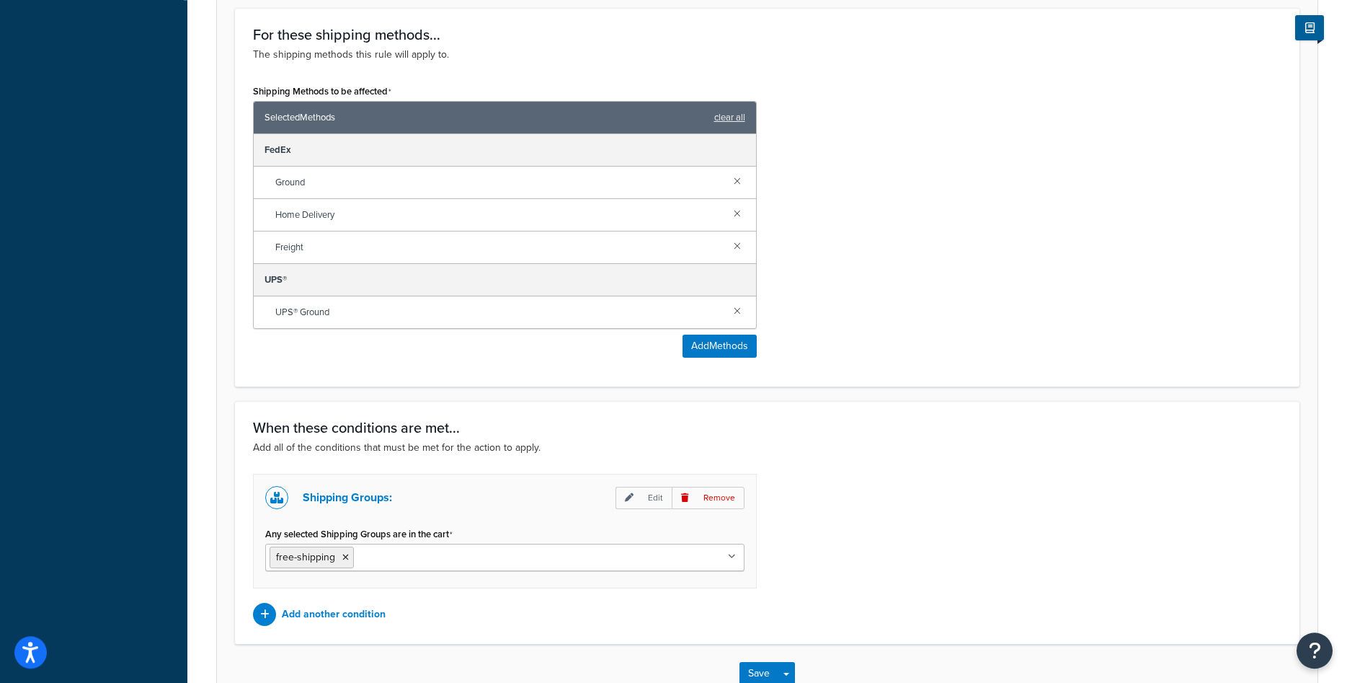
scroll to position [861, 0]
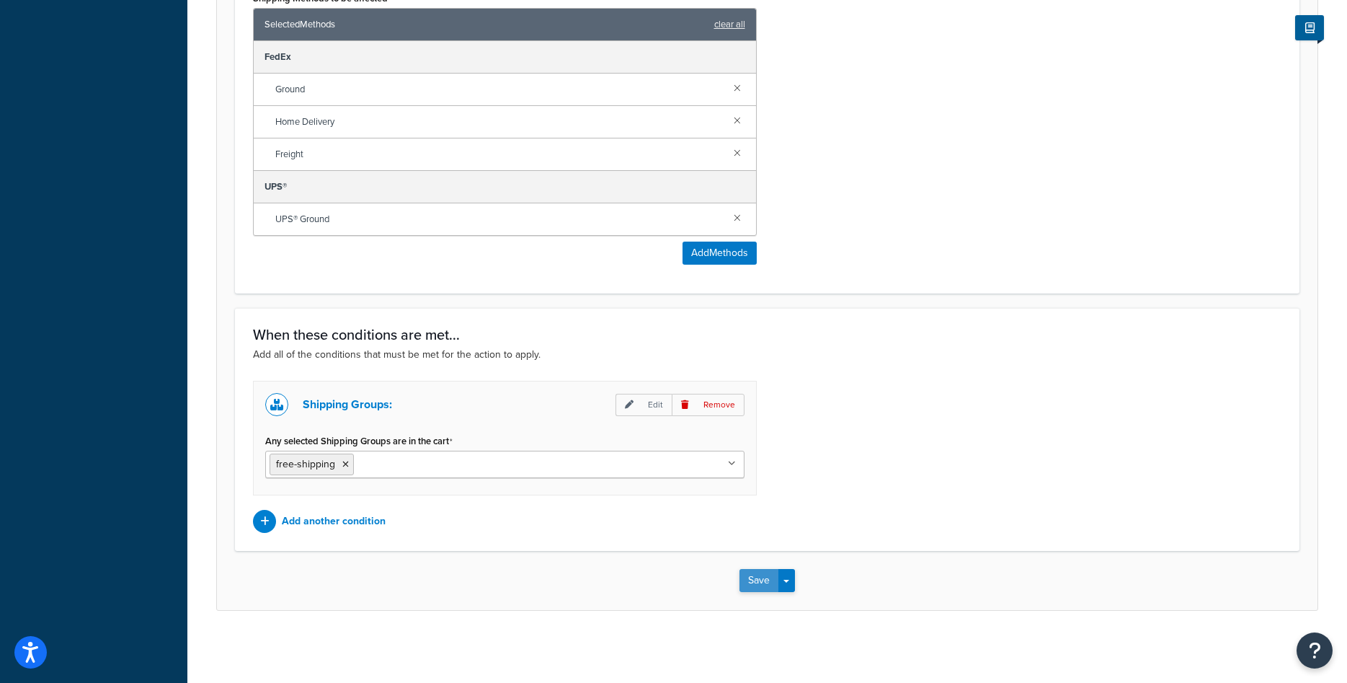
click at [758, 585] on button "Save" at bounding box center [759, 580] width 39 height 23
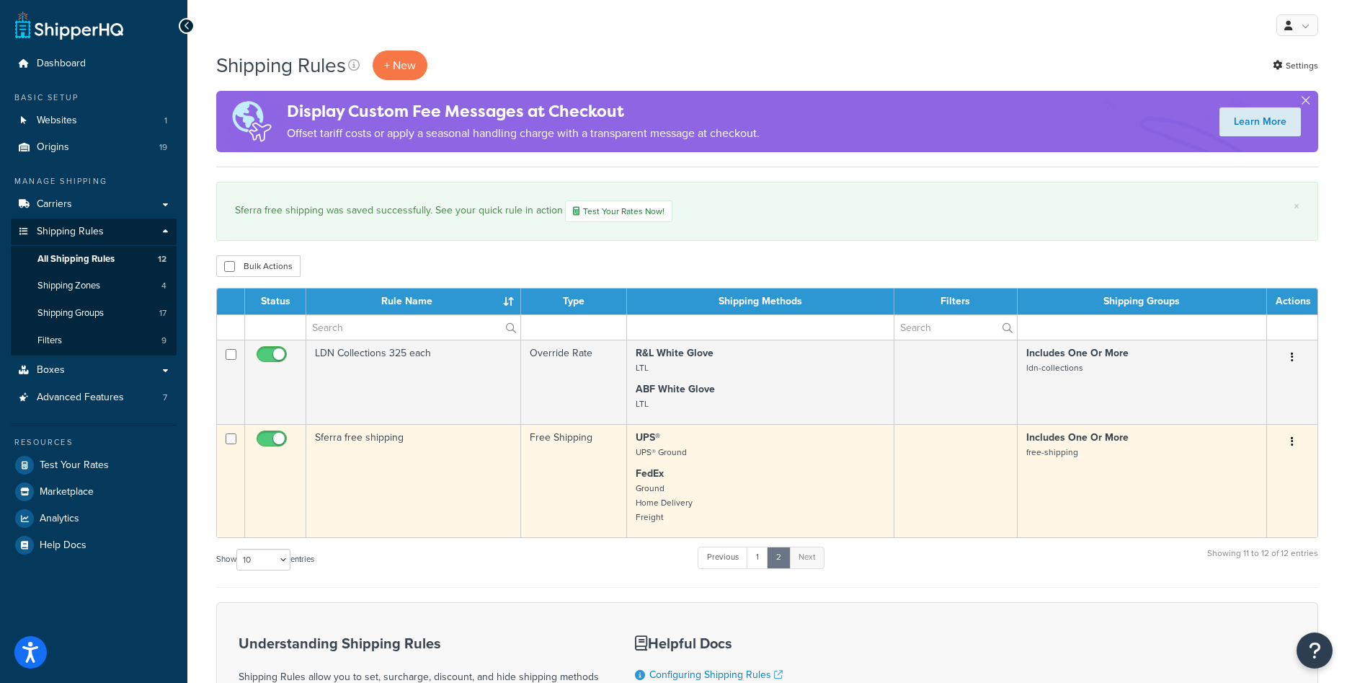
click at [385, 455] on td "Sferra free shipping" at bounding box center [413, 480] width 215 height 113
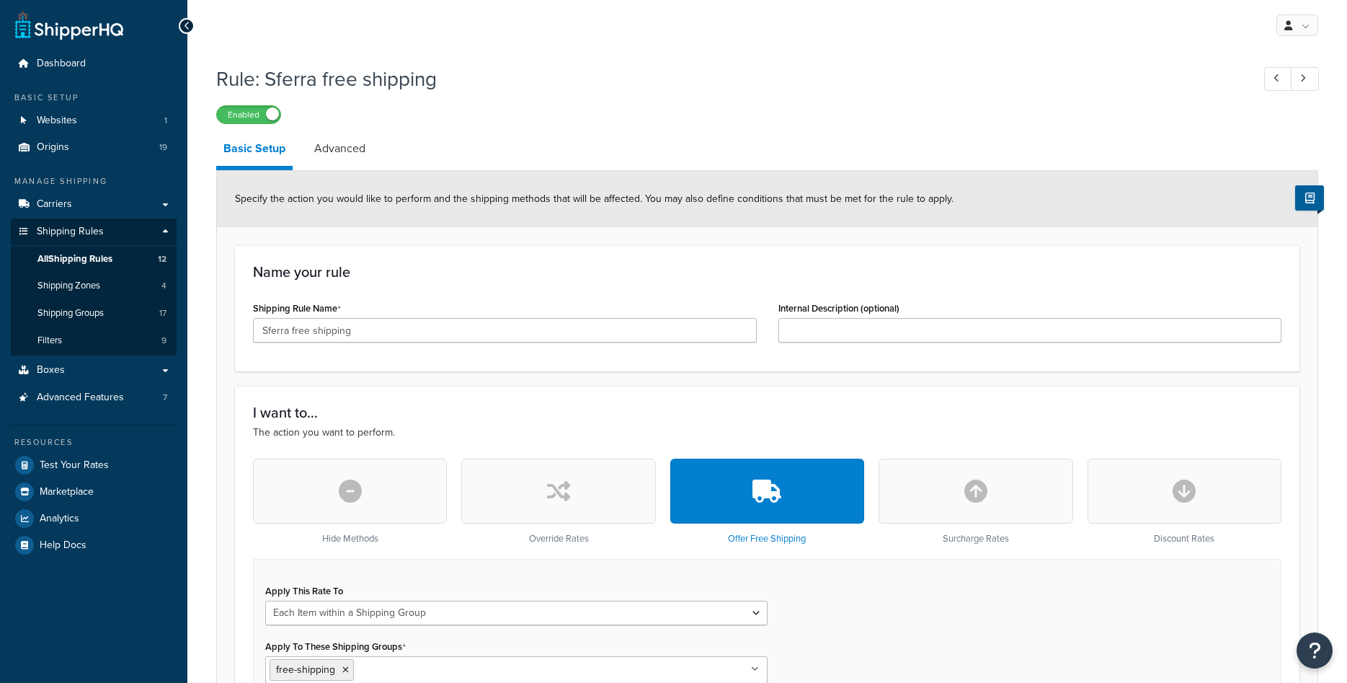
select select "ITEM"
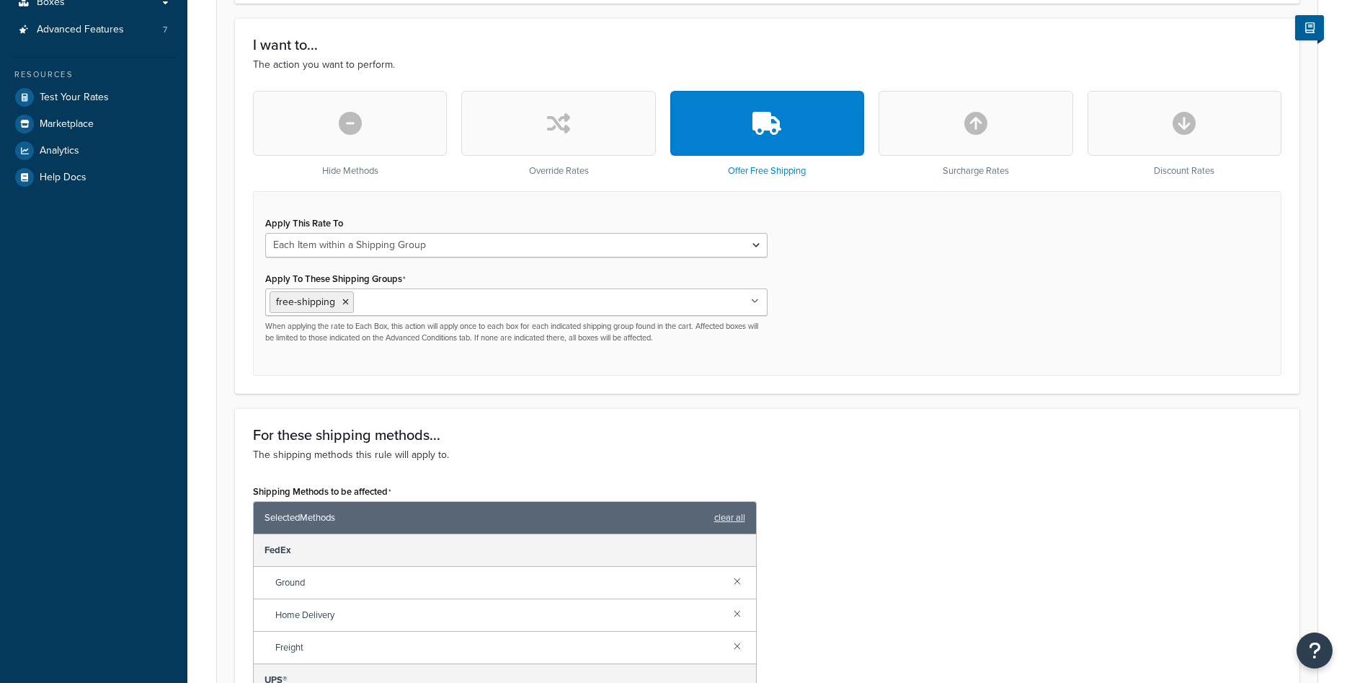
scroll to position [588, 0]
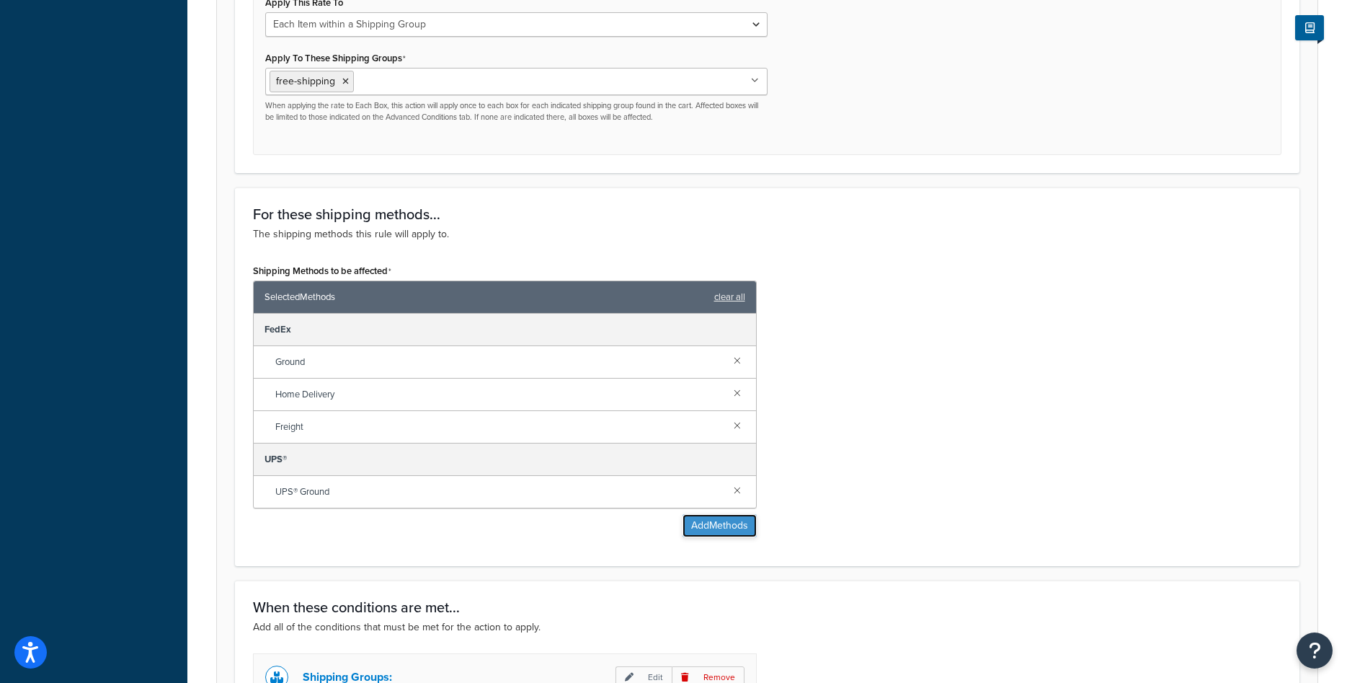
click at [720, 522] on button "Add Methods" at bounding box center [720, 525] width 74 height 23
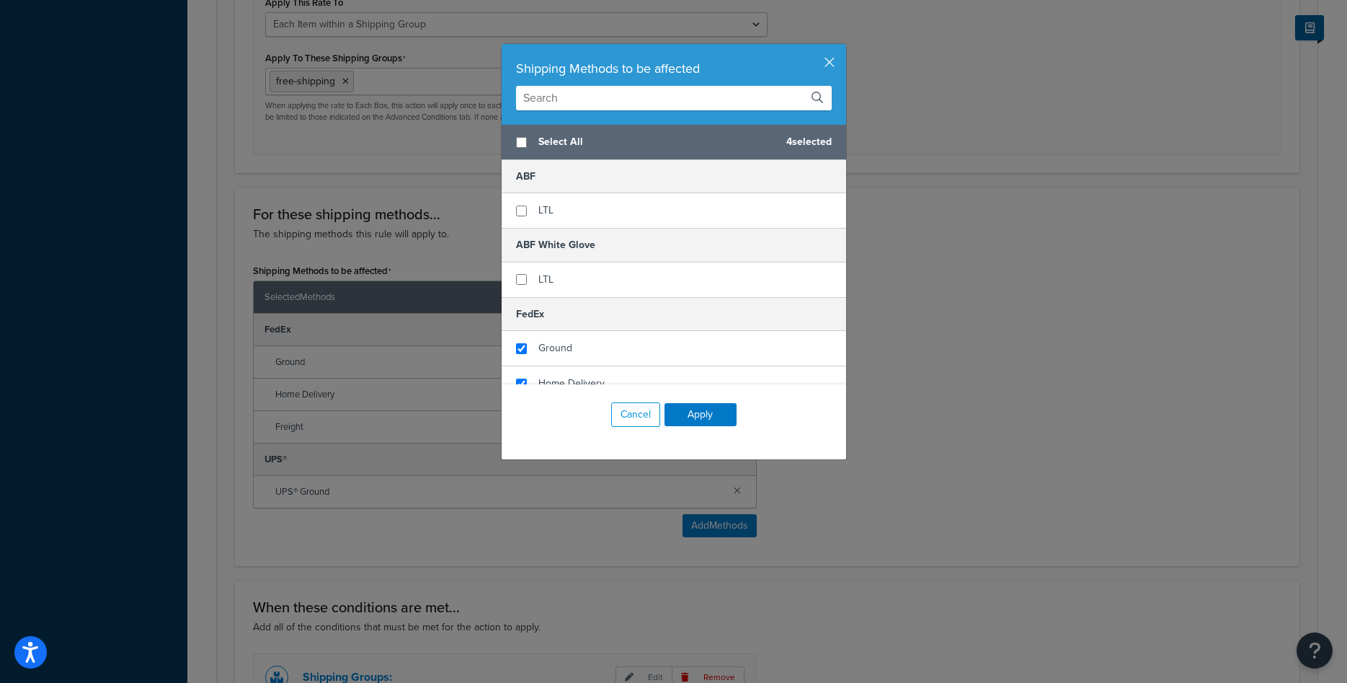
click at [578, 134] on span "Select All" at bounding box center [657, 142] width 236 height 20
checkbox input "true"
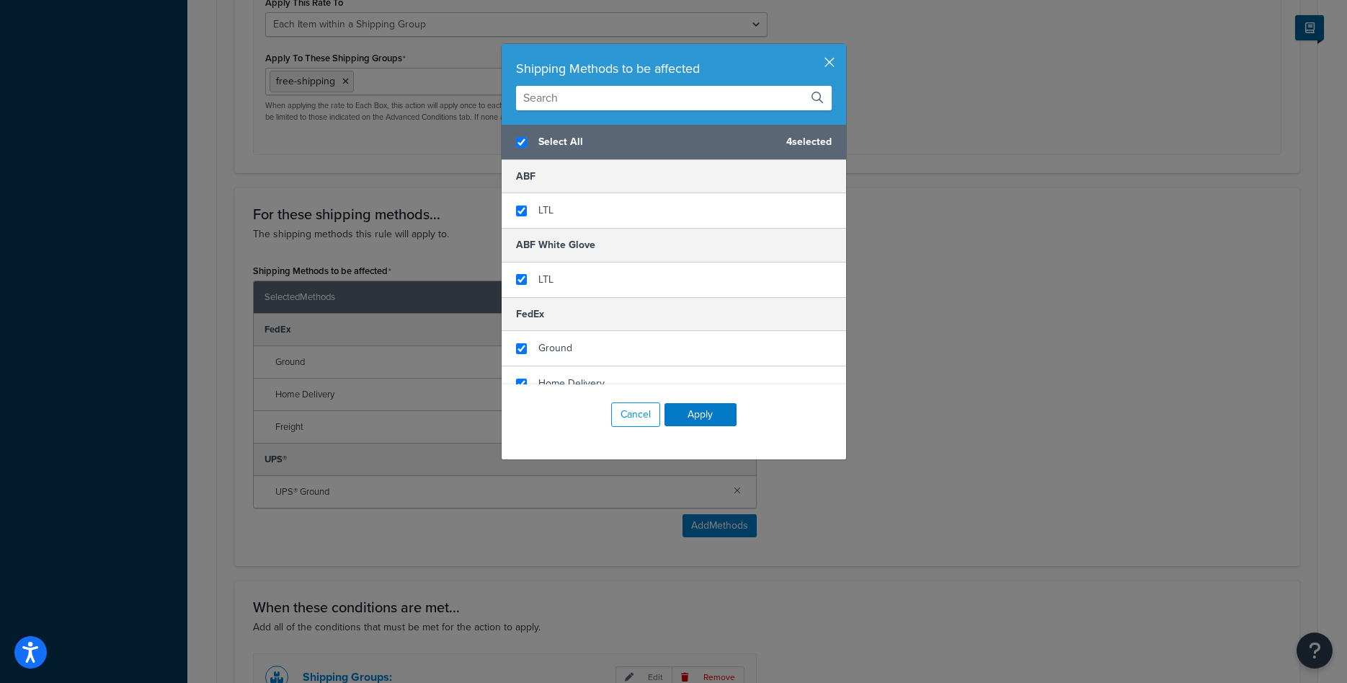
checkbox input "true"
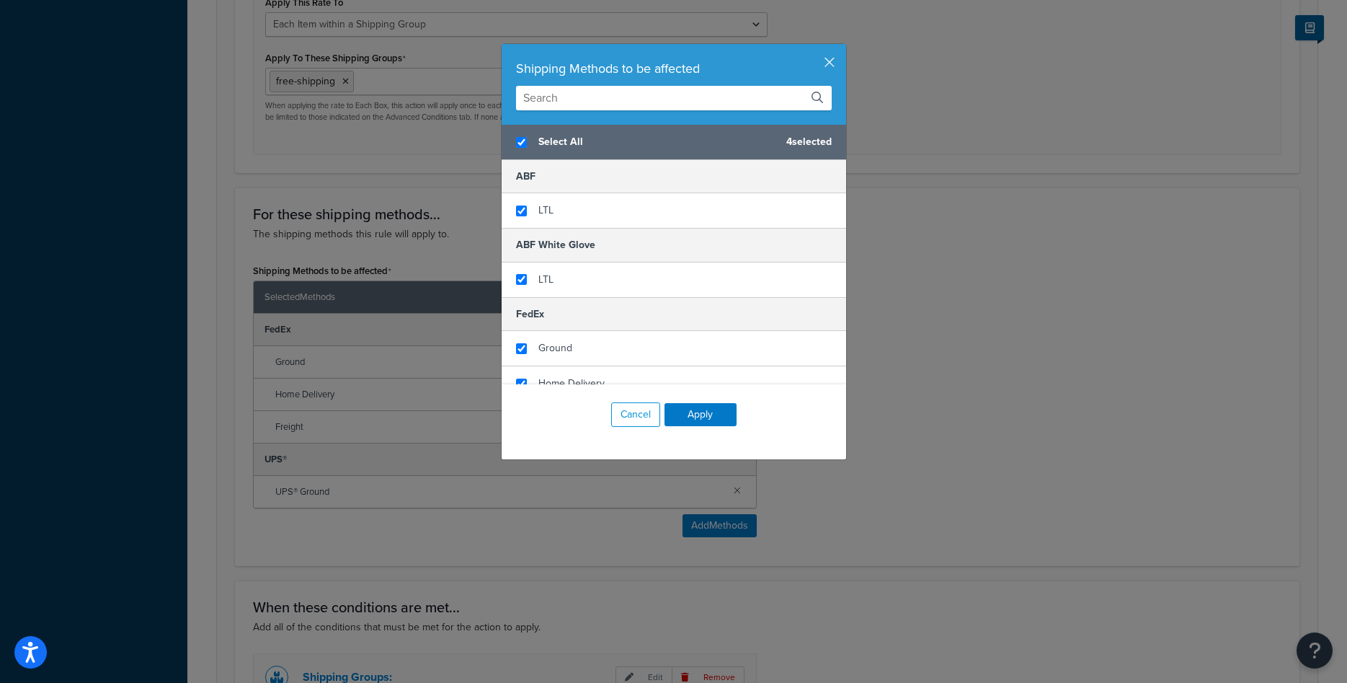
checkbox input "true"
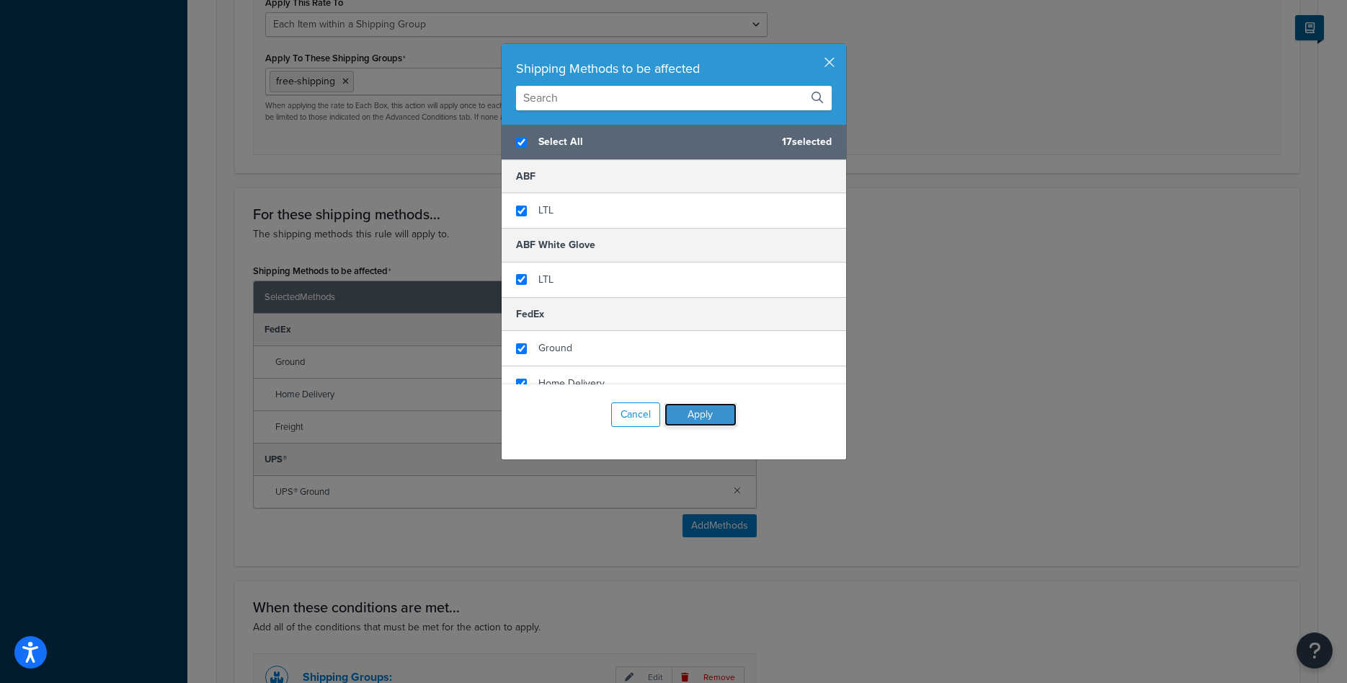
click at [702, 414] on button "Apply" at bounding box center [701, 414] width 72 height 23
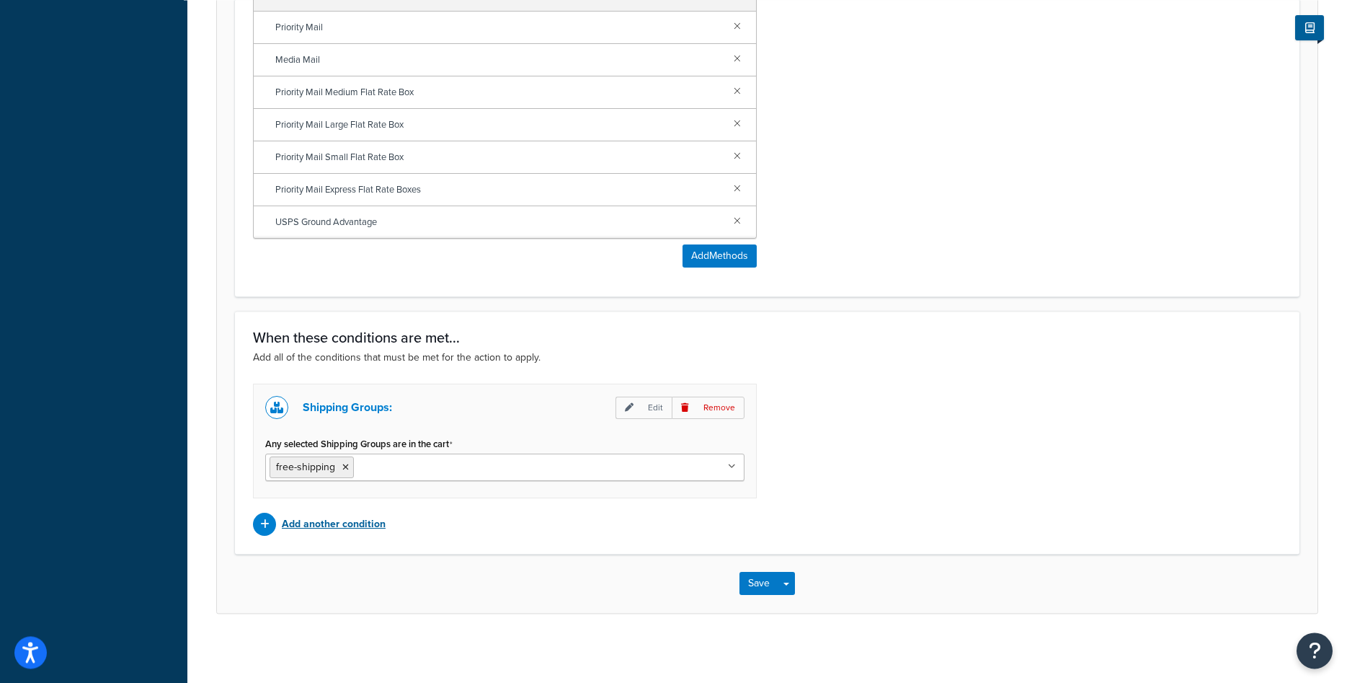
scroll to position [956, 0]
click at [748, 576] on button "Save" at bounding box center [759, 580] width 39 height 23
